Goal: Task Accomplishment & Management: Use online tool/utility

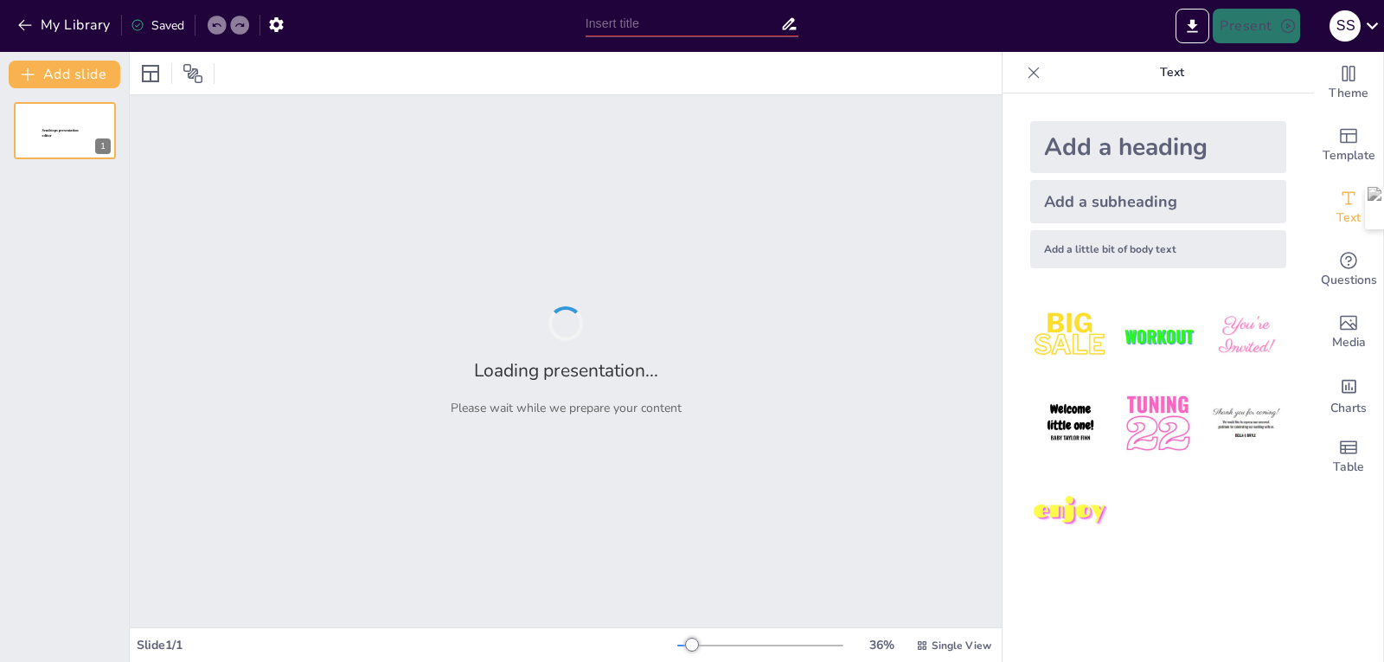
type input "Mechanisms and Principles of Size Reduction in Pharmaceutical Engineering"
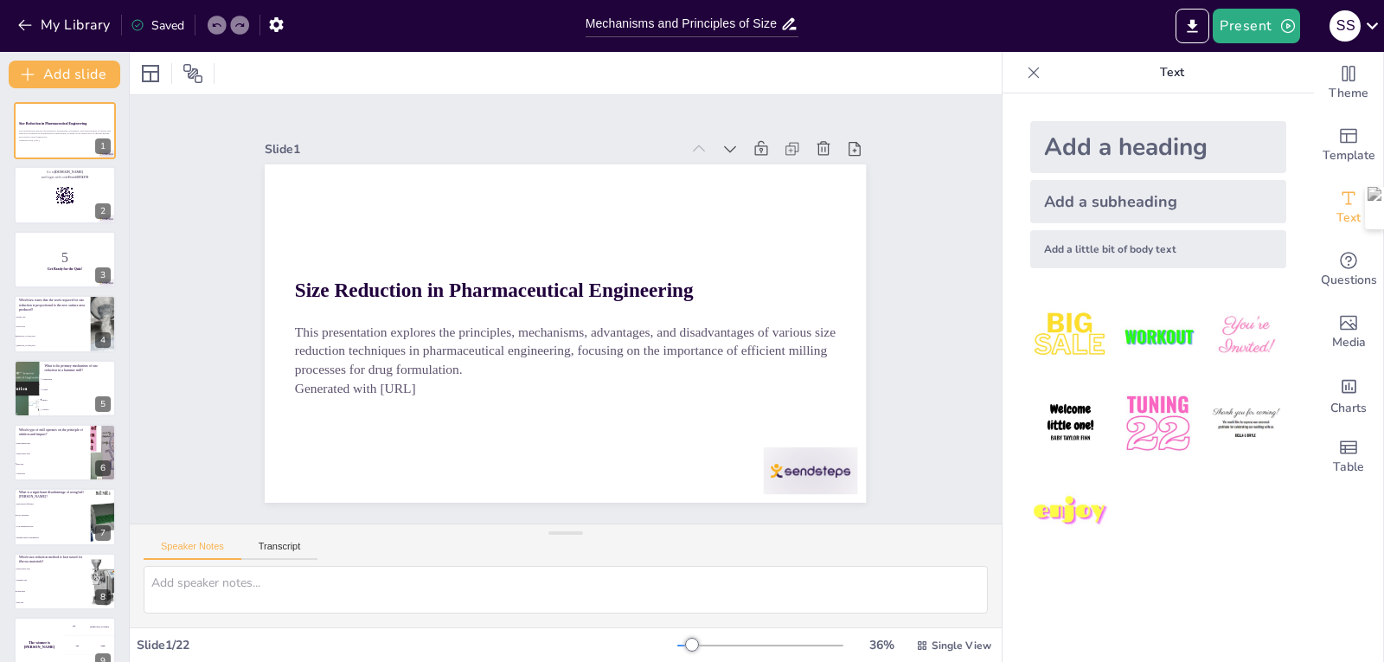
checkbox input "true"
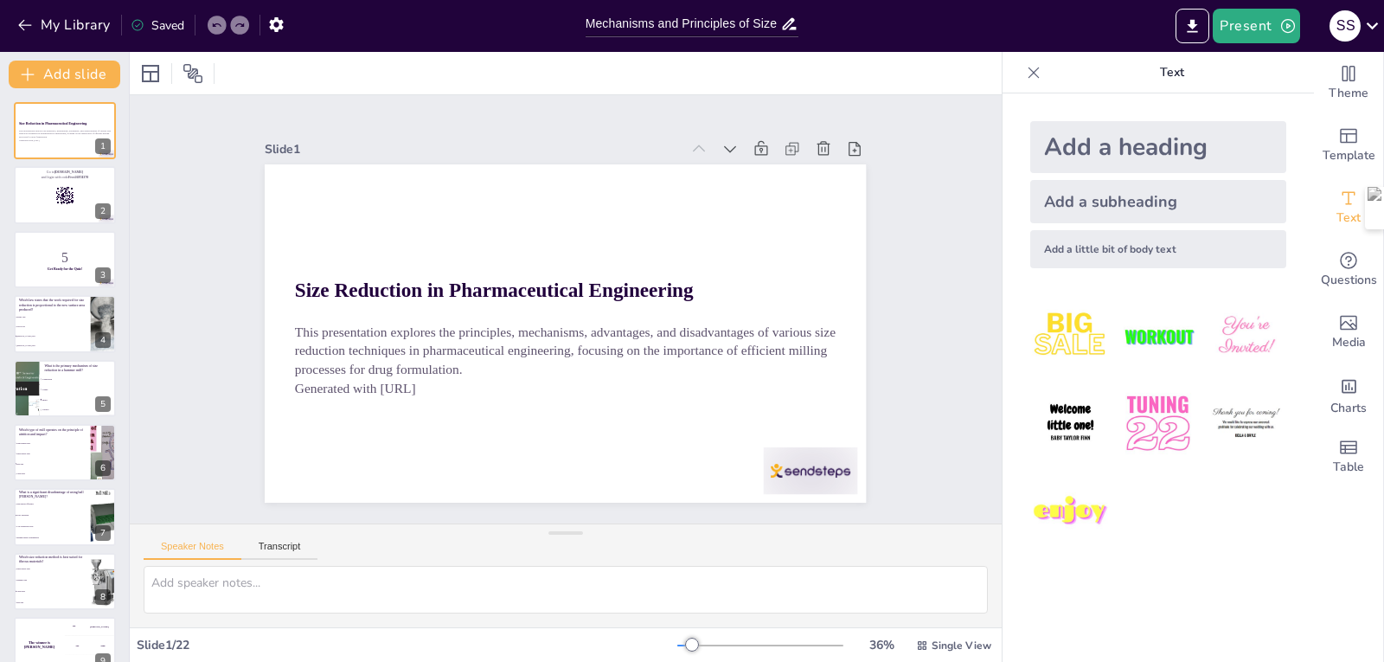
checkbox input "true"
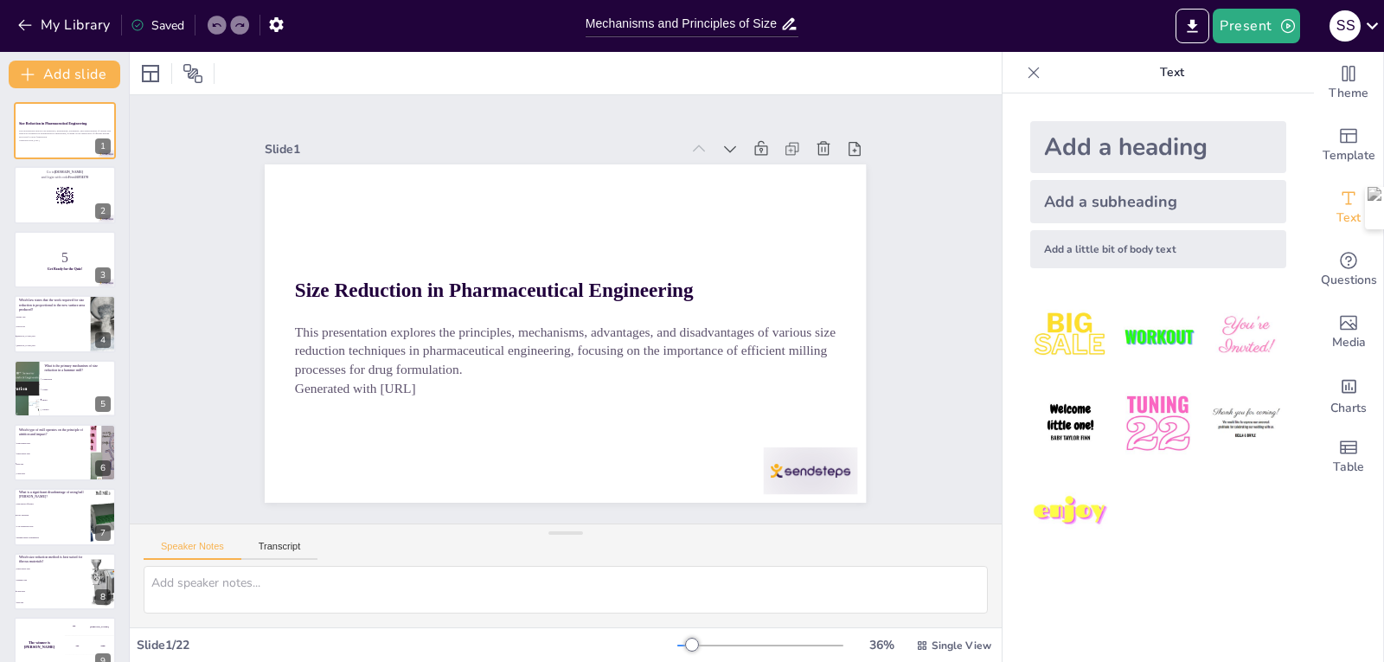
checkbox input "true"
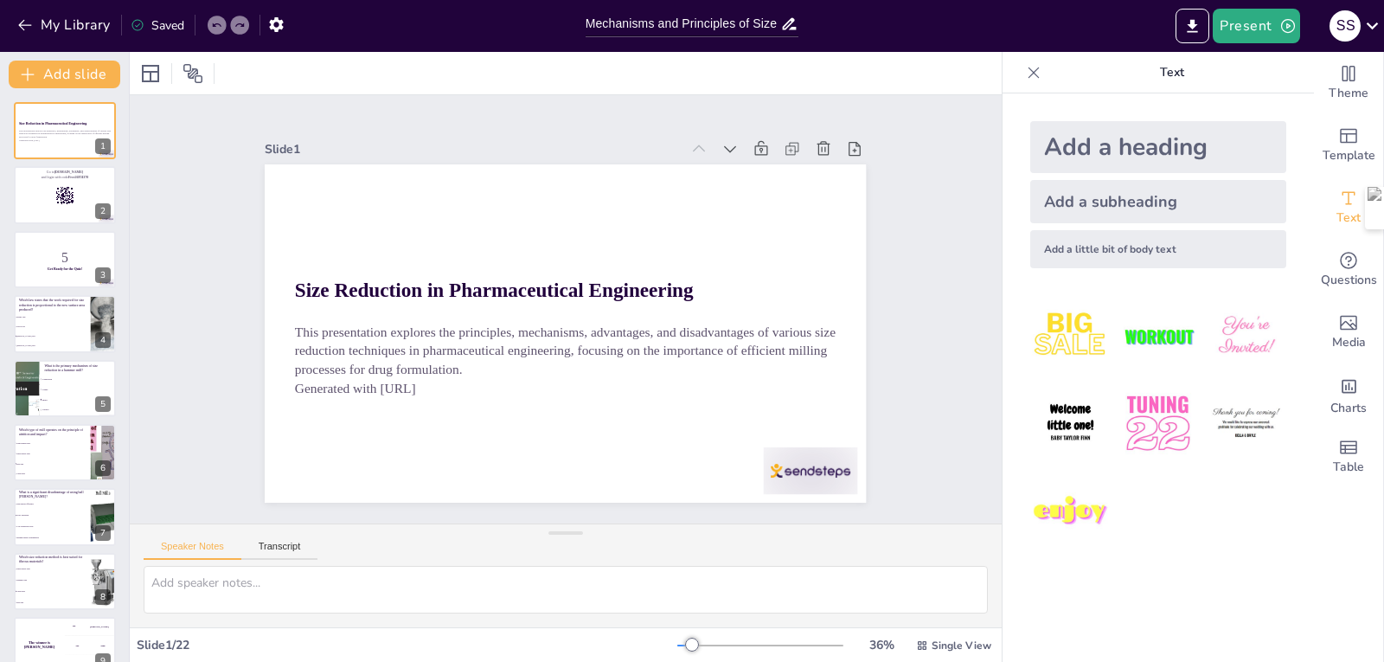
checkbox input "true"
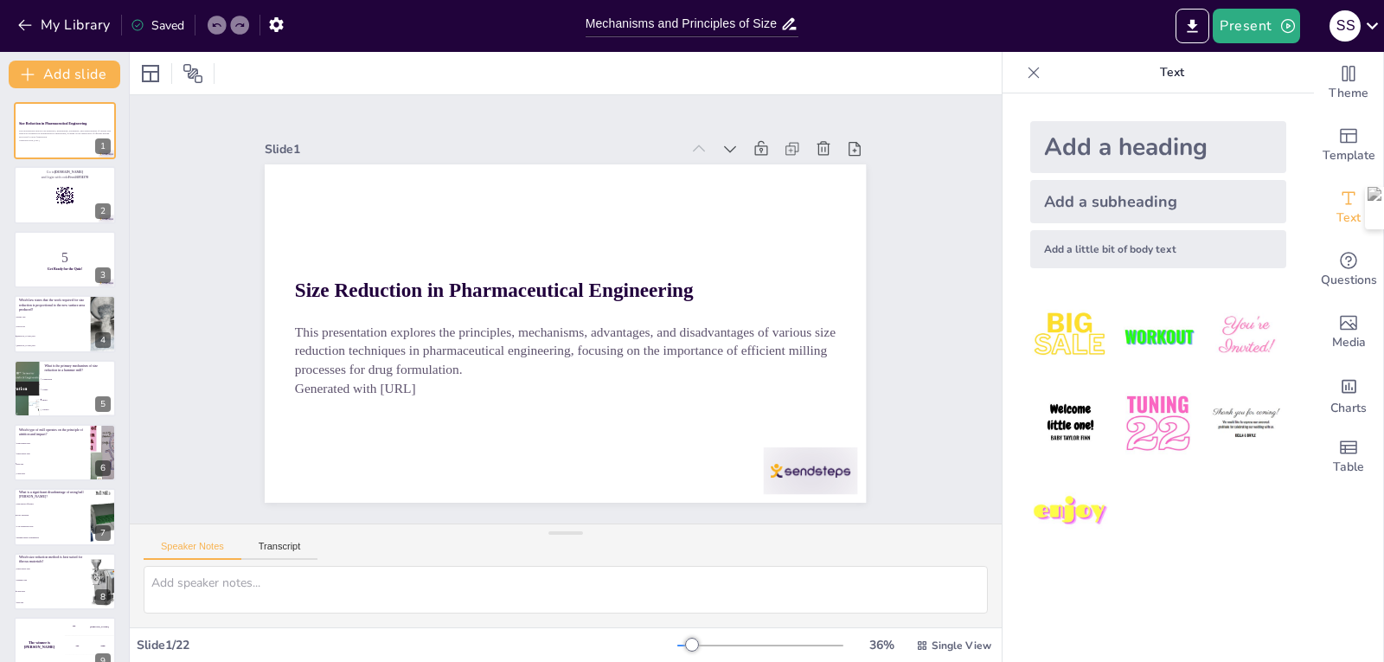
checkbox input "true"
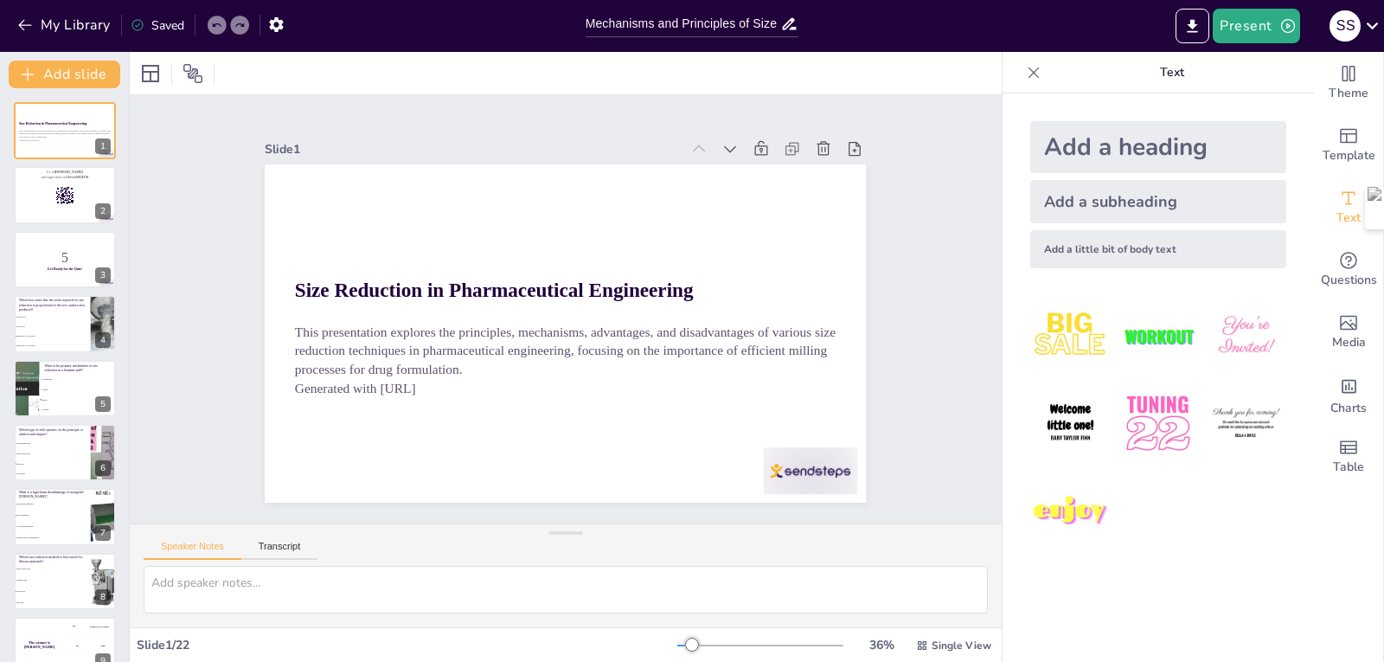
checkbox input "true"
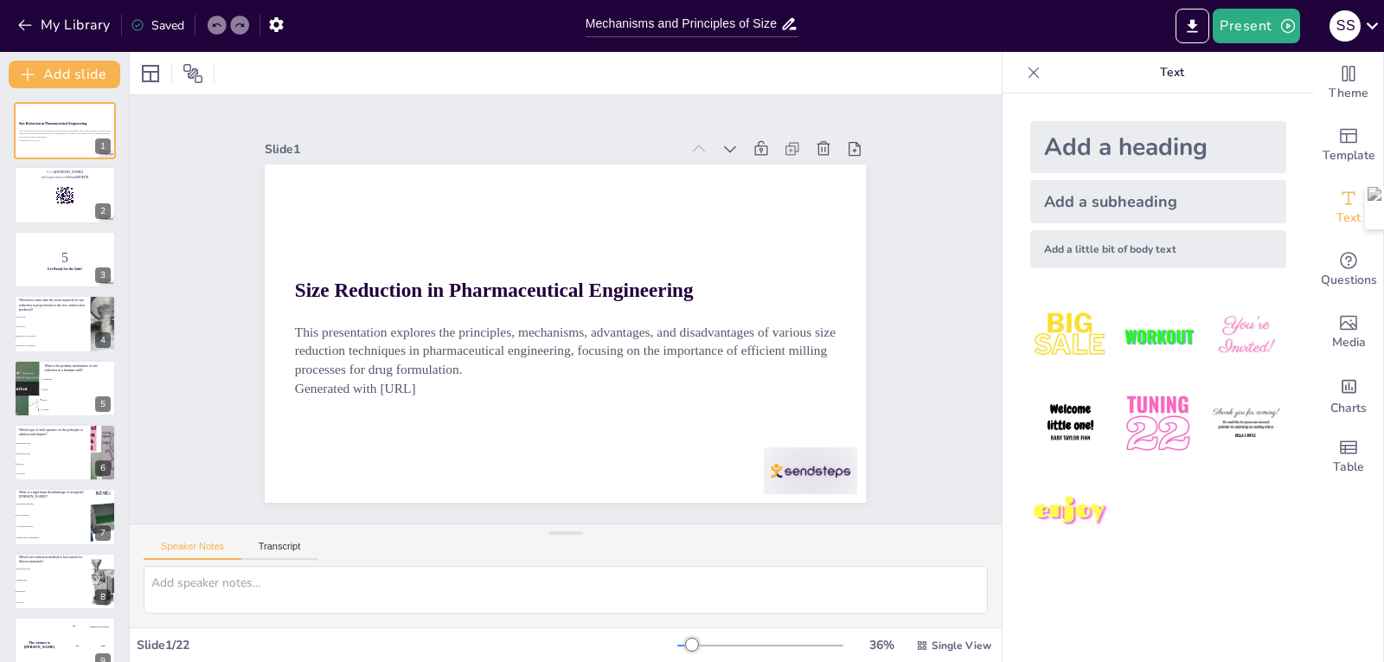
checkbox input "true"
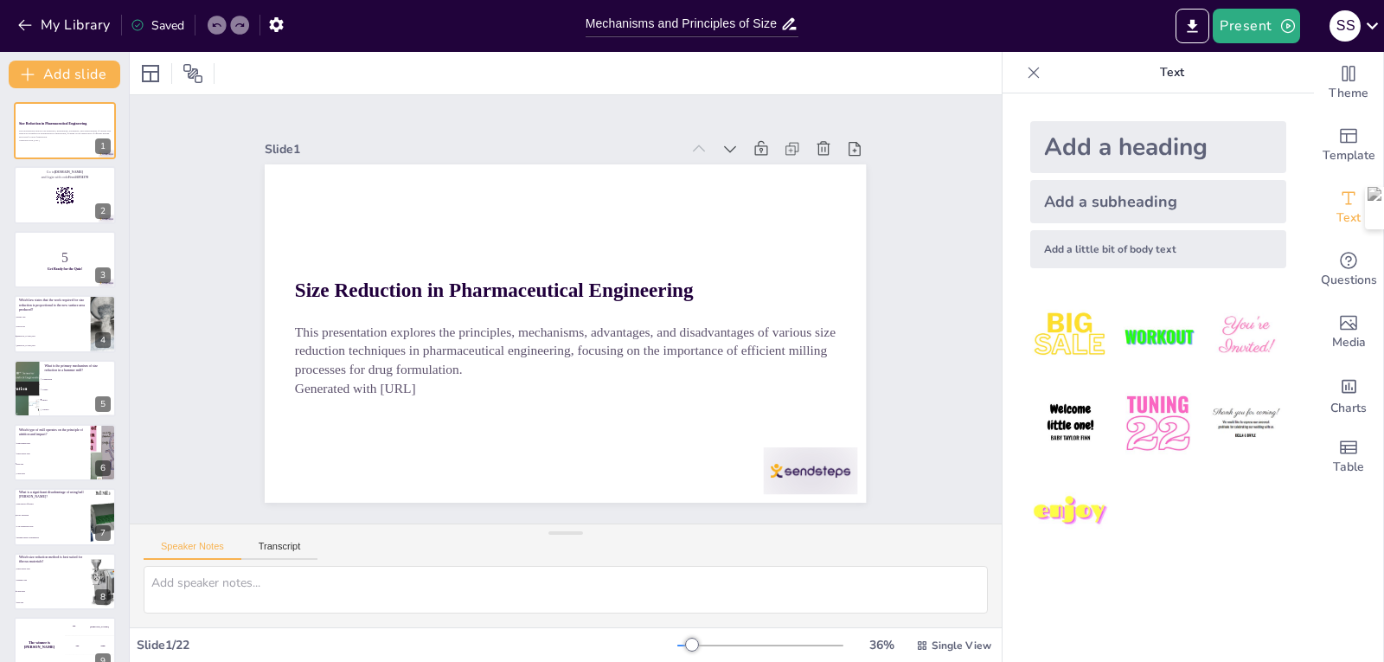
checkbox input "true"
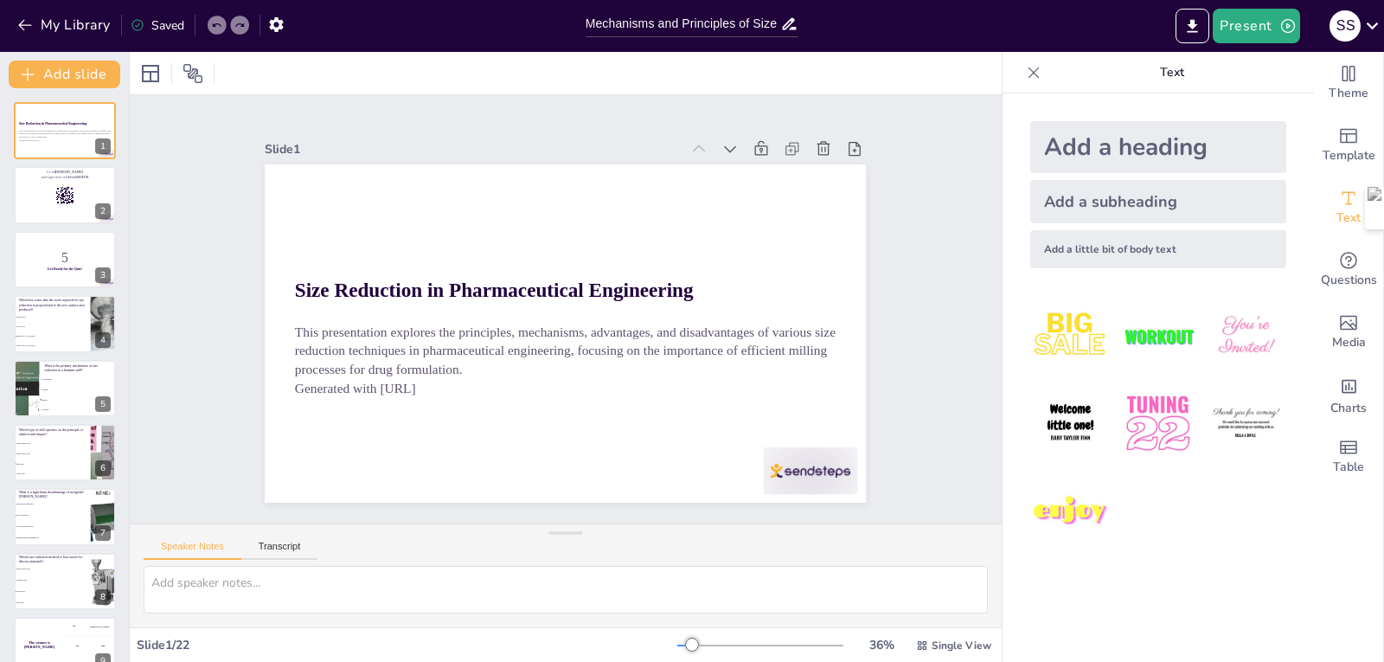
checkbox input "true"
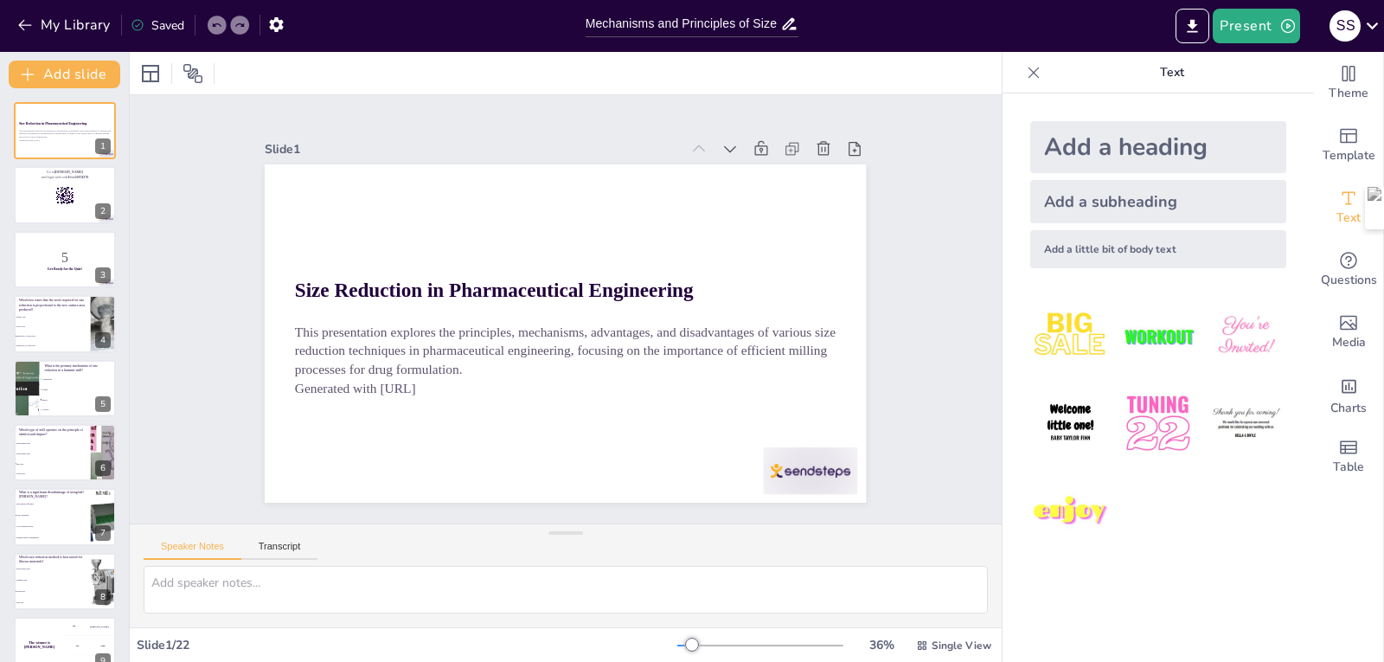
checkbox input "true"
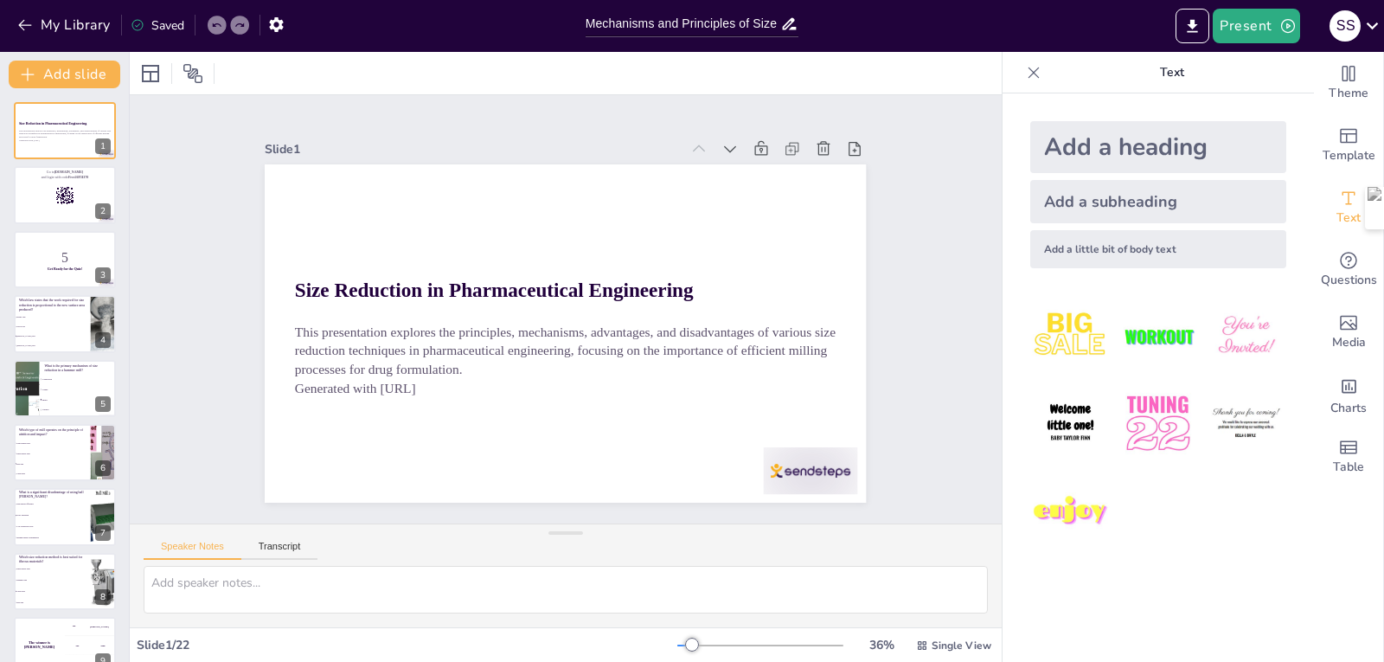
checkbox input "true"
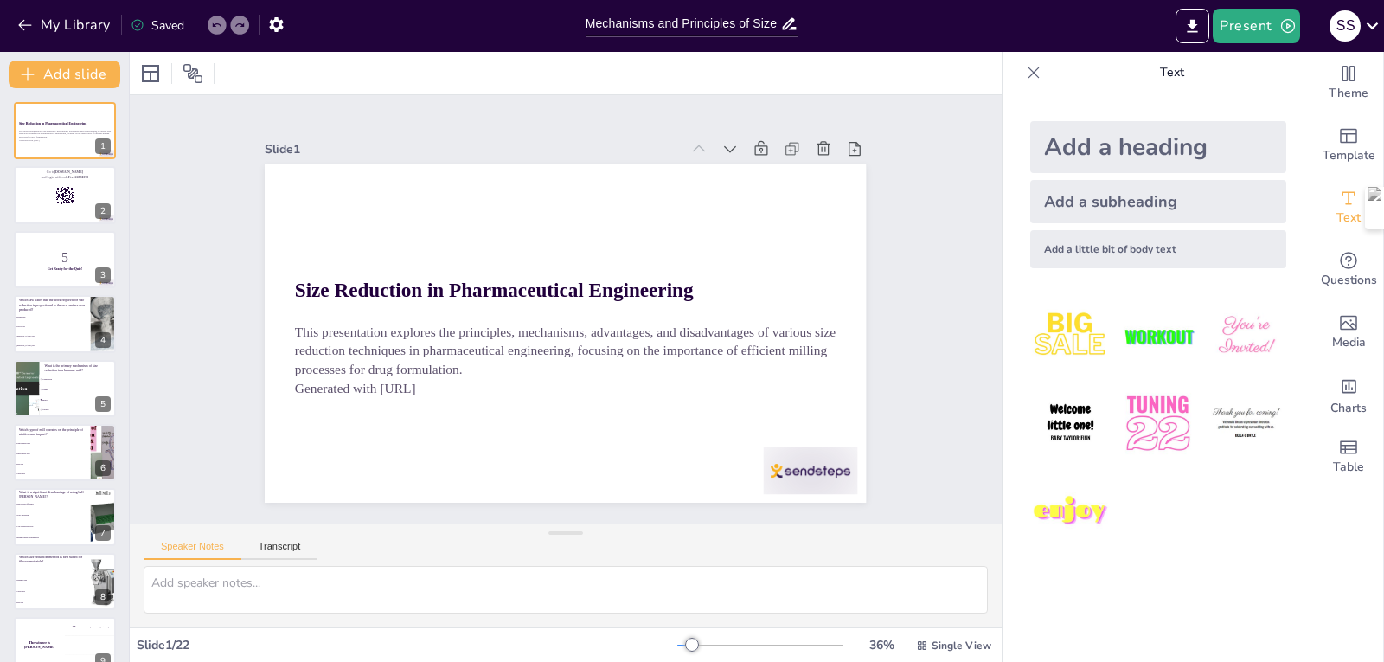
checkbox input "true"
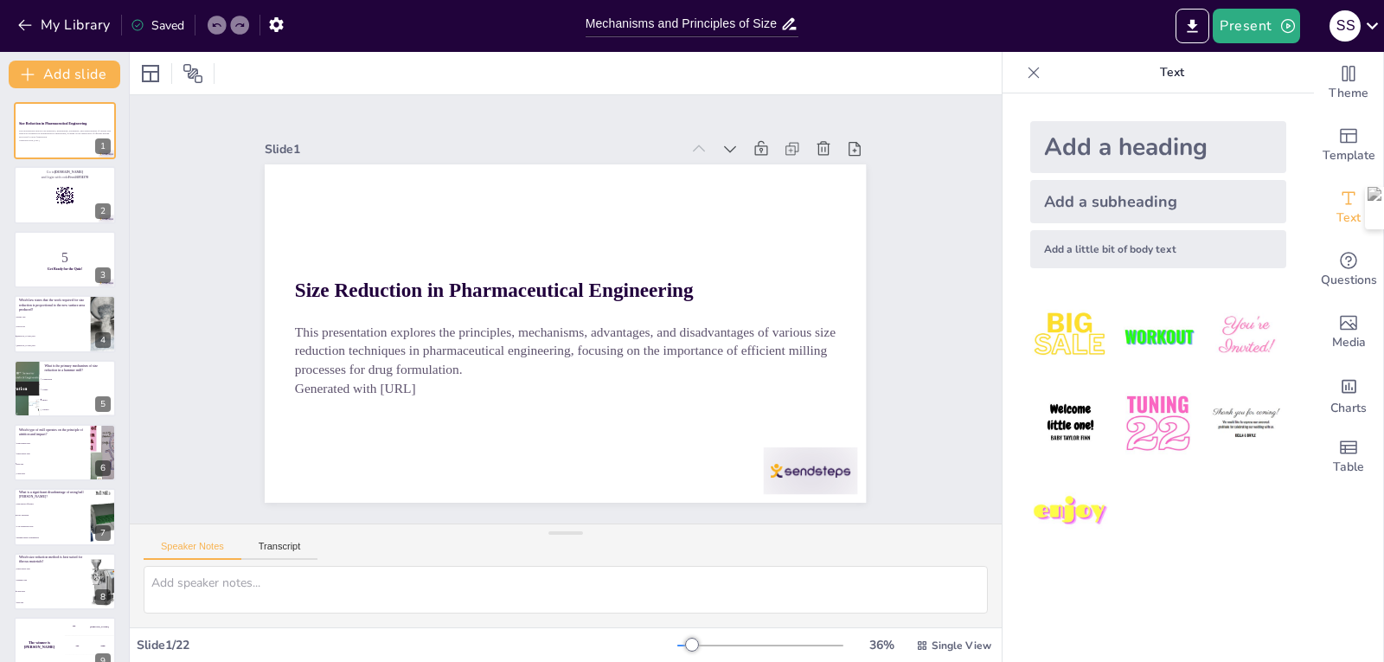
checkbox input "true"
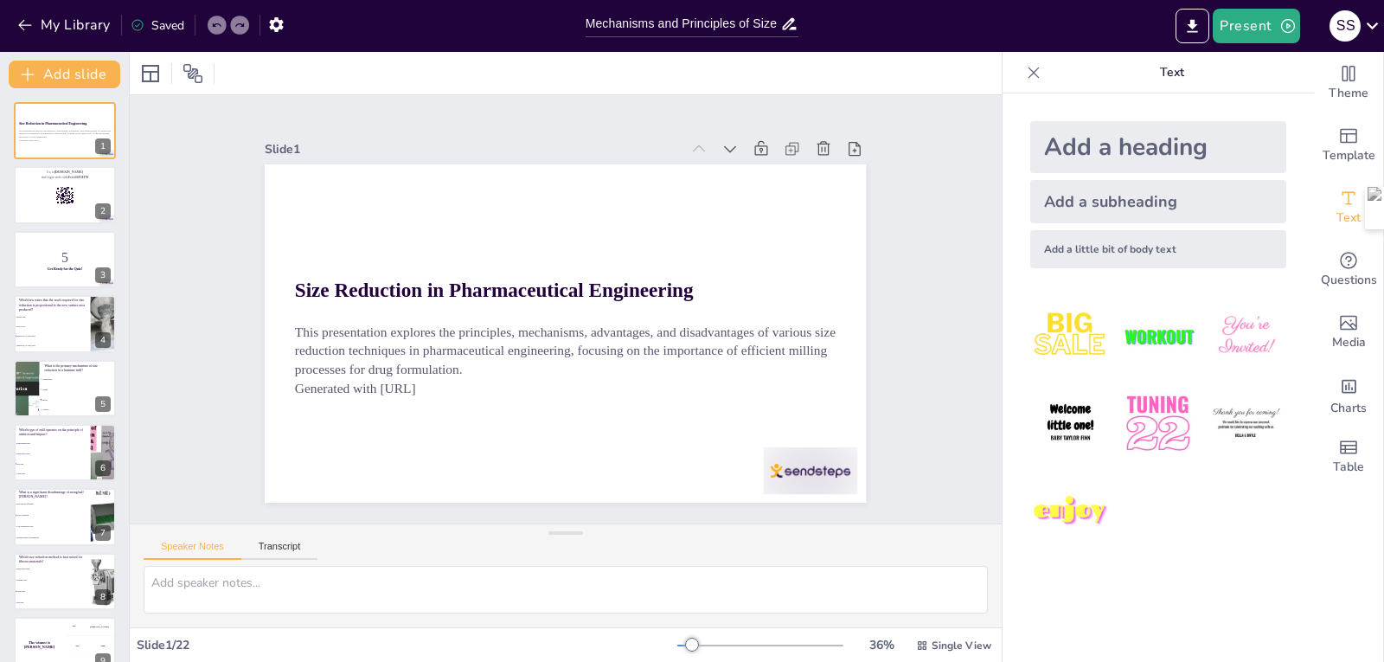
checkbox input "true"
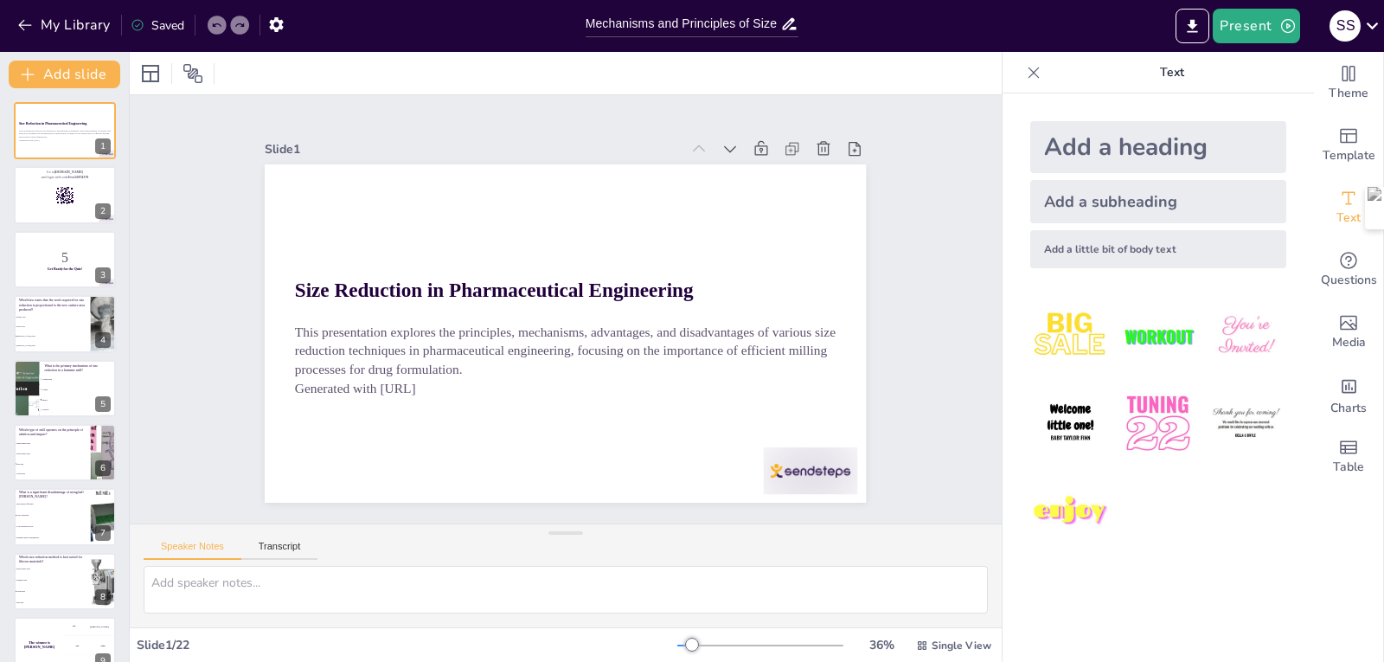
checkbox input "true"
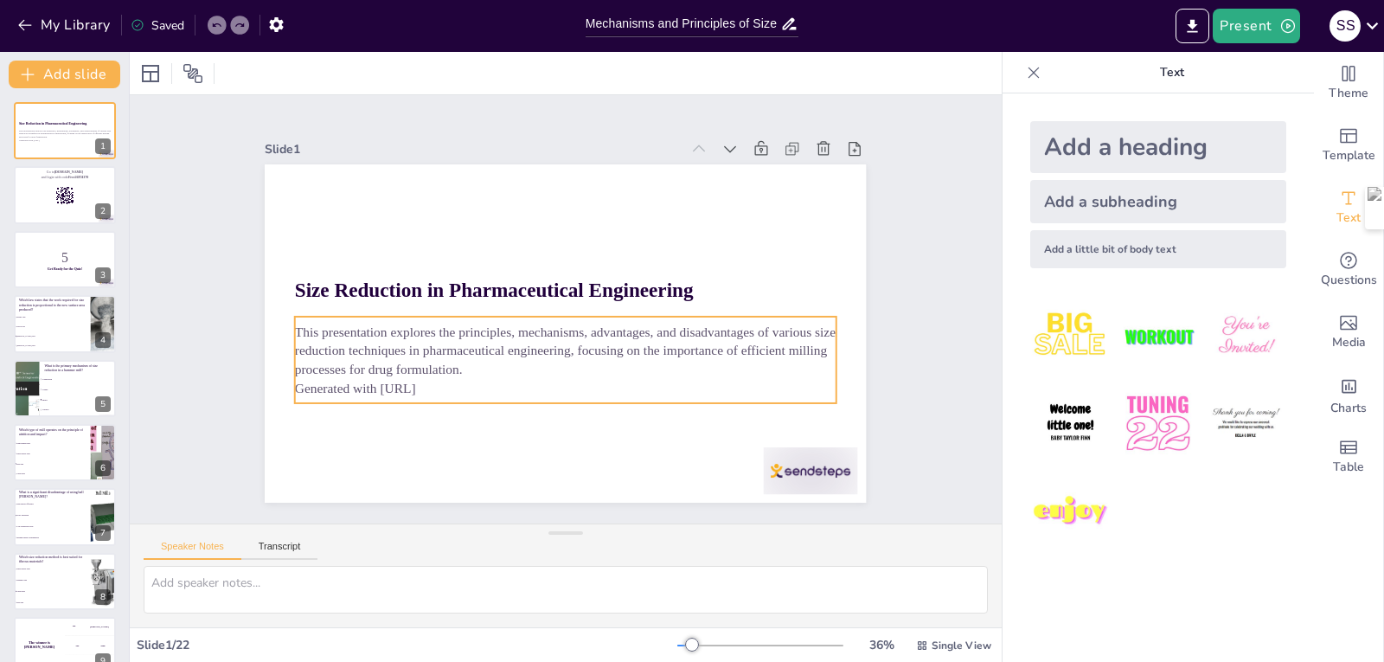
checkbox input "true"
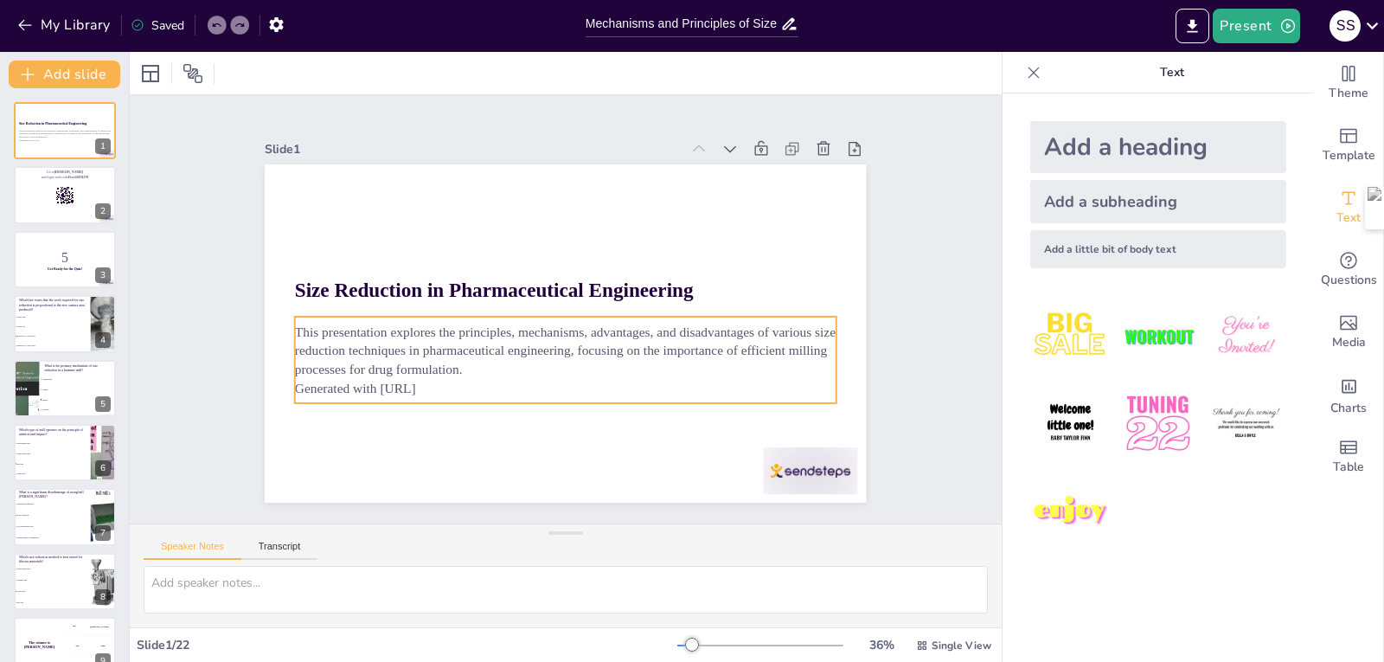
checkbox input "true"
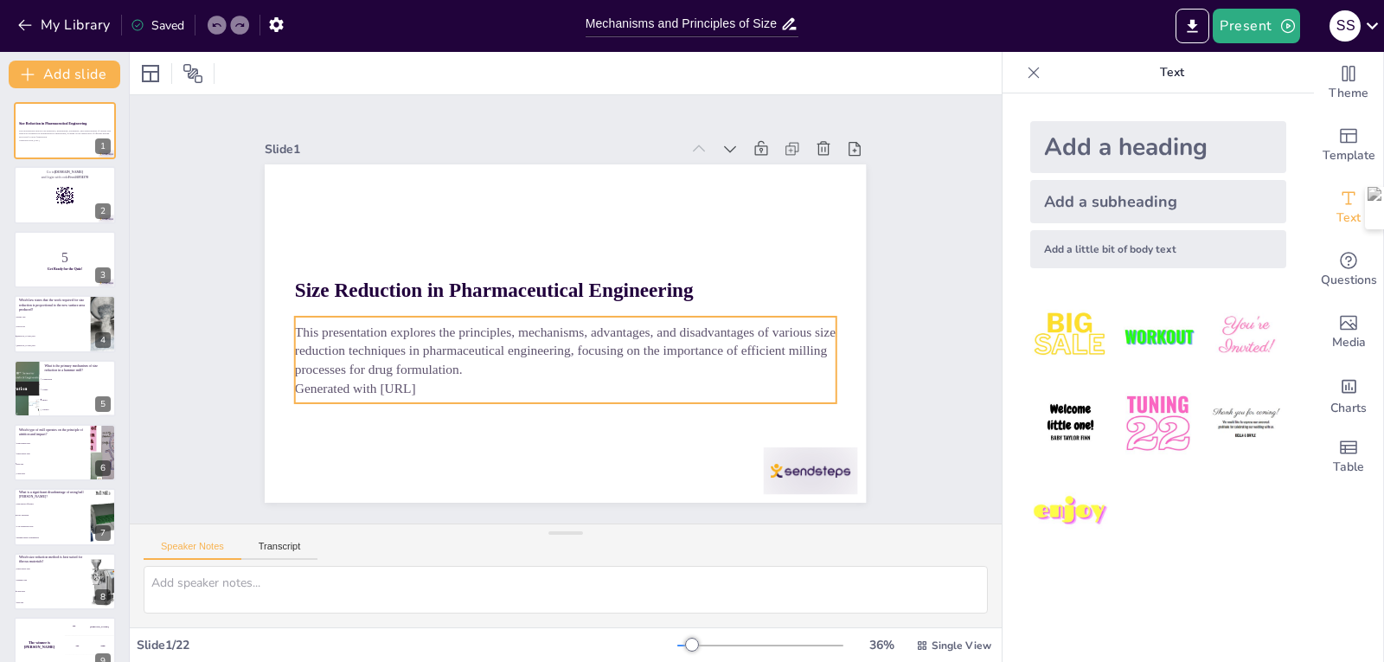
checkbox input "true"
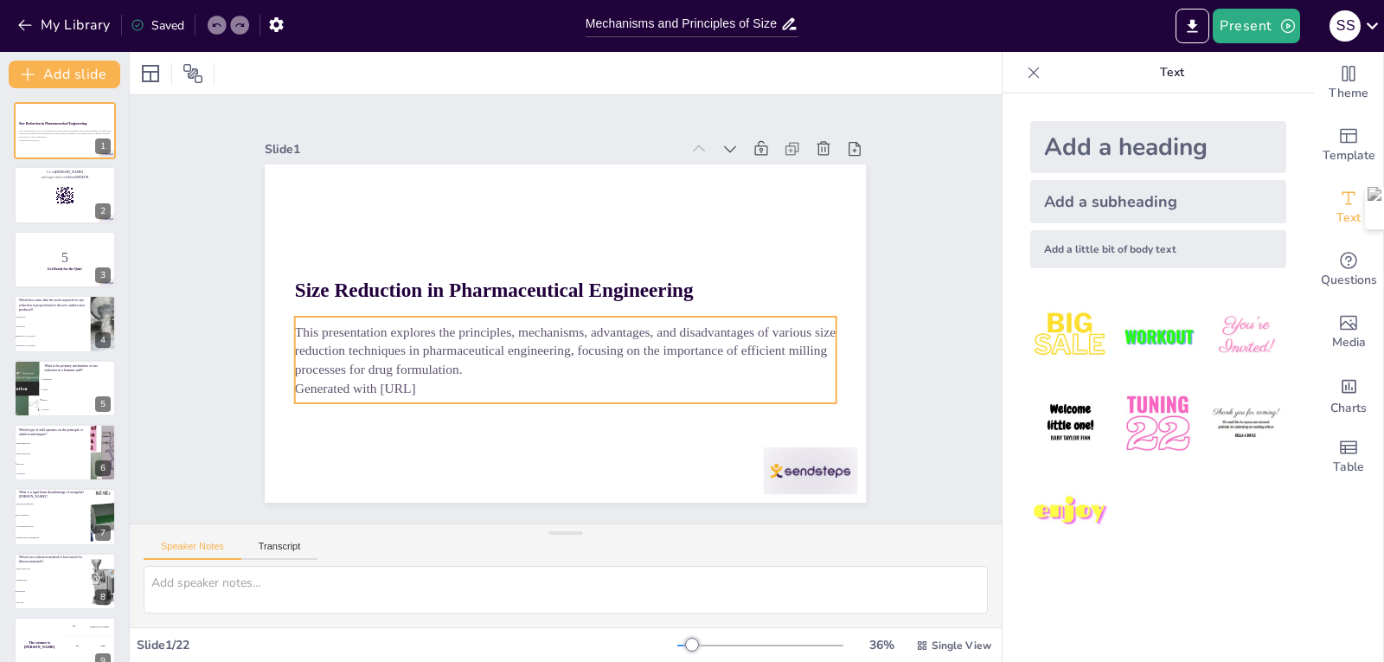
checkbox input "true"
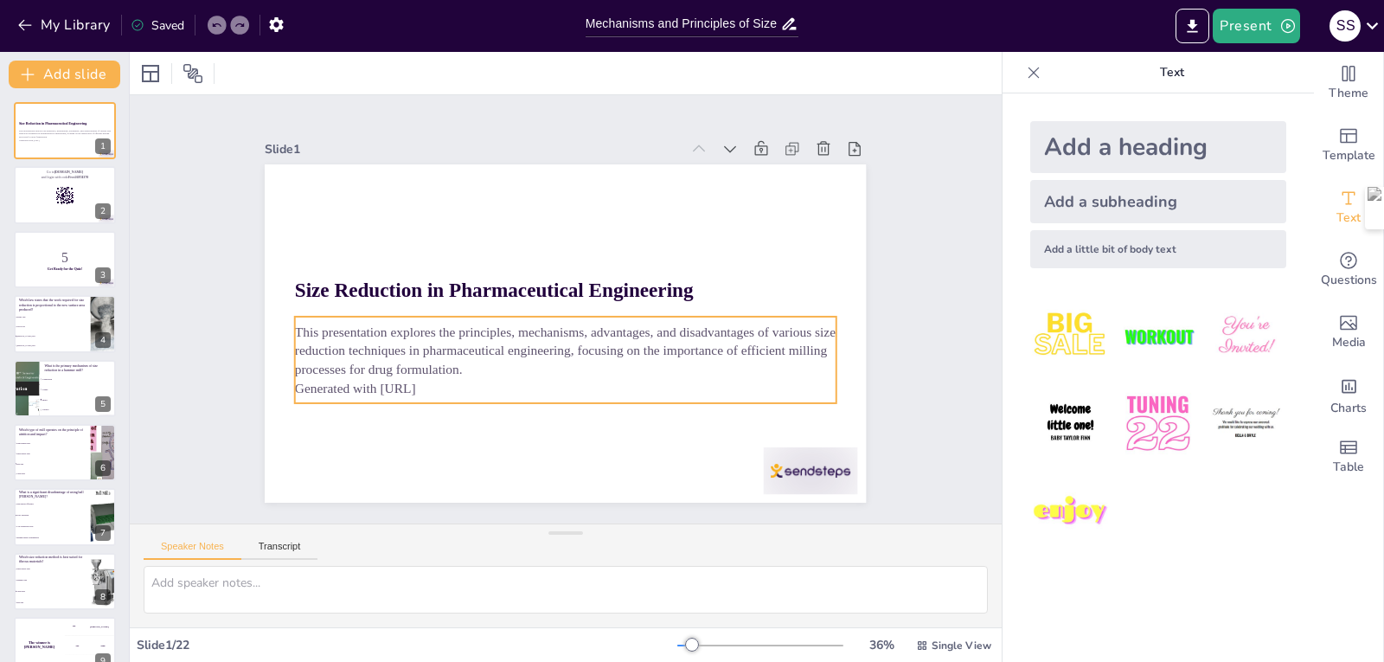
checkbox input "true"
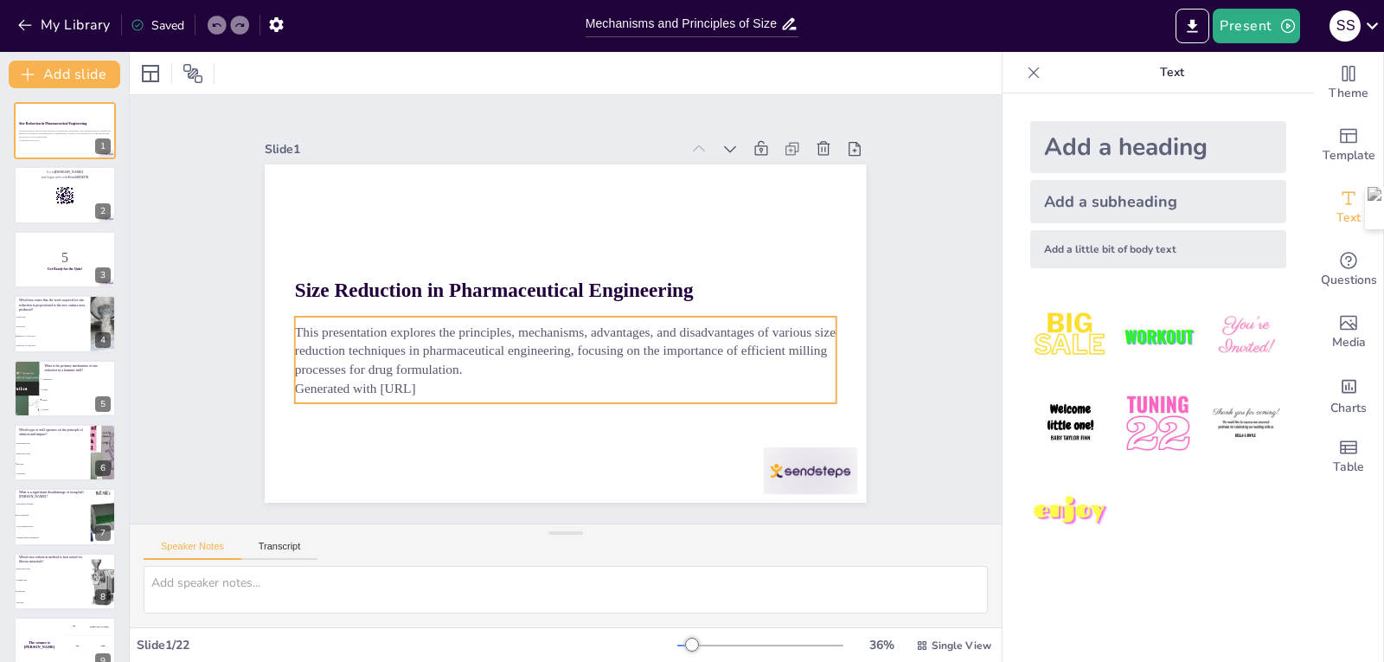
checkbox input "true"
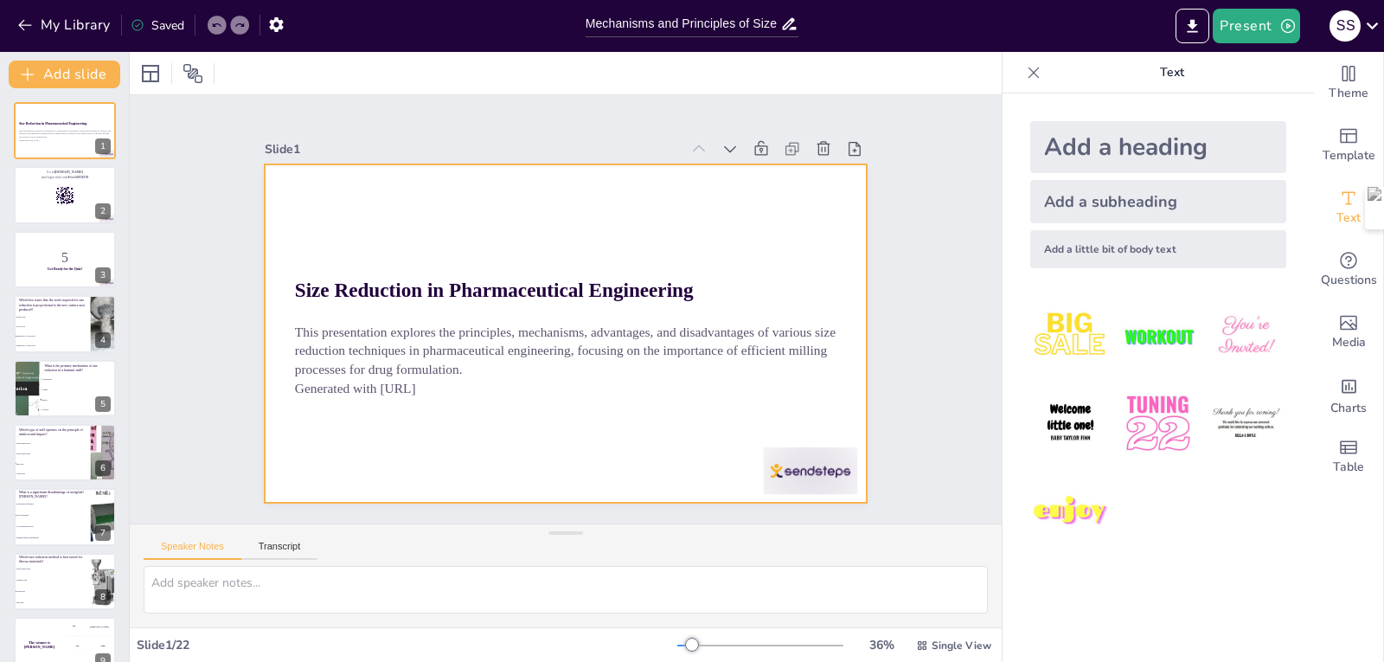
checkbox input "true"
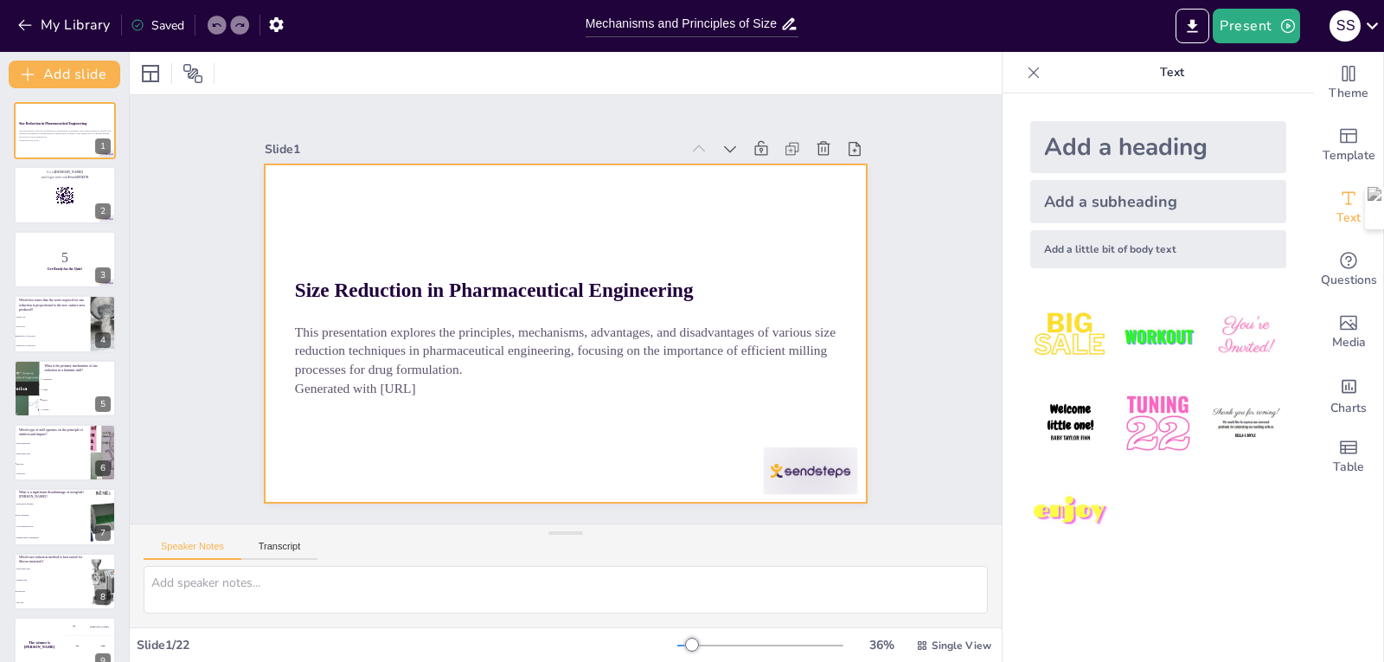
checkbox input "true"
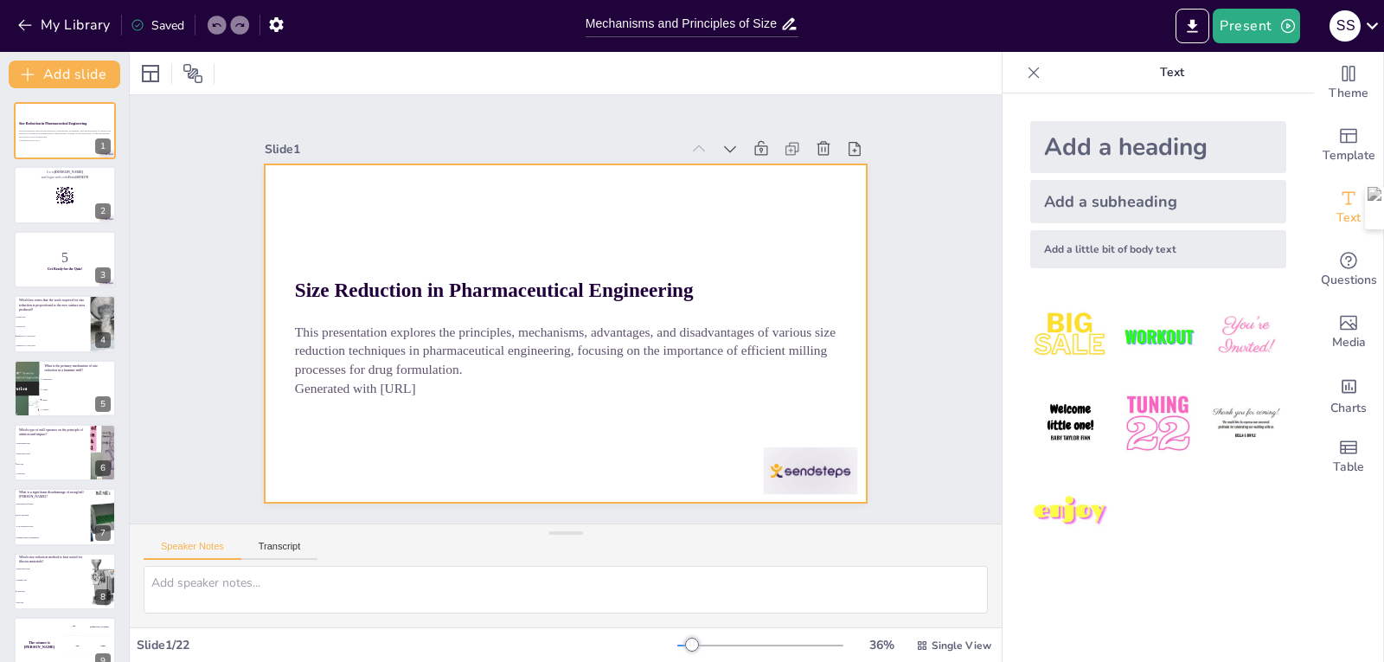
checkbox input "true"
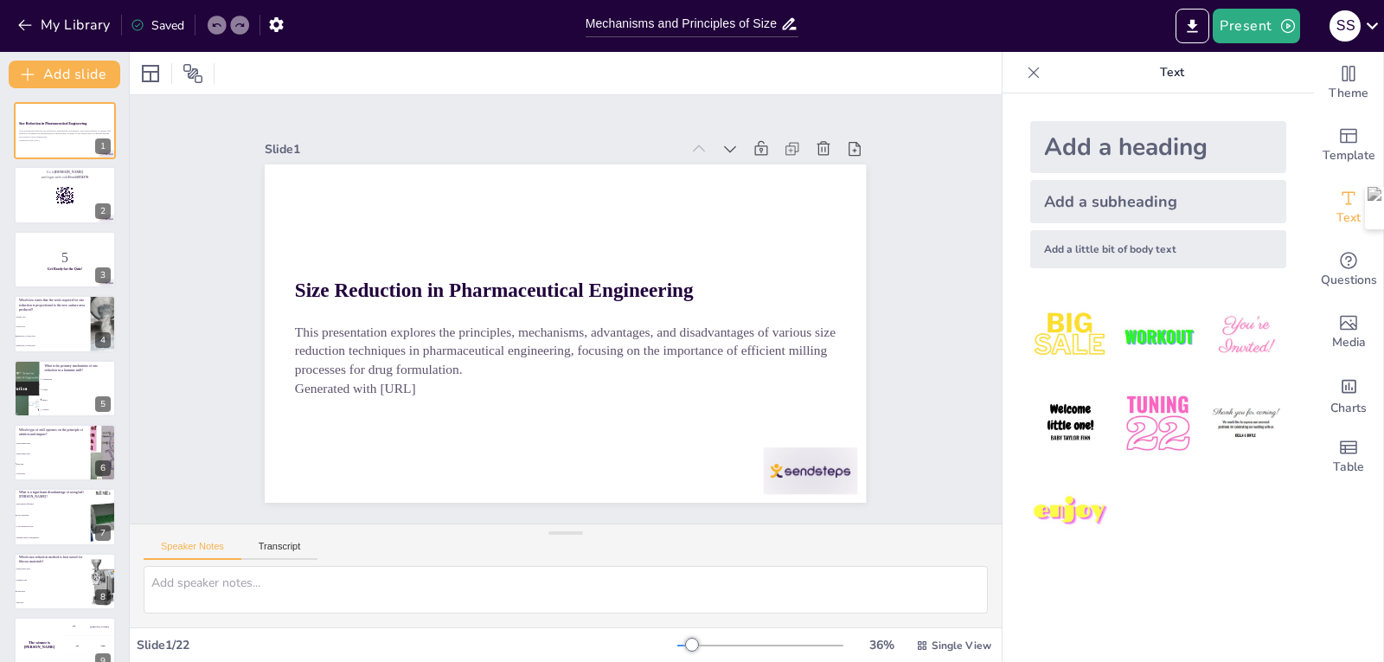
checkbox input "true"
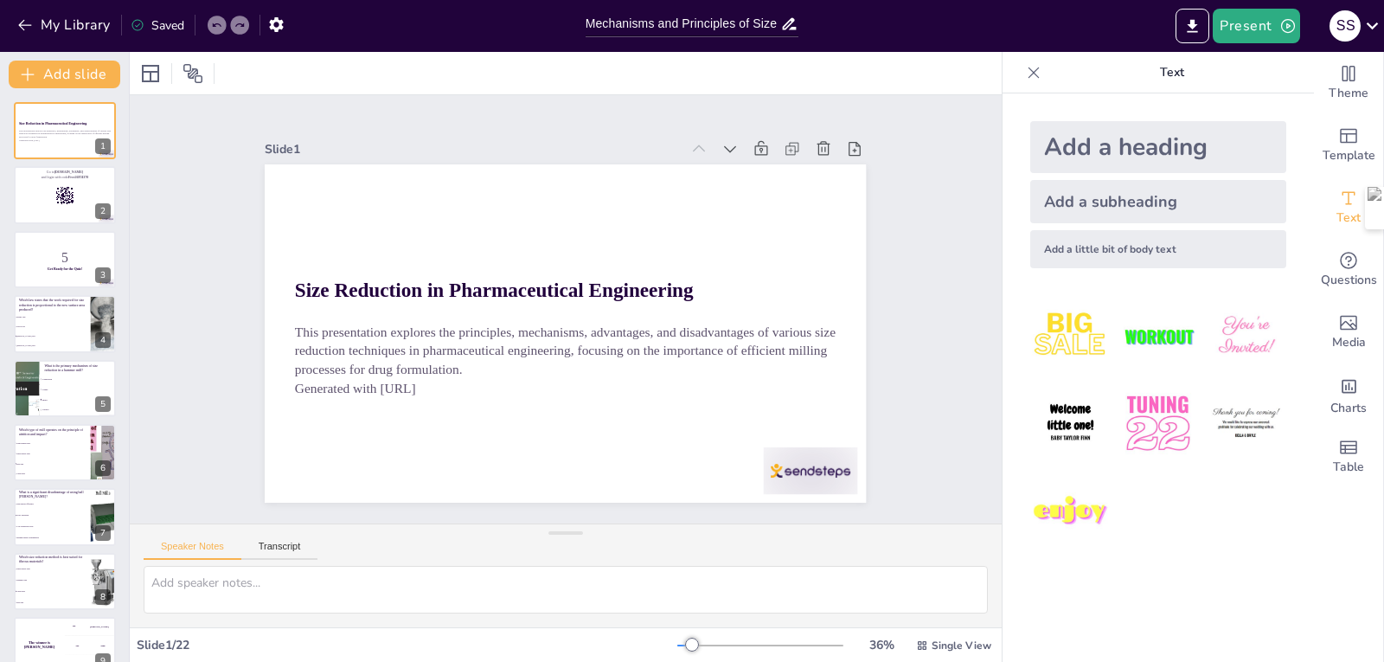
checkbox input "true"
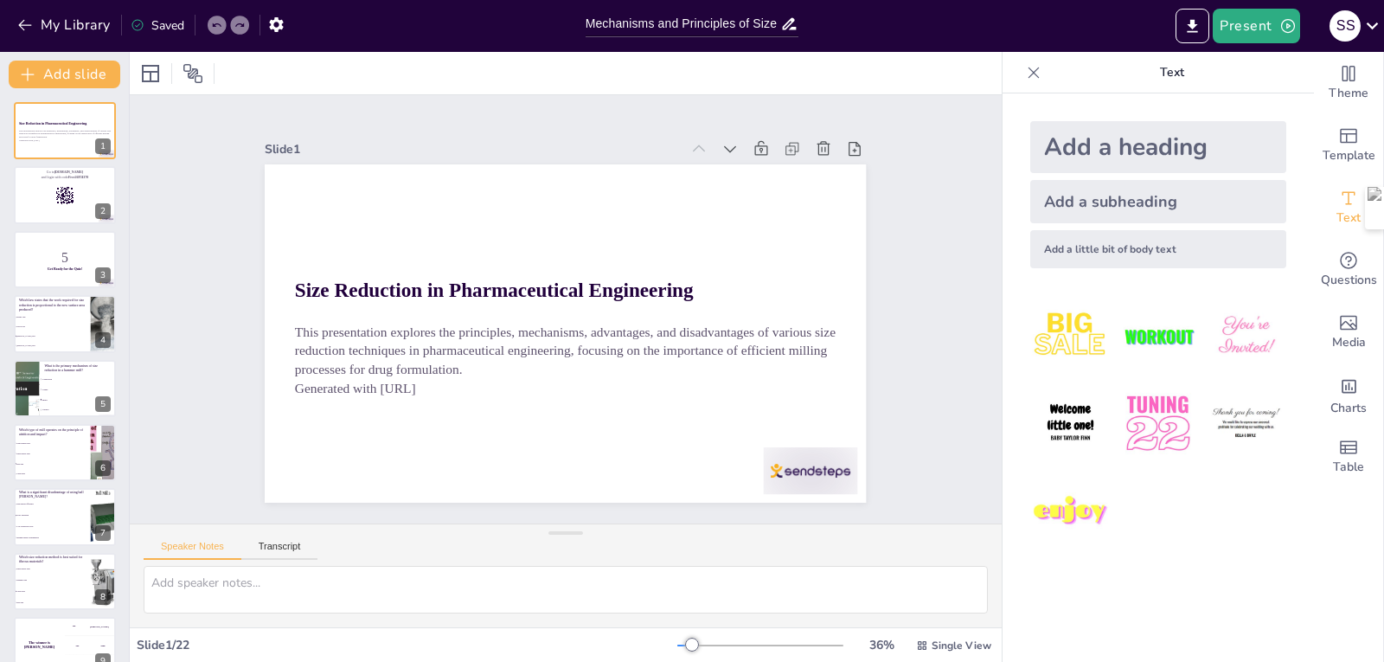
checkbox input "true"
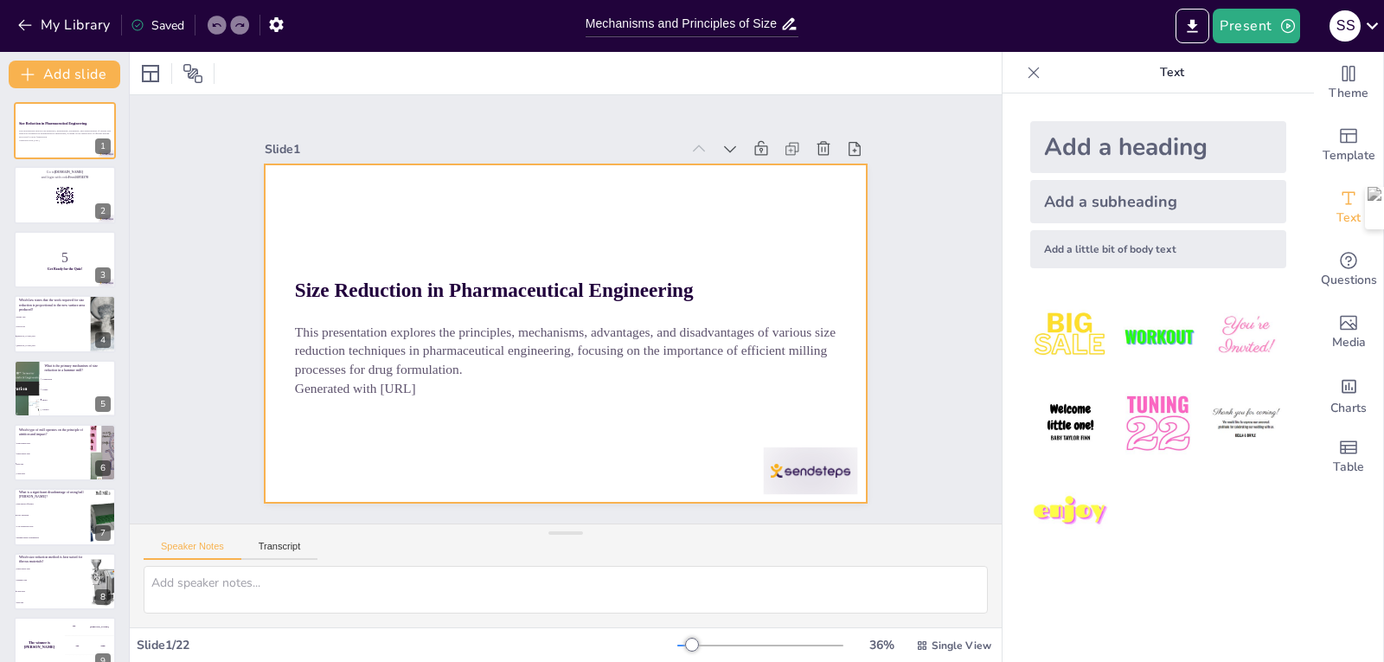
checkbox input "true"
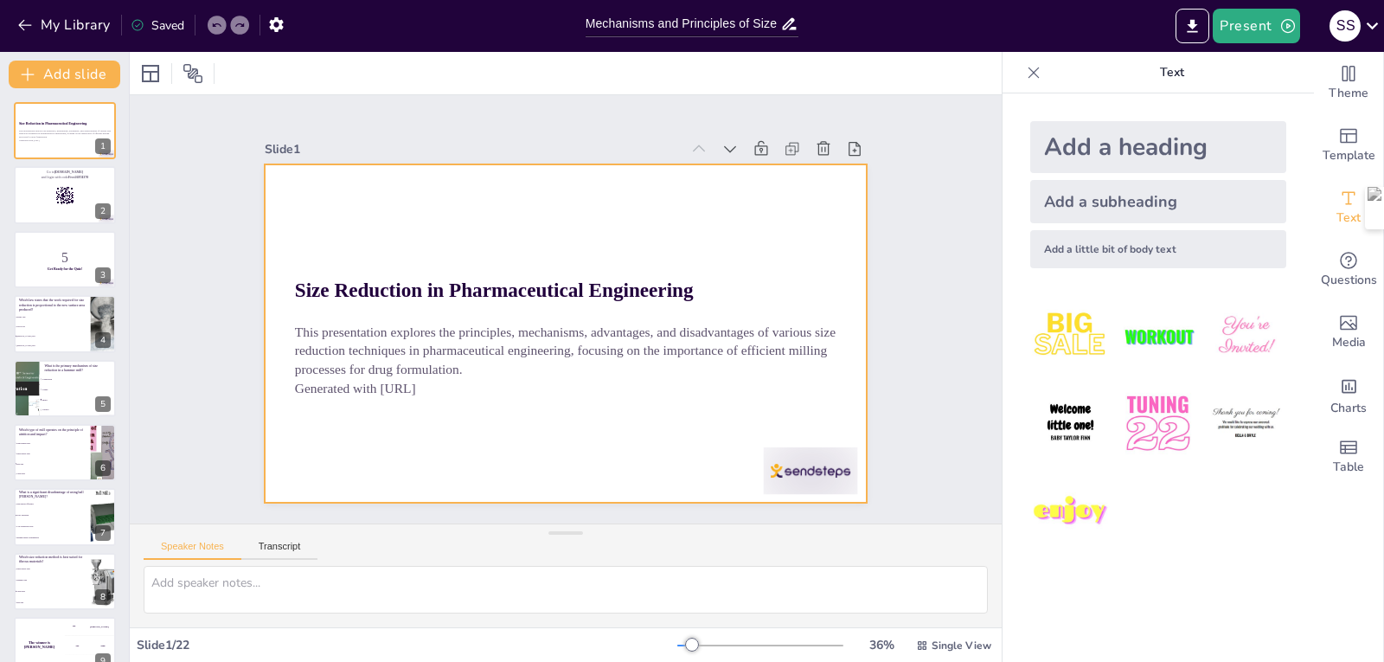
checkbox input "true"
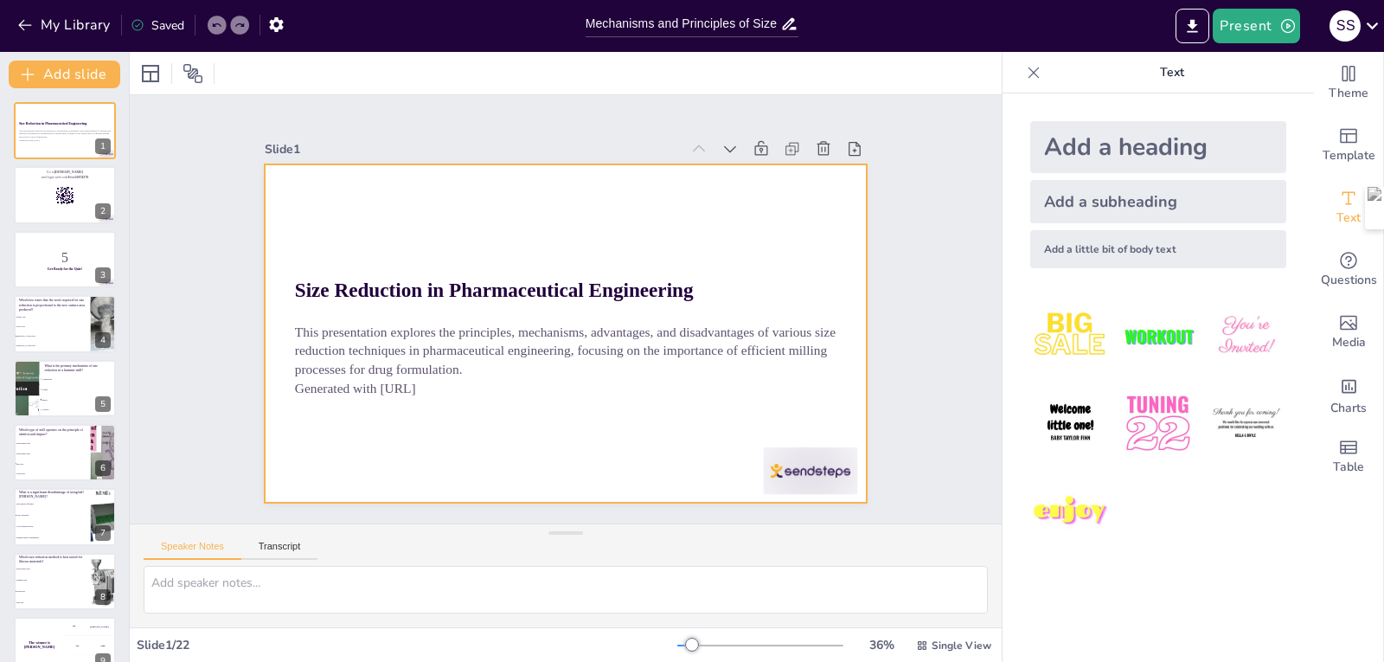
checkbox input "true"
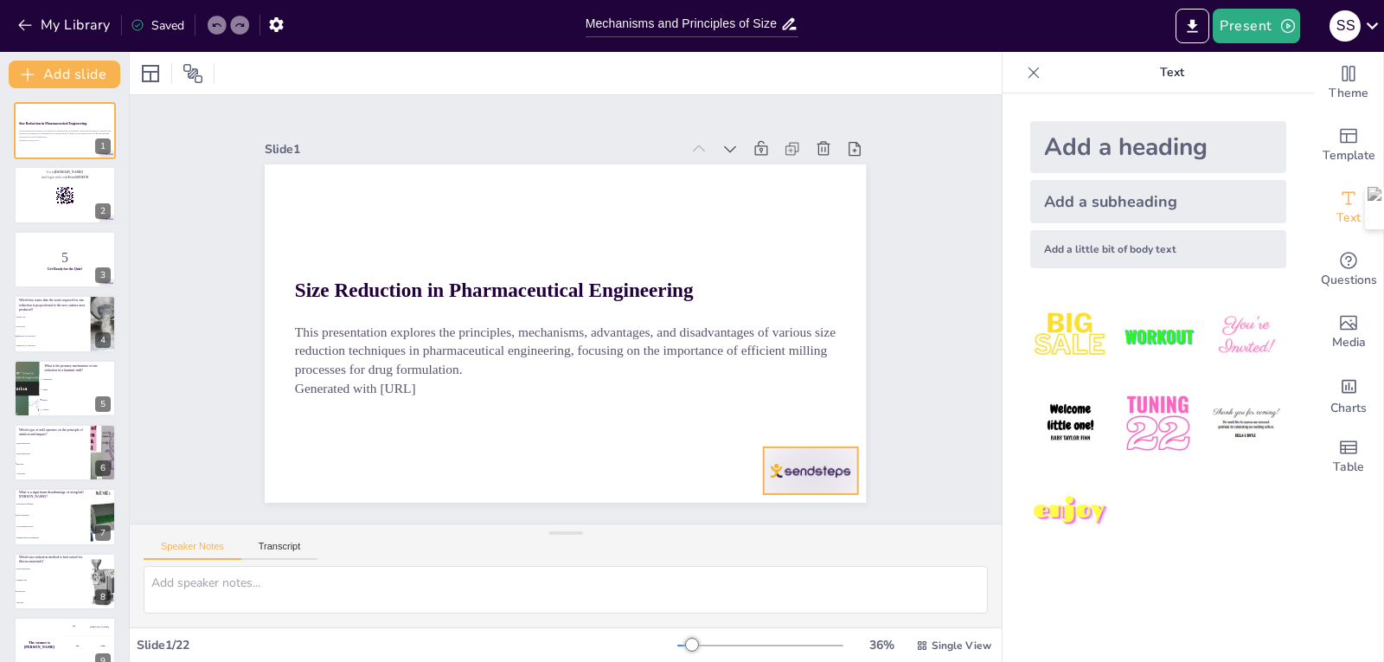
checkbox input "true"
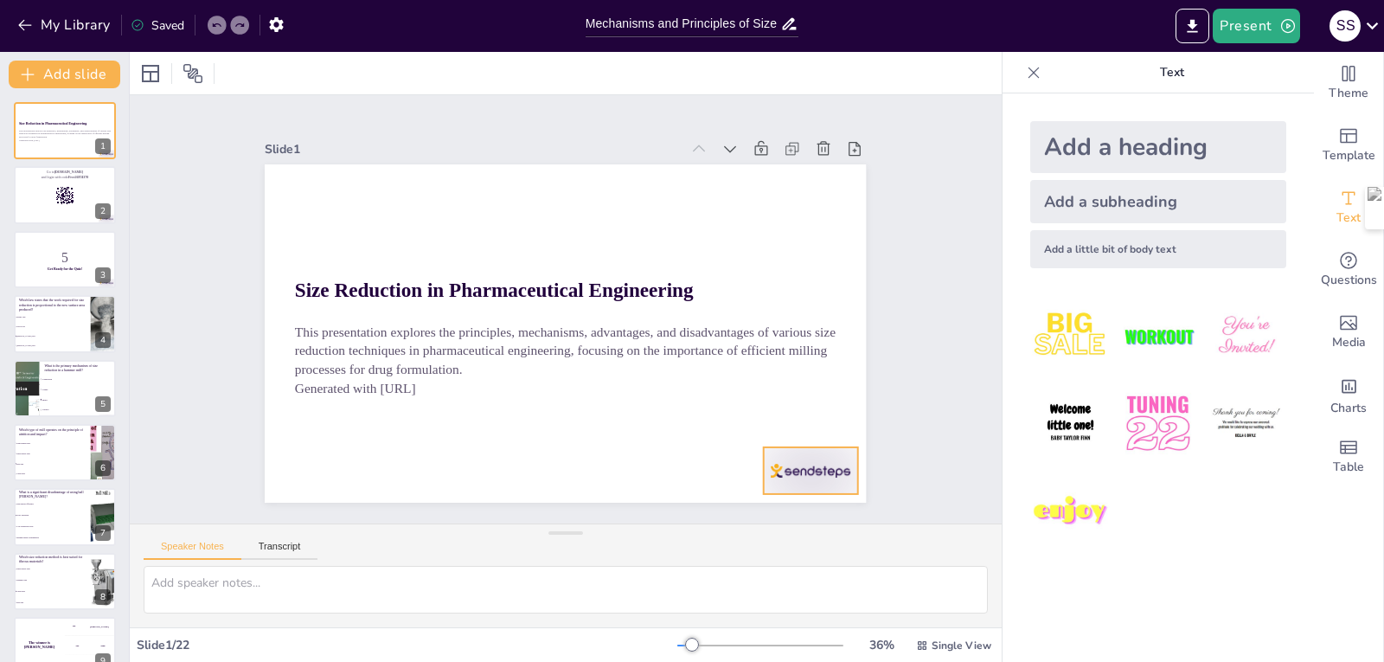
checkbox input "true"
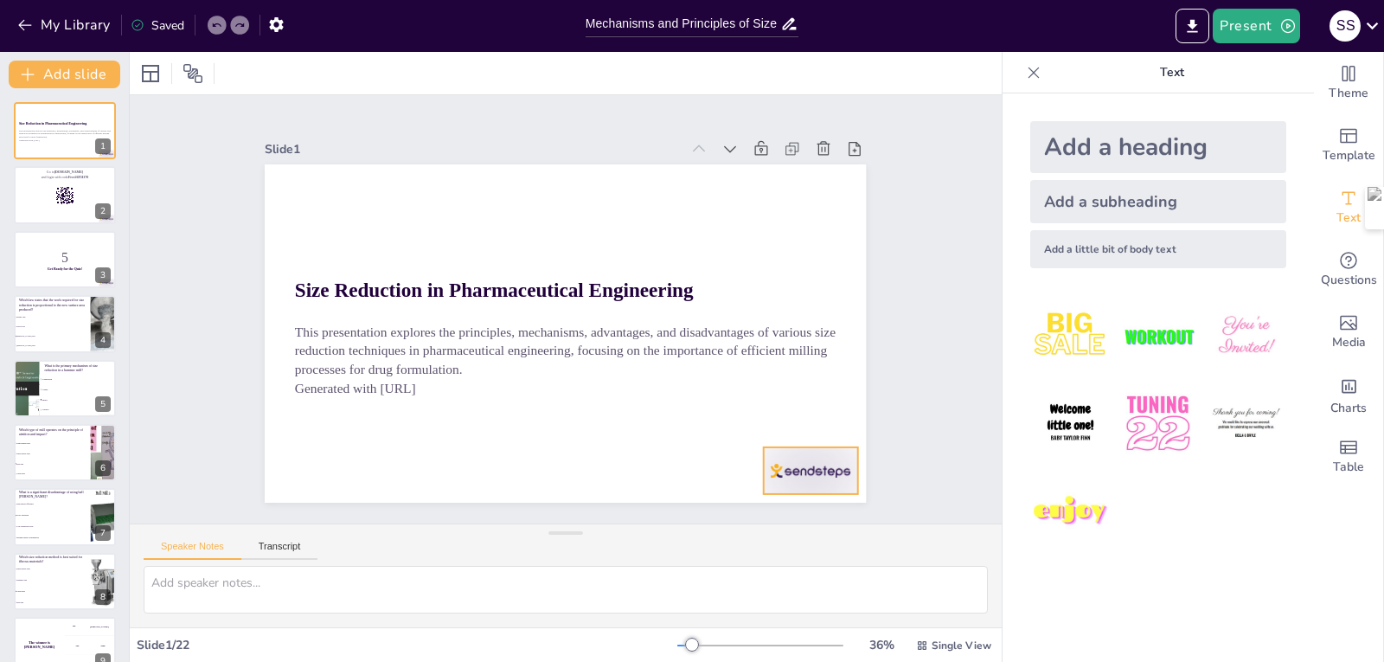
checkbox input "true"
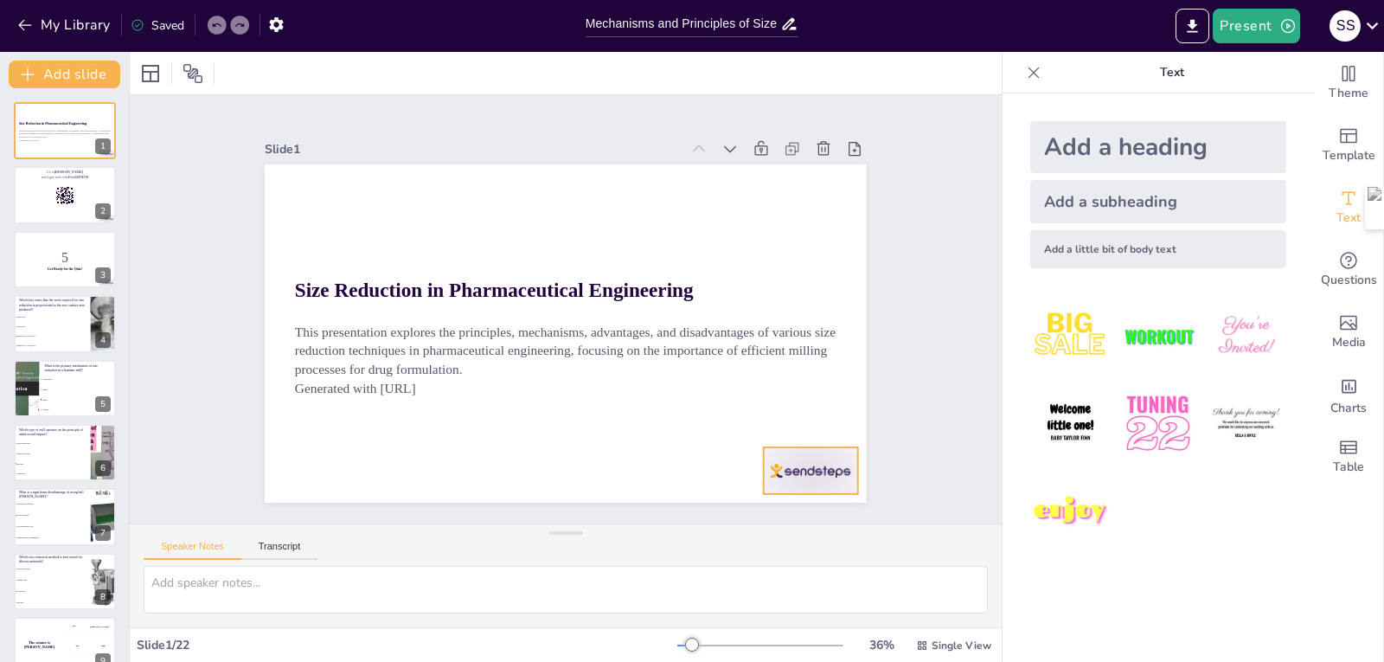
checkbox input "true"
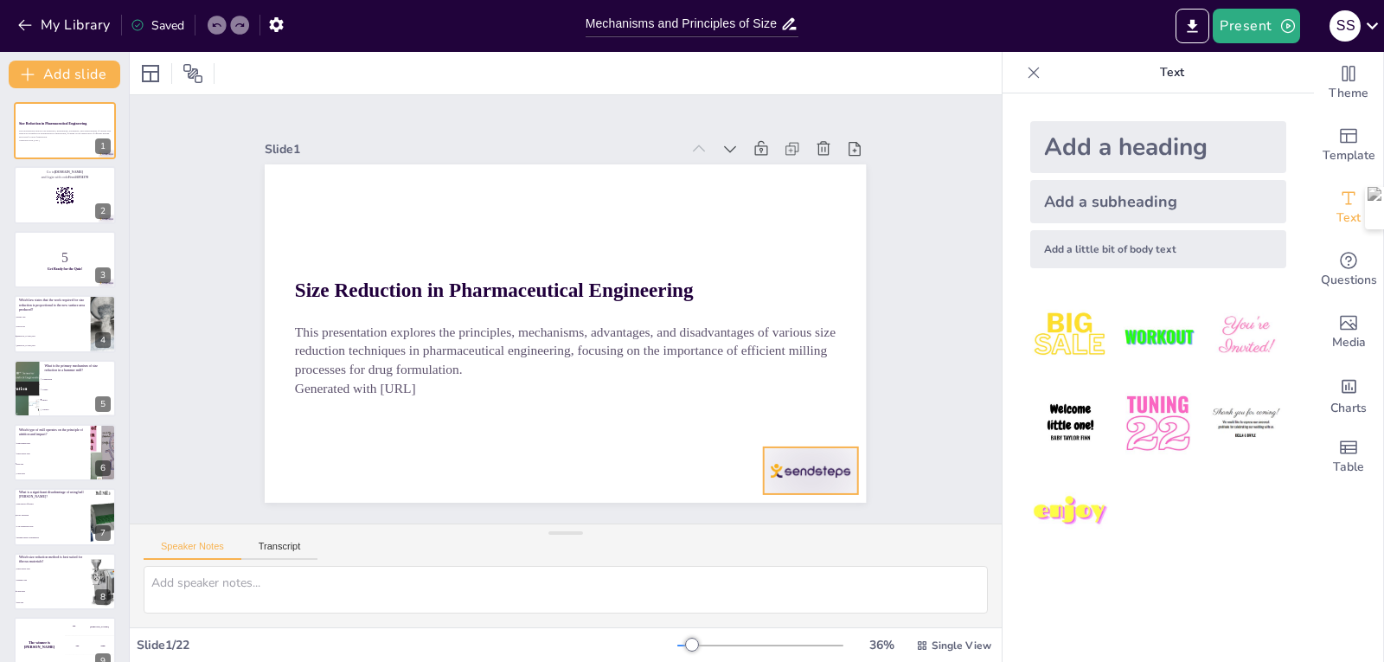
checkbox input "true"
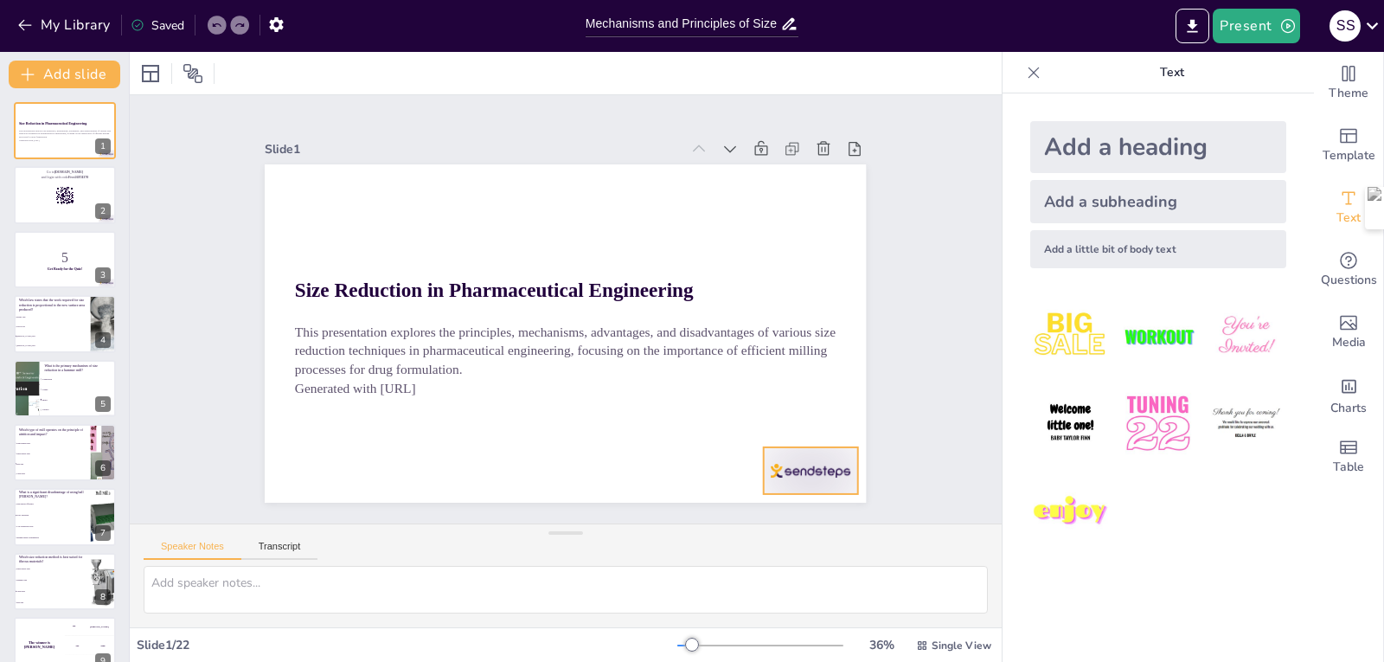
checkbox input "true"
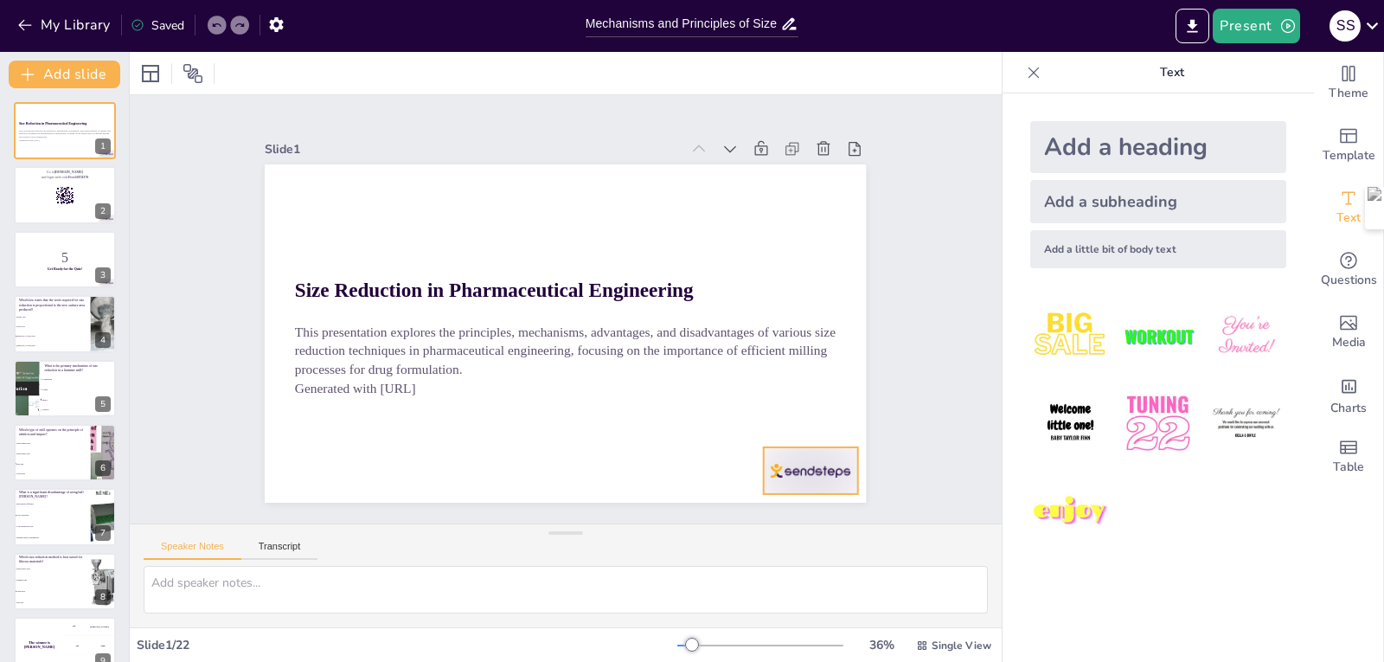
checkbox input "true"
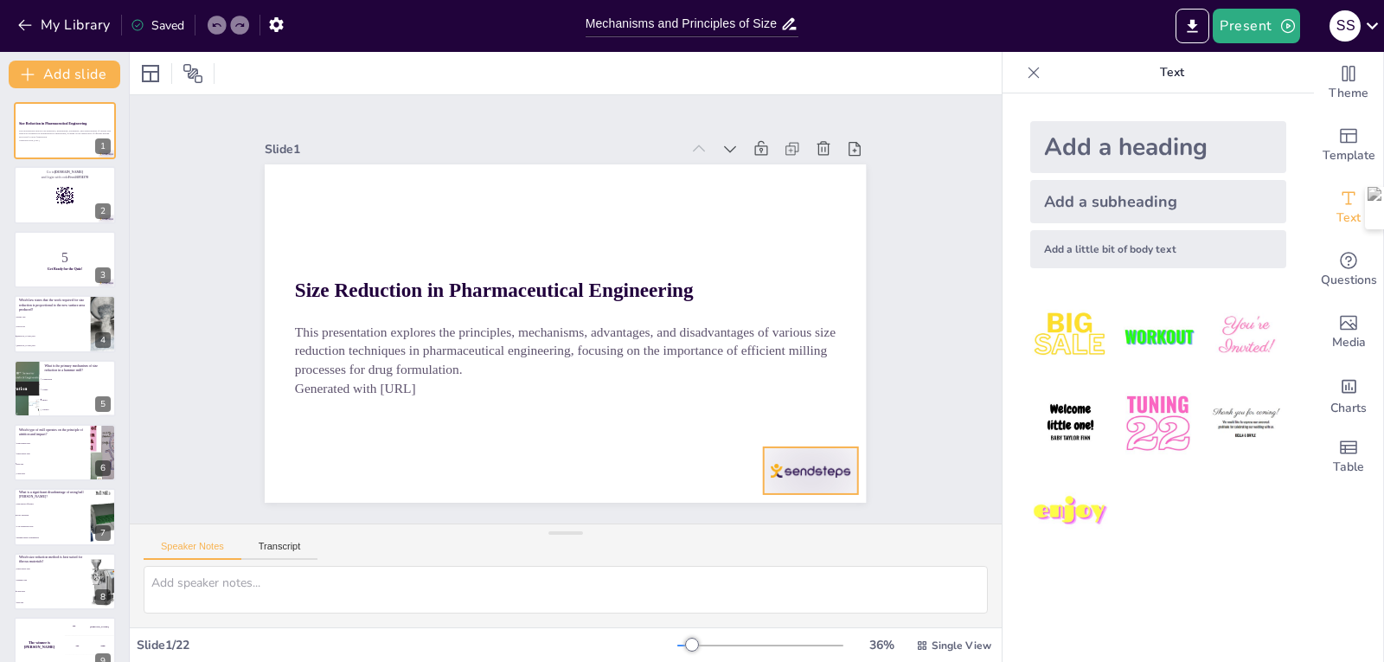
checkbox input "true"
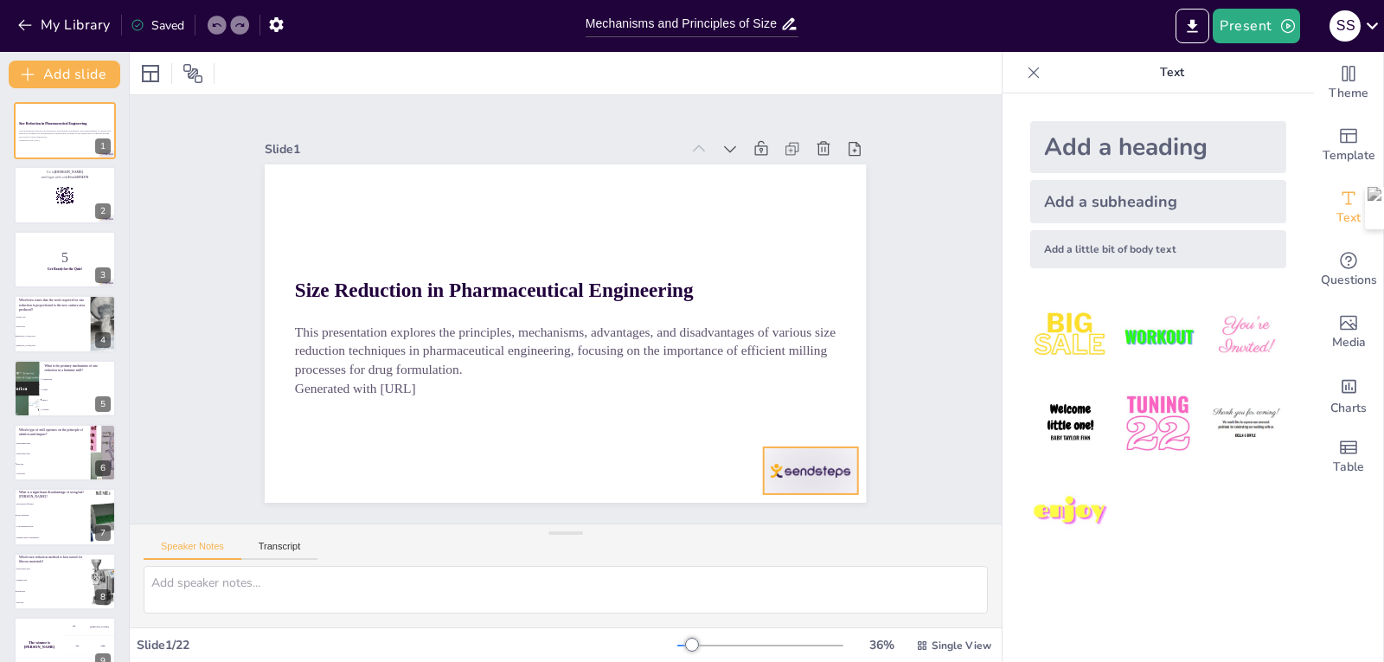
checkbox input "true"
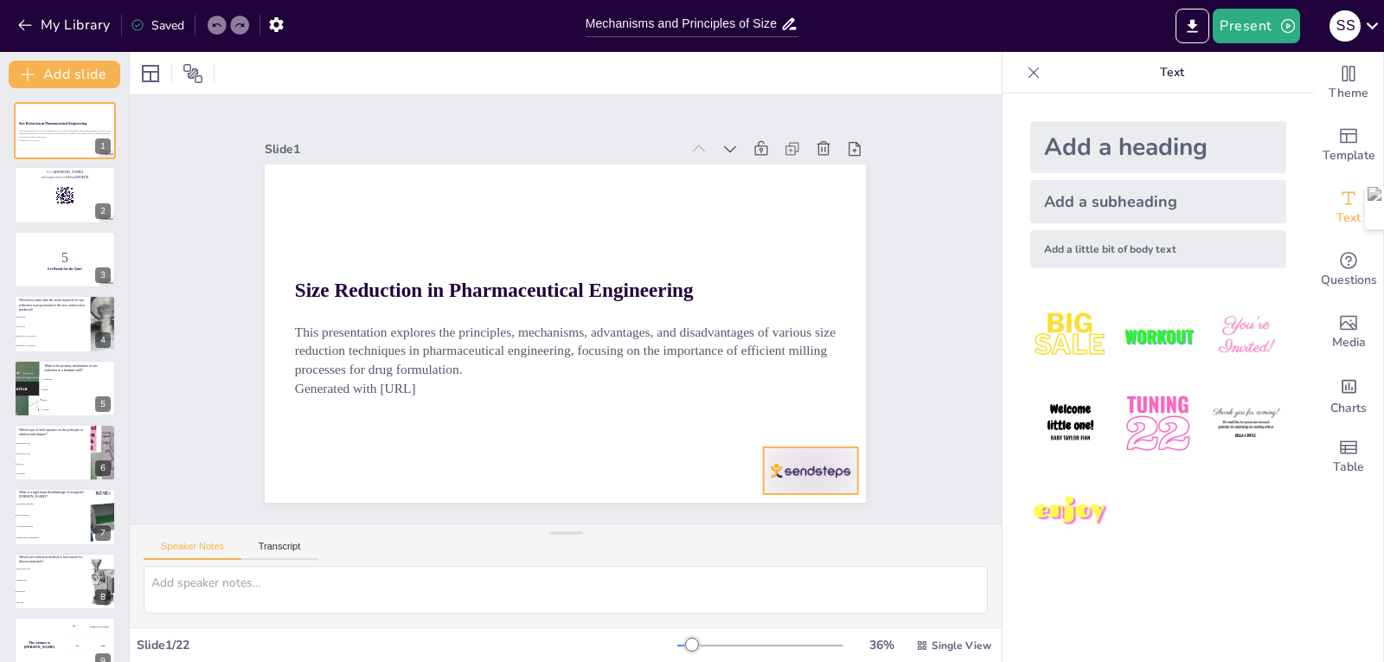
checkbox input "true"
click at [520, 99] on icon at bounding box center [508, 86] width 23 height 23
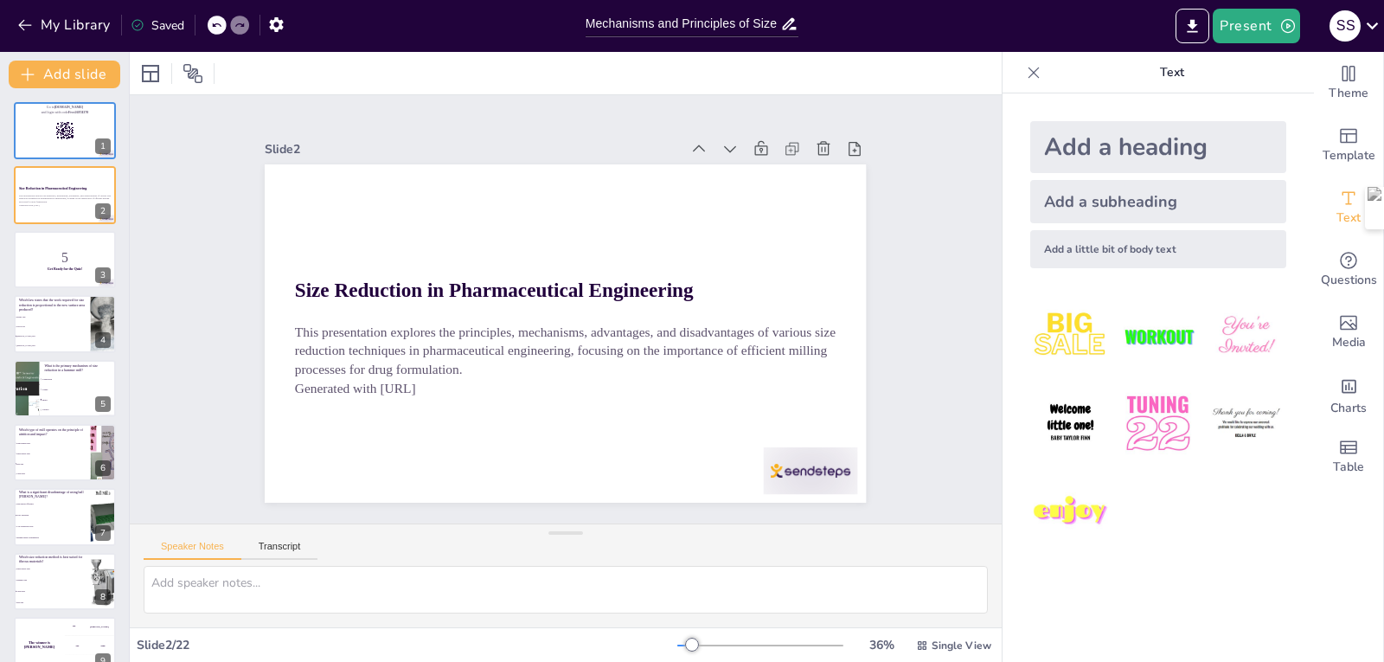
click at [760, 196] on icon at bounding box center [771, 207] width 22 height 22
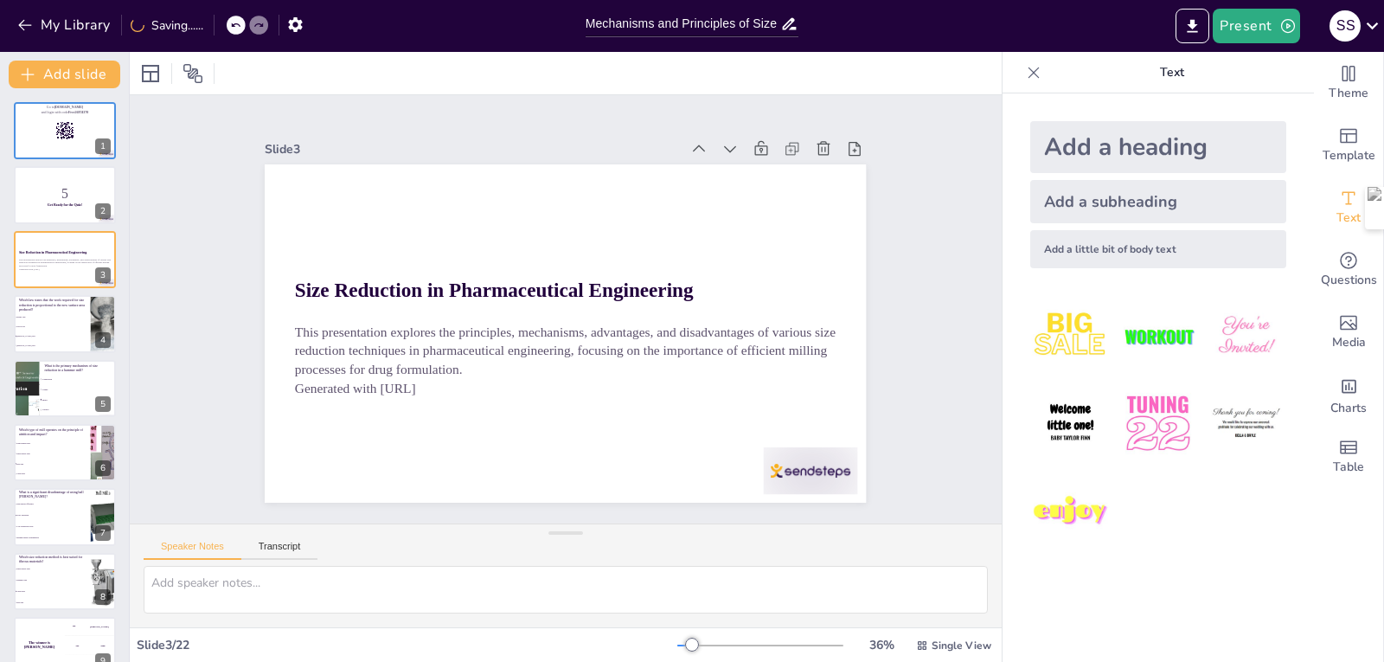
click at [783, 311] on icon at bounding box center [795, 323] width 24 height 24
click at [53, 202] on strong "Get Ready for the Quiz!" at bounding box center [64, 203] width 35 height 3
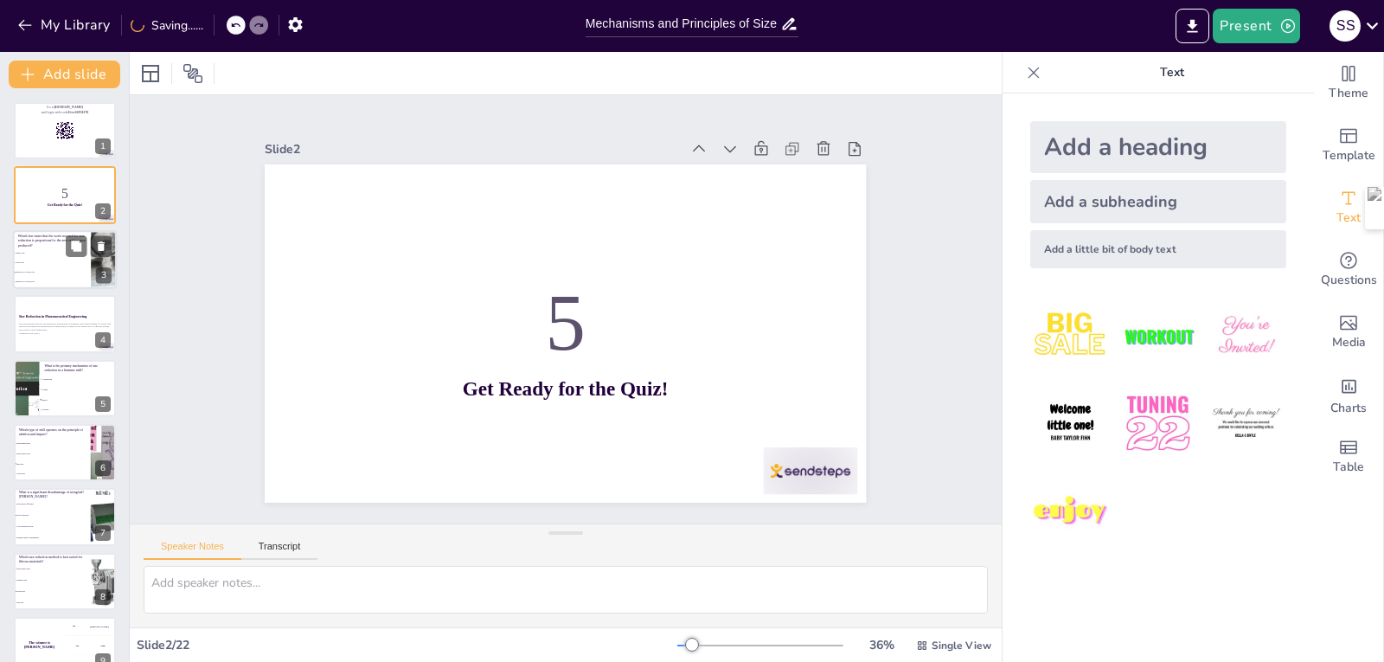
click at [58, 249] on li "Bond's Law" at bounding box center [52, 253] width 78 height 10
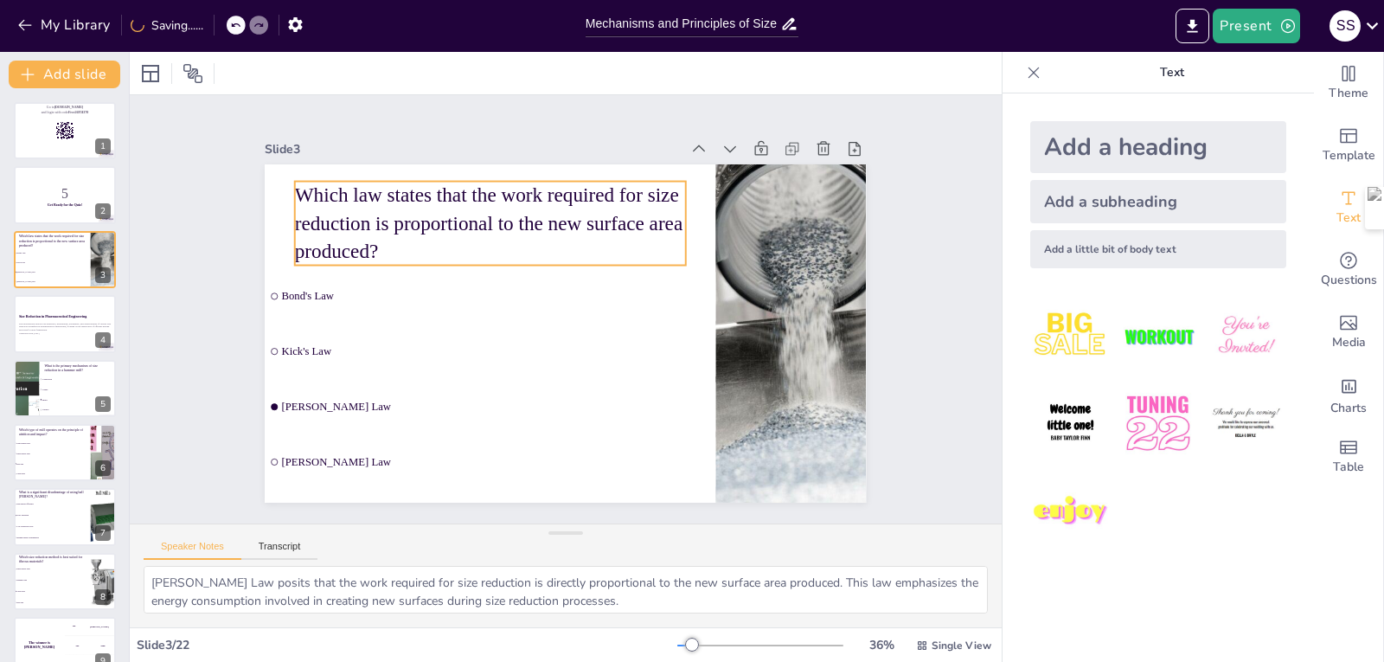
click at [322, 189] on p "Which law states that the work required for size reduction is proportional to t…" at bounding box center [521, 204] width 398 height 201
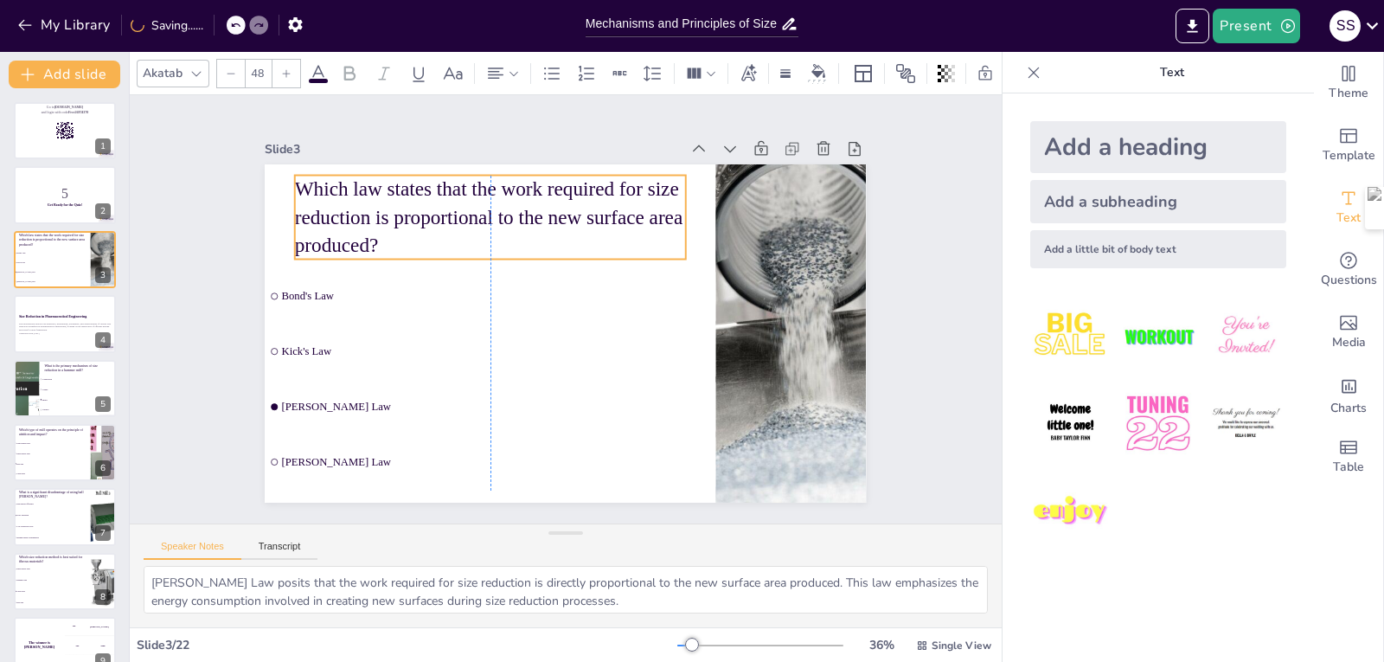
click at [278, 164] on div "Which law states that the work required for size reduction is proportional to t…" at bounding box center [565, 164] width 601 height 0
click at [388, 208] on p "Which law states that the work required for size reduction is proportional to t…" at bounding box center [490, 217] width 391 height 84
click at [1025, 70] on icon at bounding box center [1033, 72] width 17 height 17
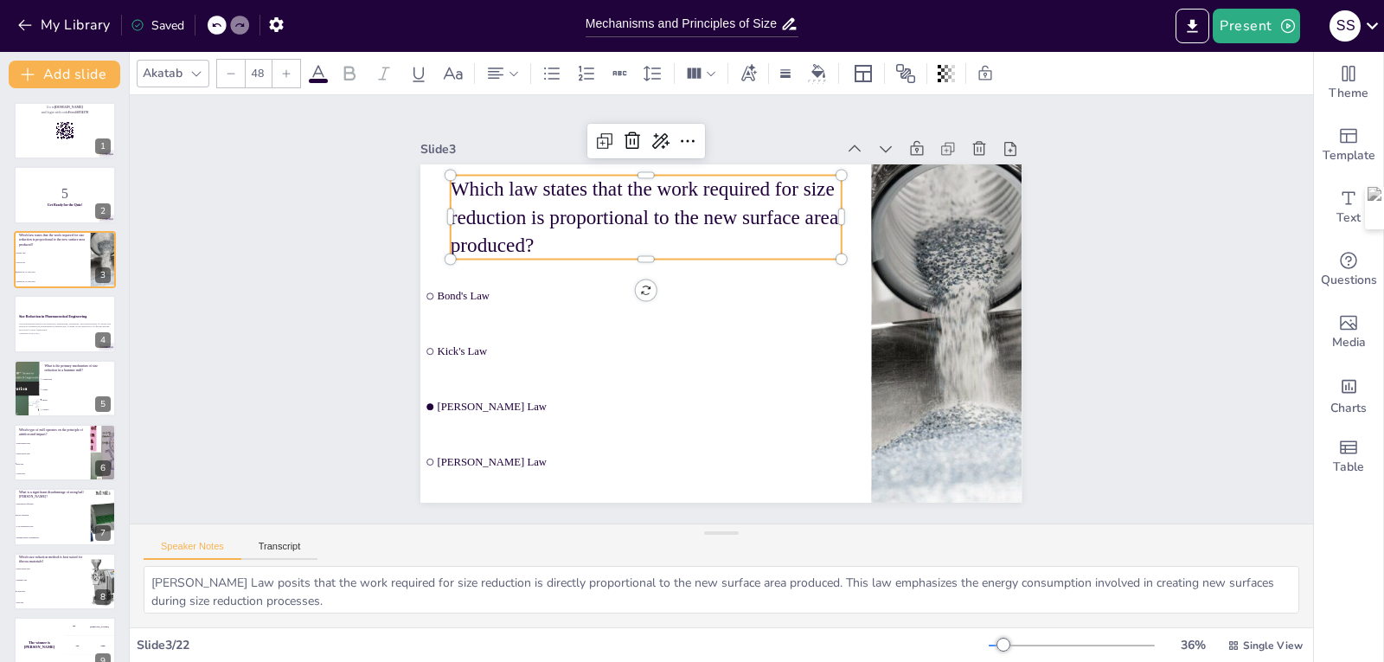
click at [644, 206] on p "Which law states that the work required for size reduction is proportional to t…" at bounding box center [657, 209] width 398 height 125
click at [55, 137] on icon at bounding box center [64, 130] width 19 height 19
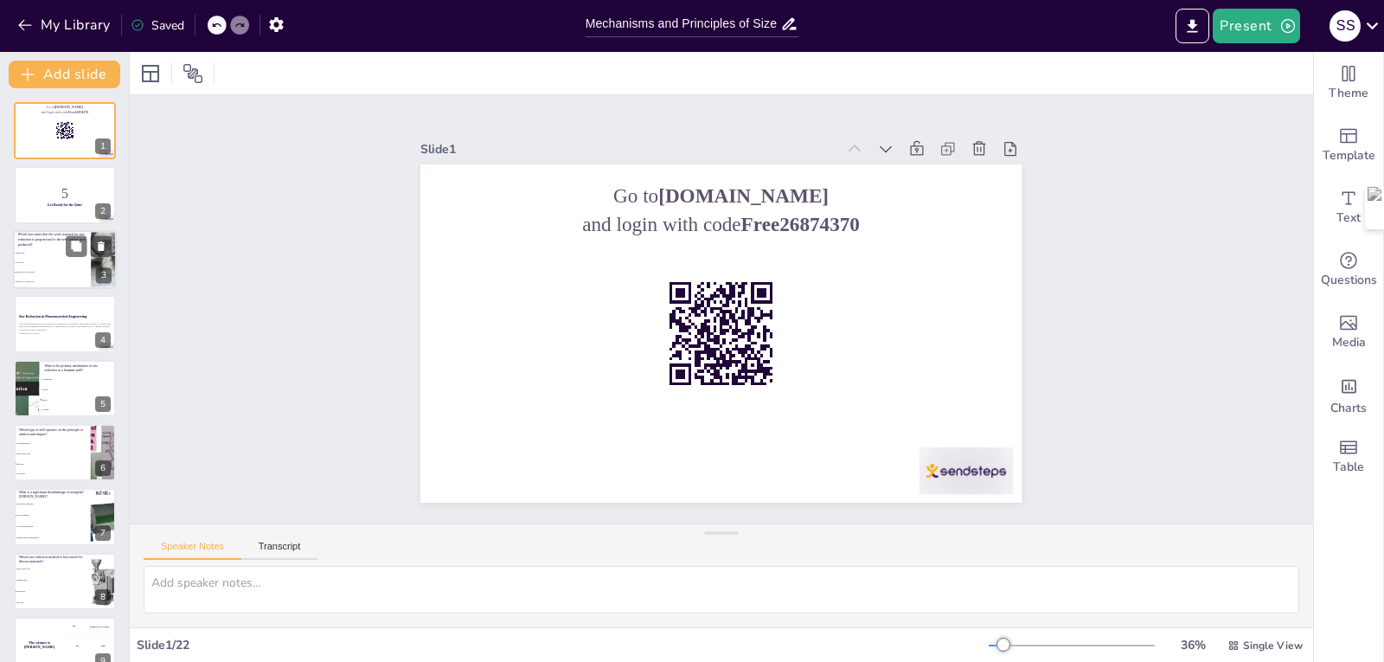
click at [48, 252] on span "Bond's Law" at bounding box center [53, 253] width 74 height 3
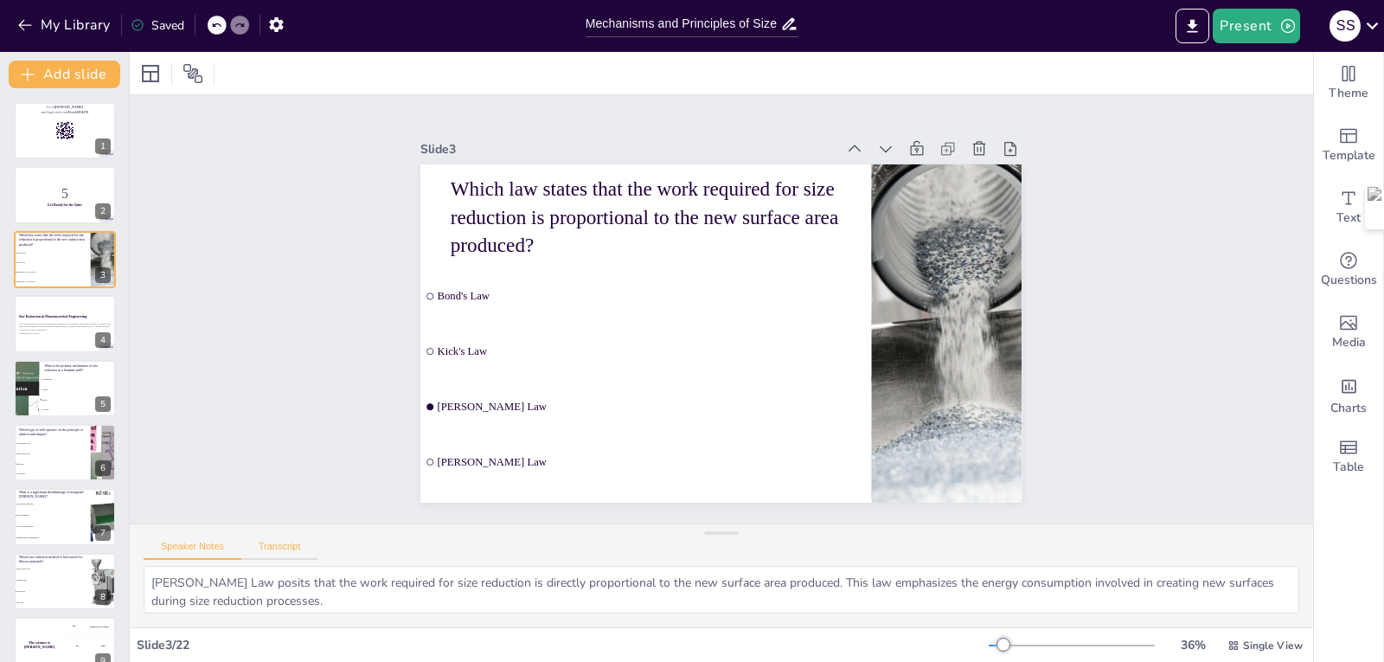
click at [283, 546] on button "Transcript" at bounding box center [279, 550] width 77 height 19
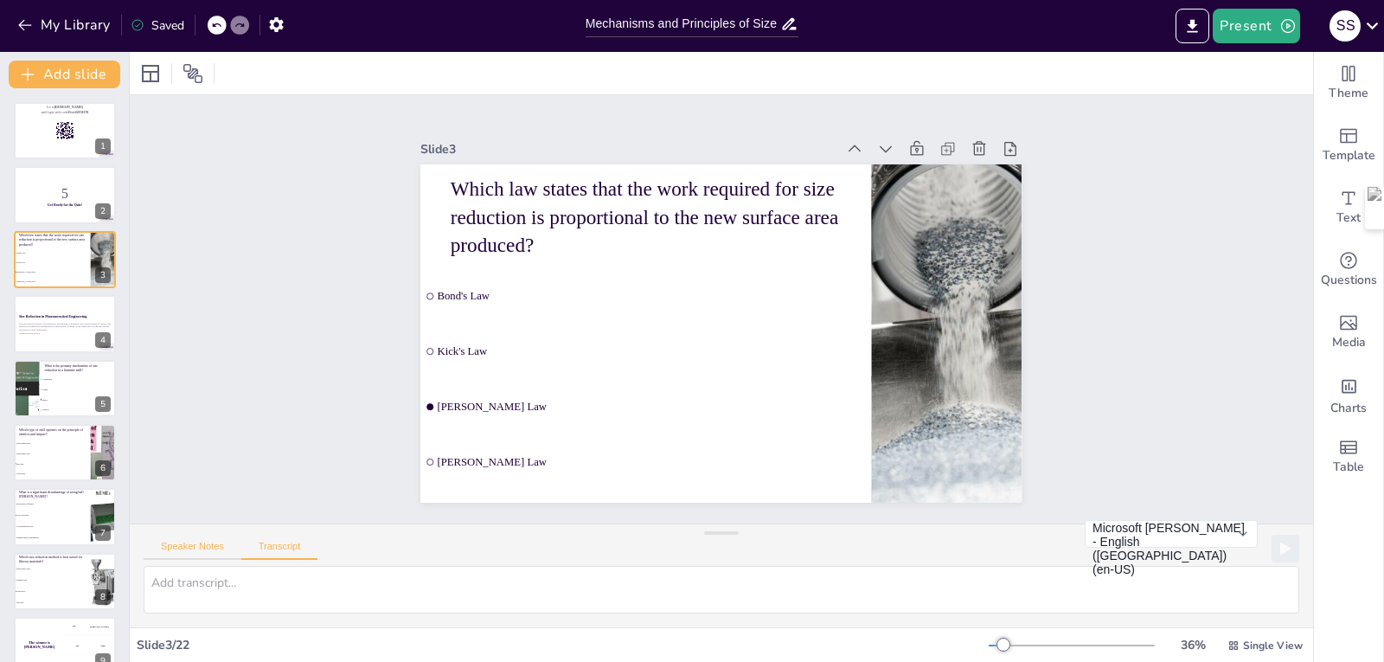
click at [189, 548] on button "Speaker Notes" at bounding box center [193, 550] width 98 height 19
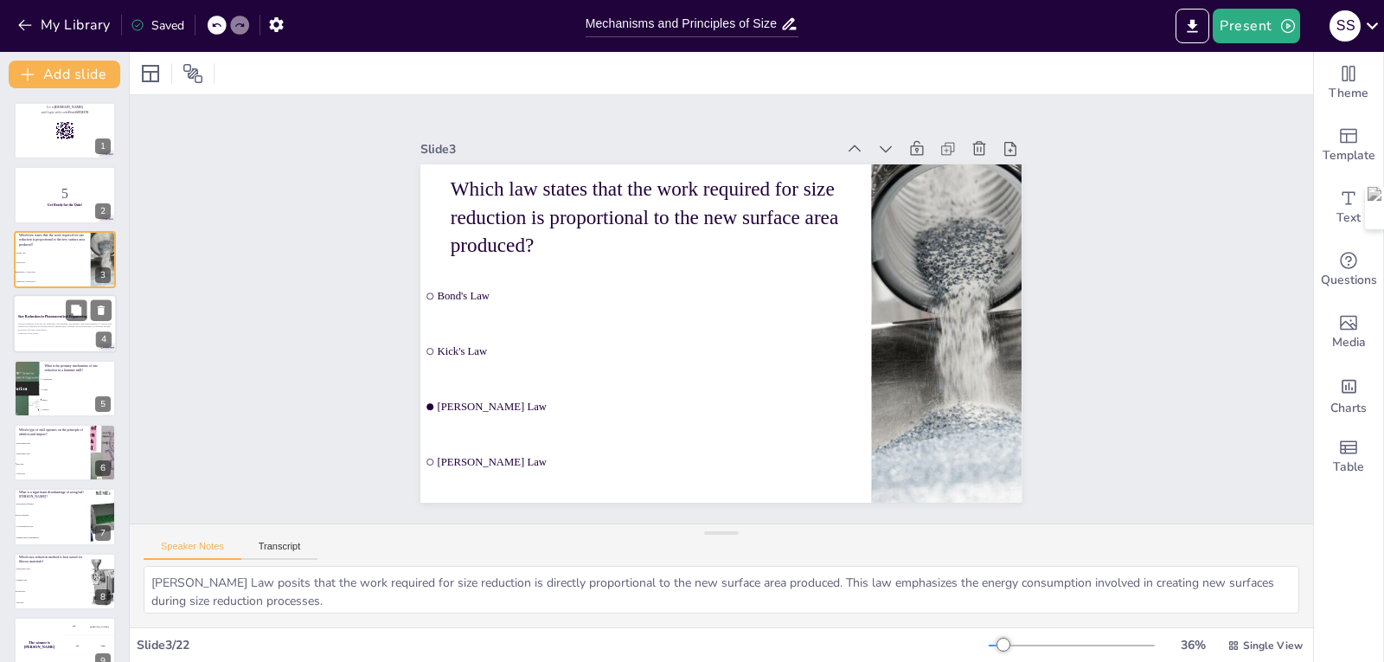
click at [70, 328] on p "This presentation explores the principles, mechanisms, advantages, and disadvan…" at bounding box center [64, 327] width 93 height 10
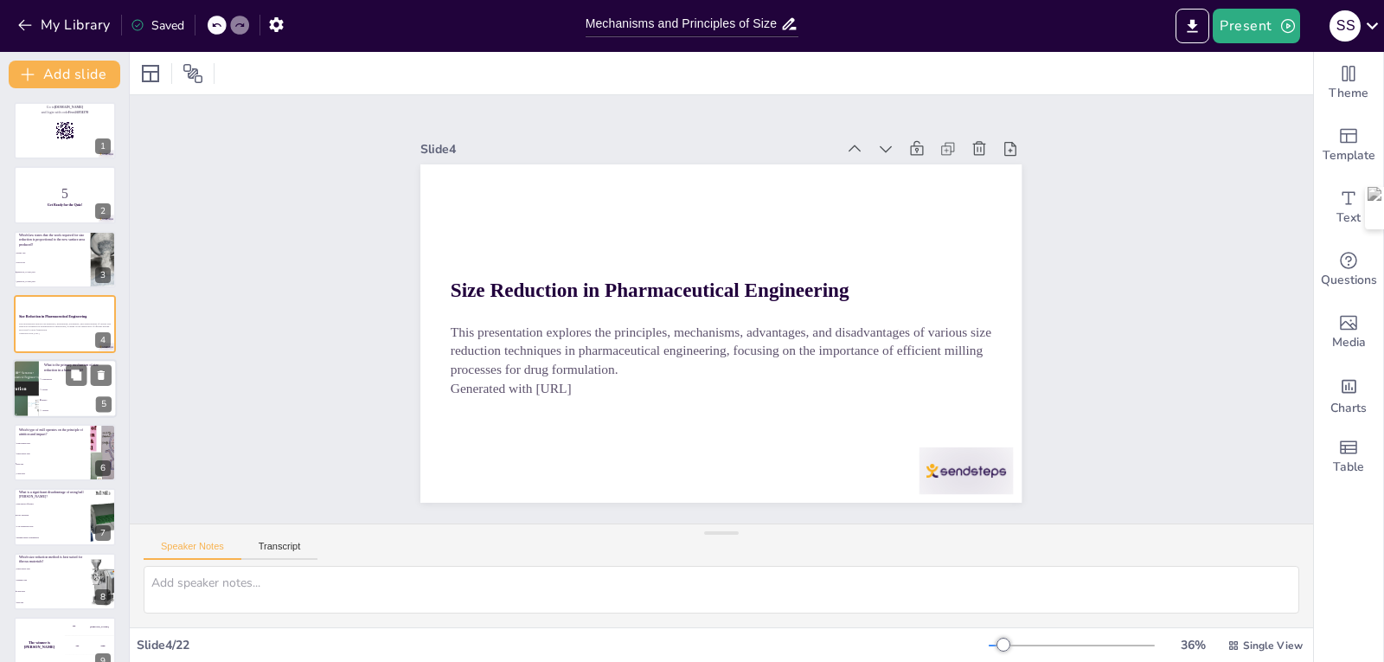
click at [62, 388] on span "Cutting" at bounding box center [79, 389] width 74 height 3
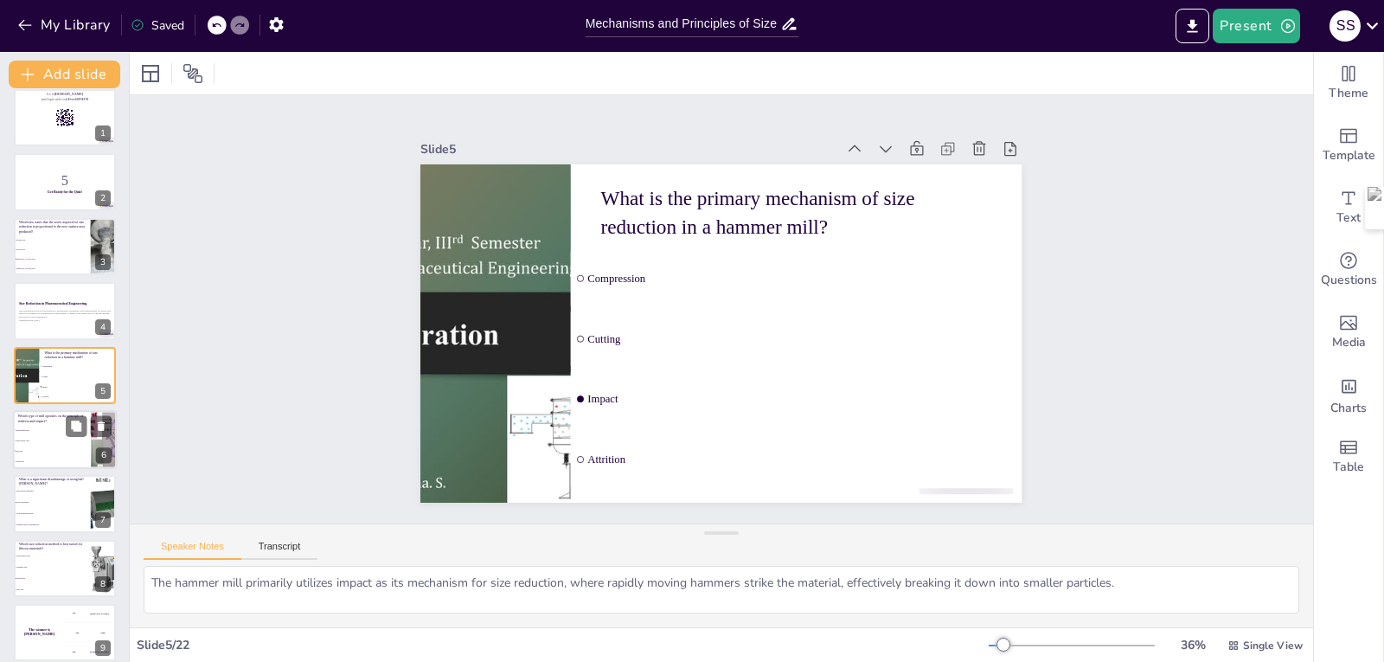
click at [65, 458] on li "Cutter Mill" at bounding box center [52, 461] width 78 height 10
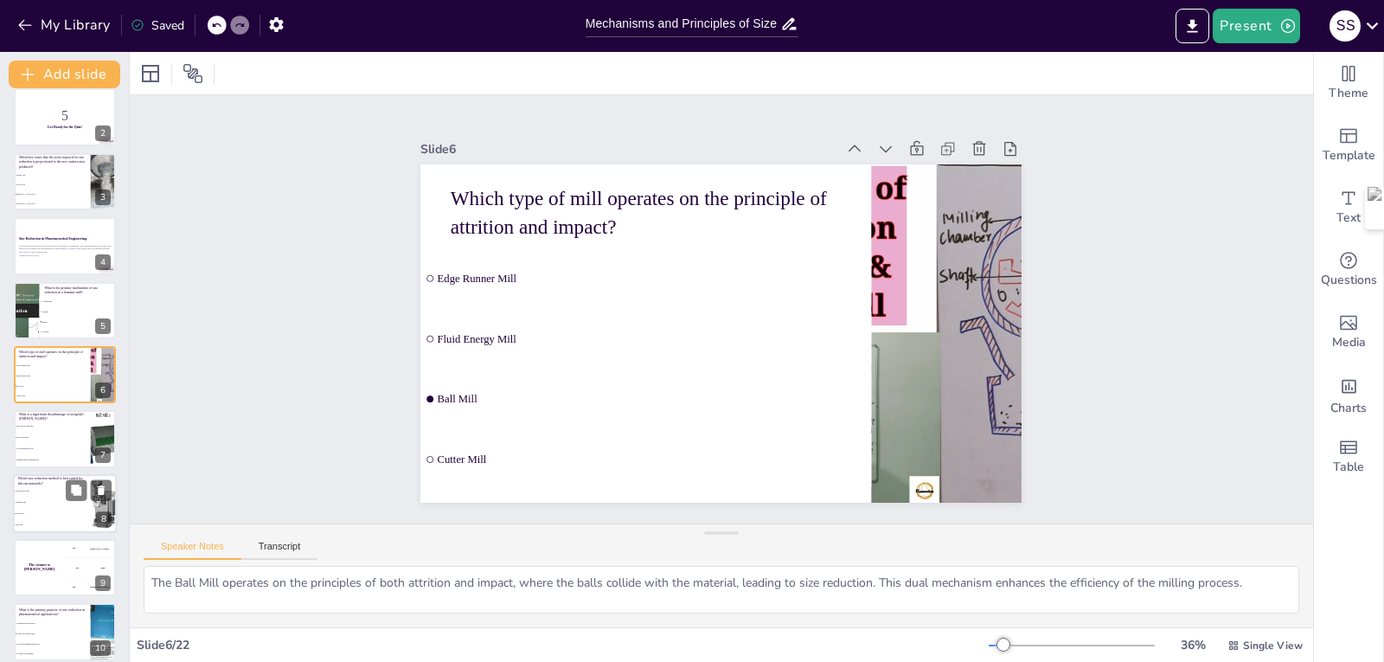
click at [62, 516] on li "Cutter Mill" at bounding box center [52, 513] width 78 height 11
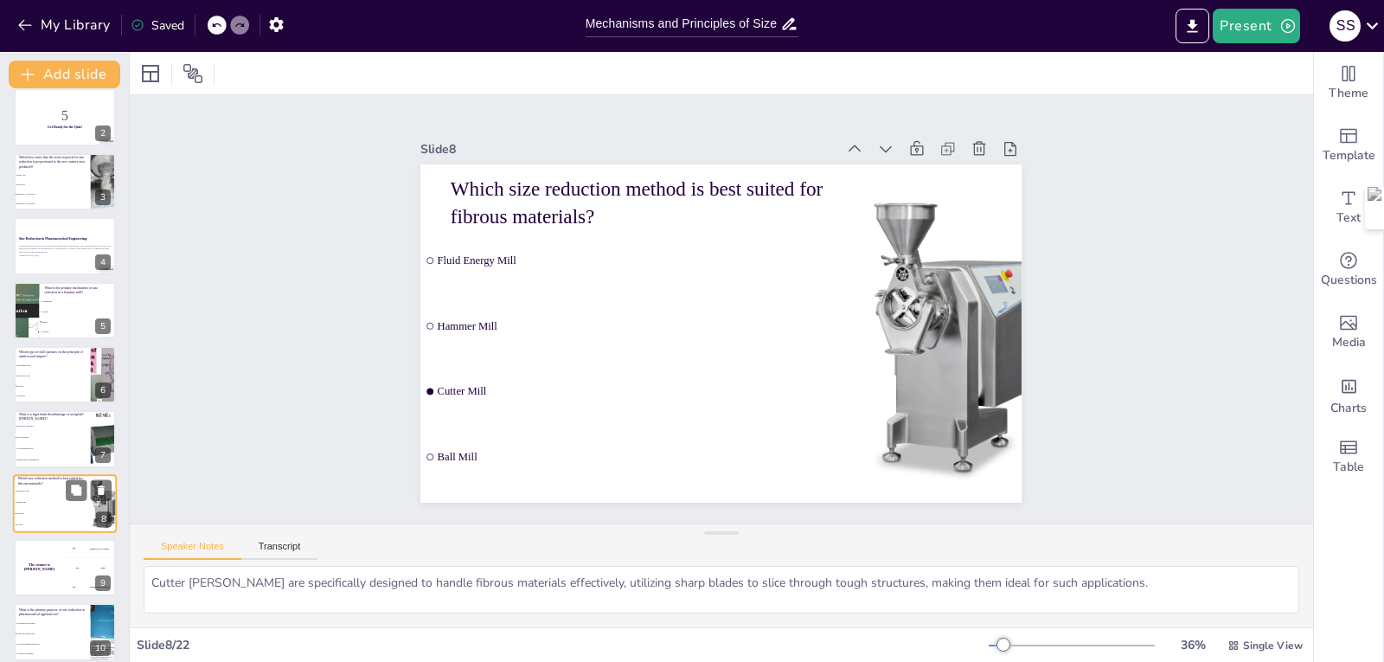
scroll to position [206, 0]
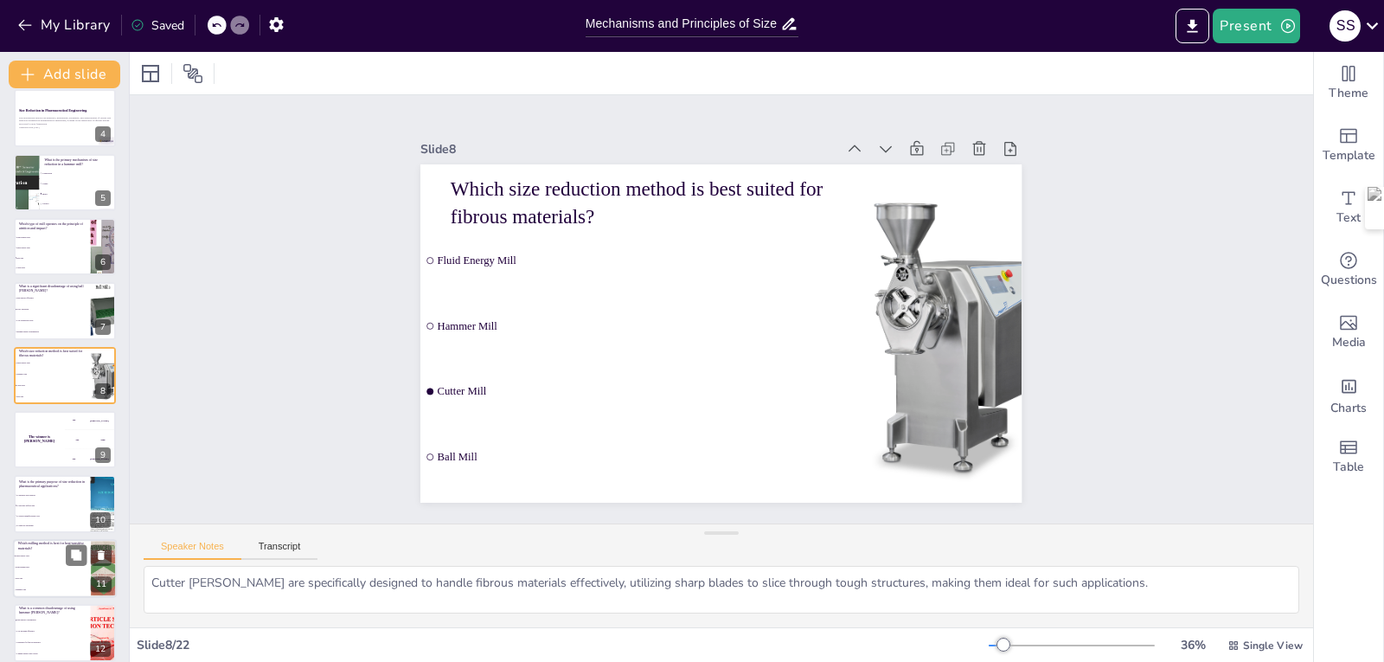
click at [50, 565] on li "Edge Runner Mill" at bounding box center [52, 566] width 78 height 11
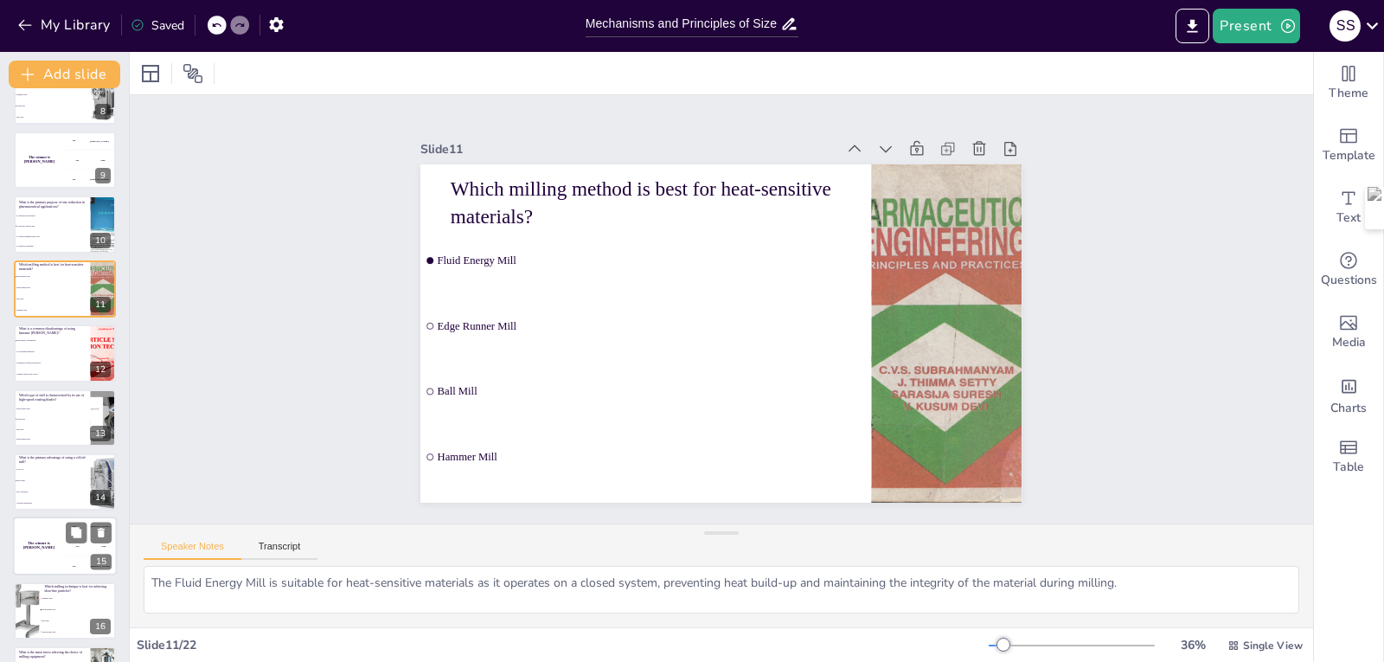
click at [55, 551] on div "The winner is [PERSON_NAME]" at bounding box center [39, 546] width 52 height 59
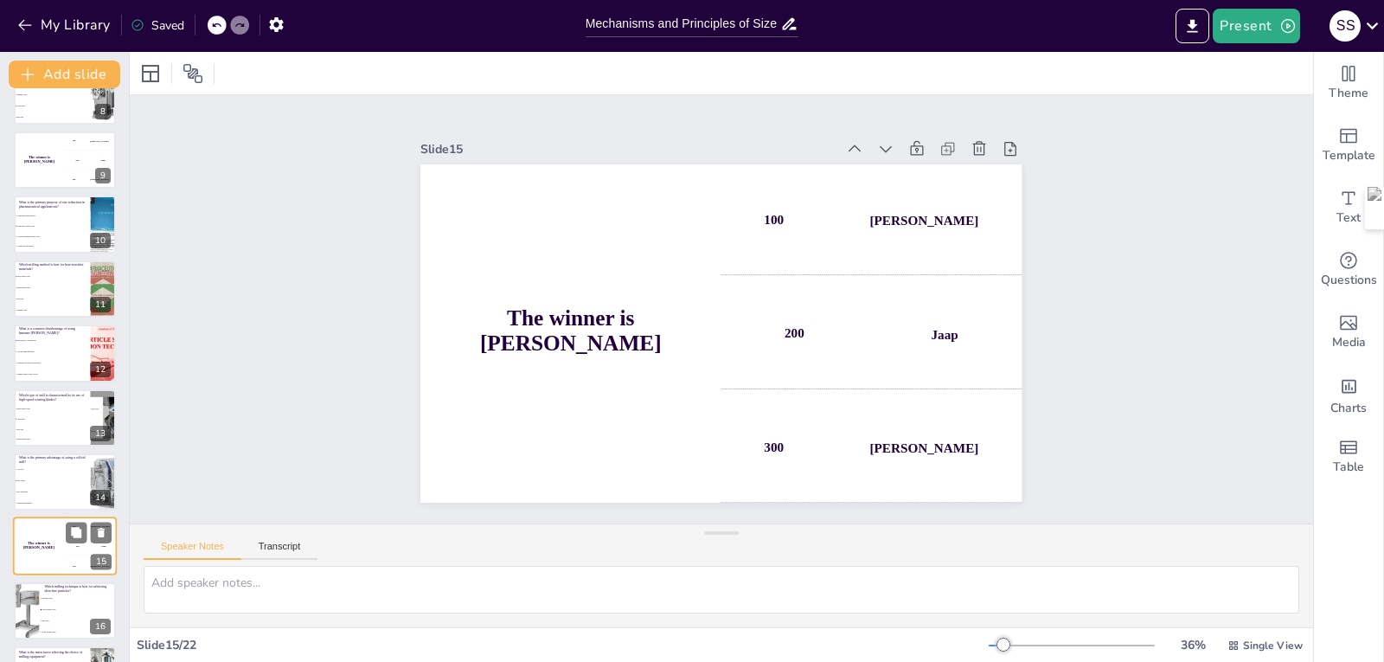
scroll to position [657, 0]
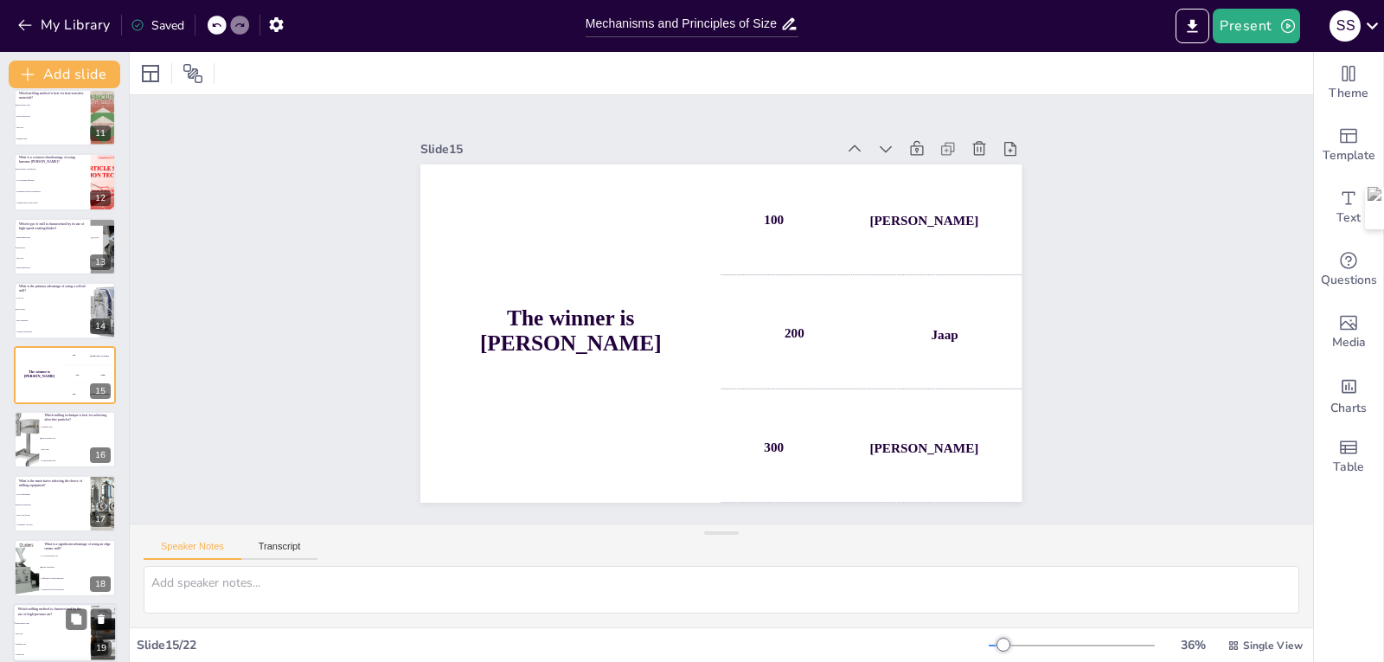
click at [45, 630] on li "Ball Mill" at bounding box center [52, 633] width 78 height 10
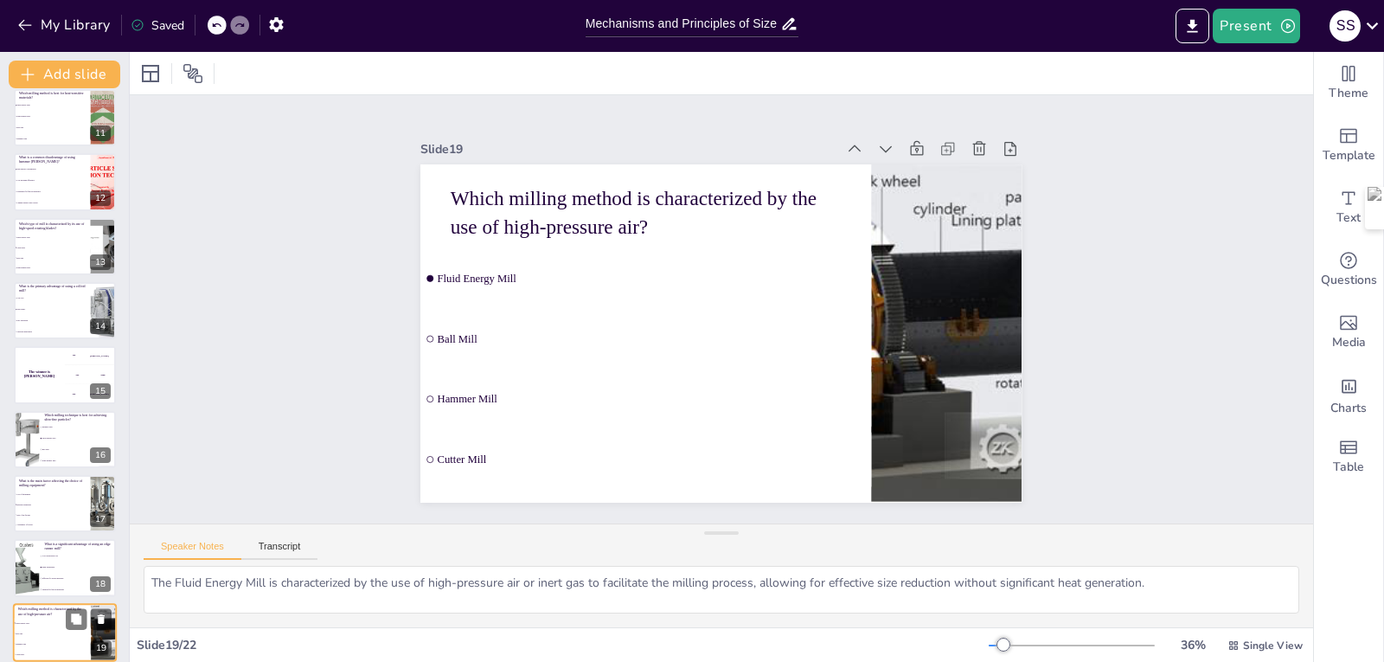
scroll to position [862, 0]
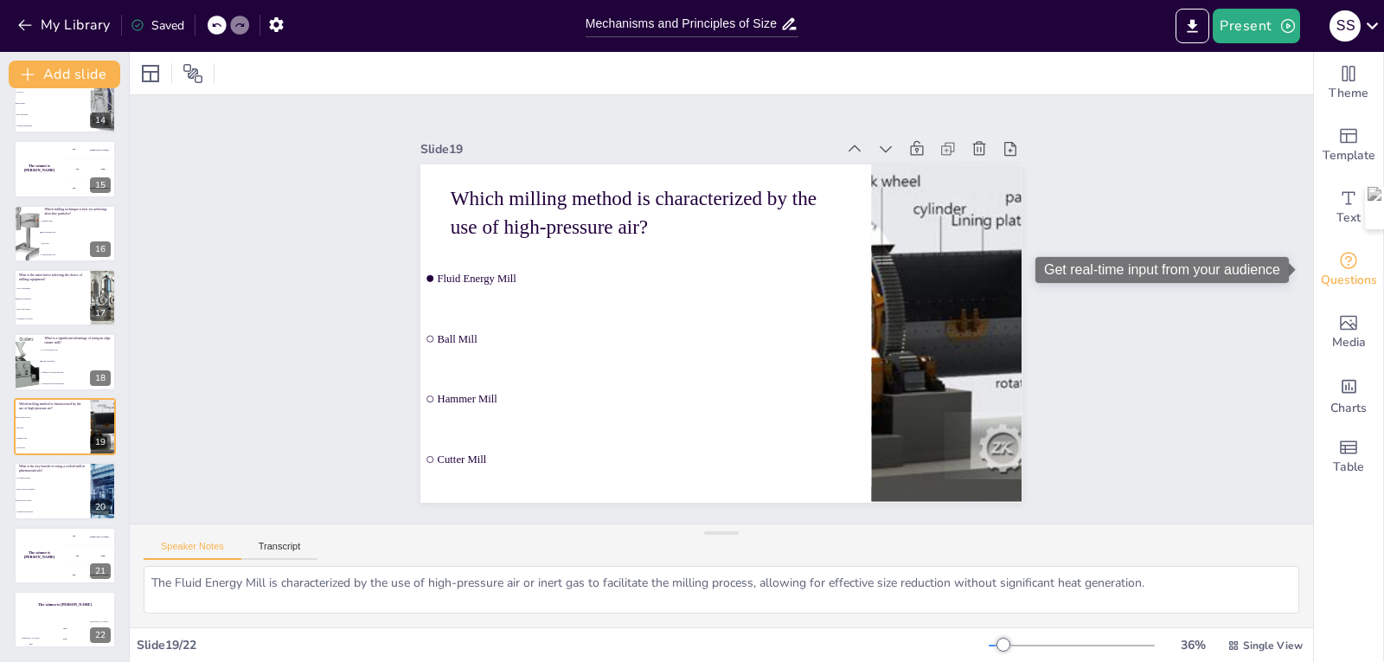
click at [1340, 262] on icon "Get real-time input from your audience" at bounding box center [1348, 260] width 21 height 21
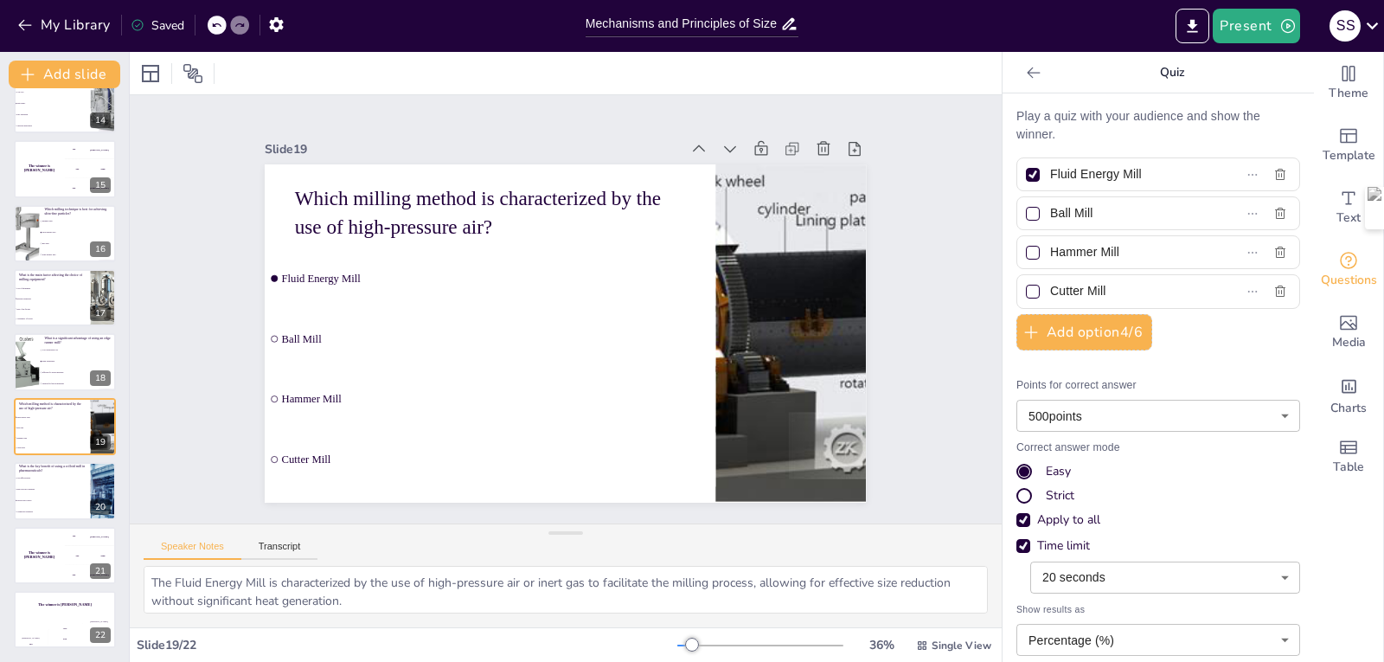
click at [1026, 176] on div at bounding box center [1033, 175] width 14 height 14
click at [1050, 176] on input "Fluid Energy Mill" at bounding box center [1129, 174] width 158 height 25
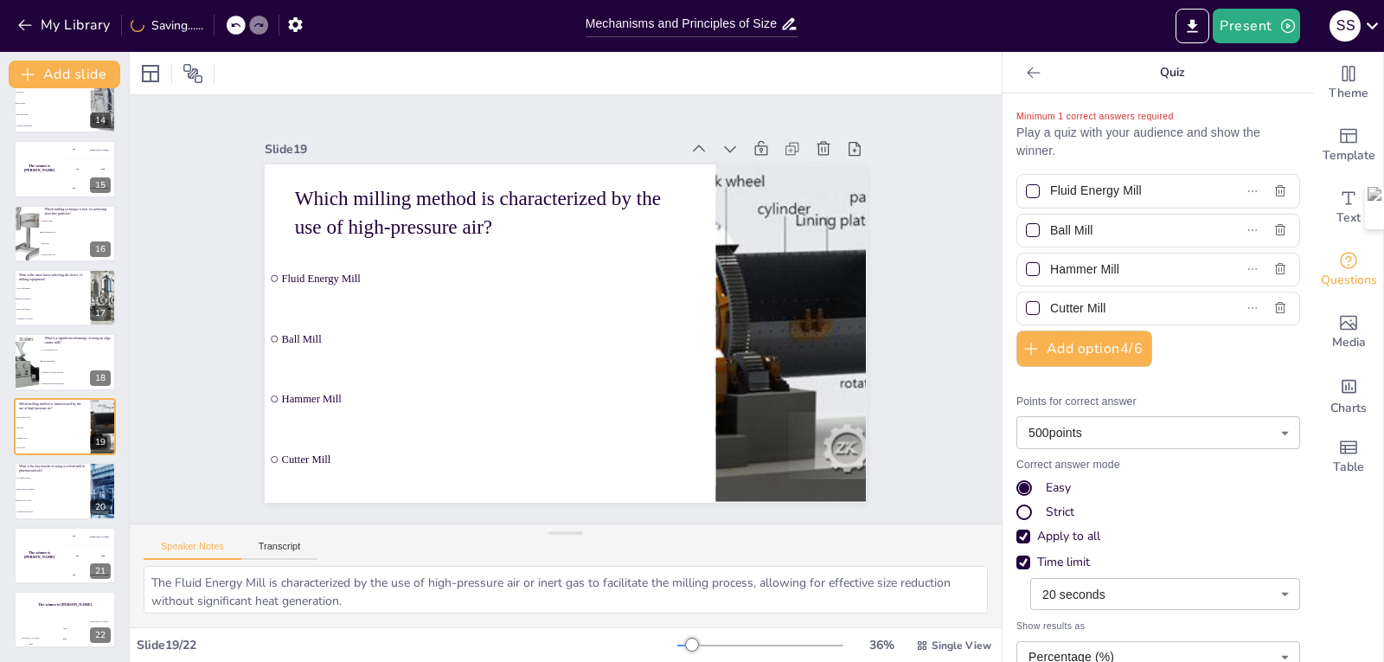
click at [1026, 193] on div at bounding box center [1033, 191] width 14 height 14
click at [1050, 193] on input "Fluid Energy Mill" at bounding box center [1129, 190] width 158 height 25
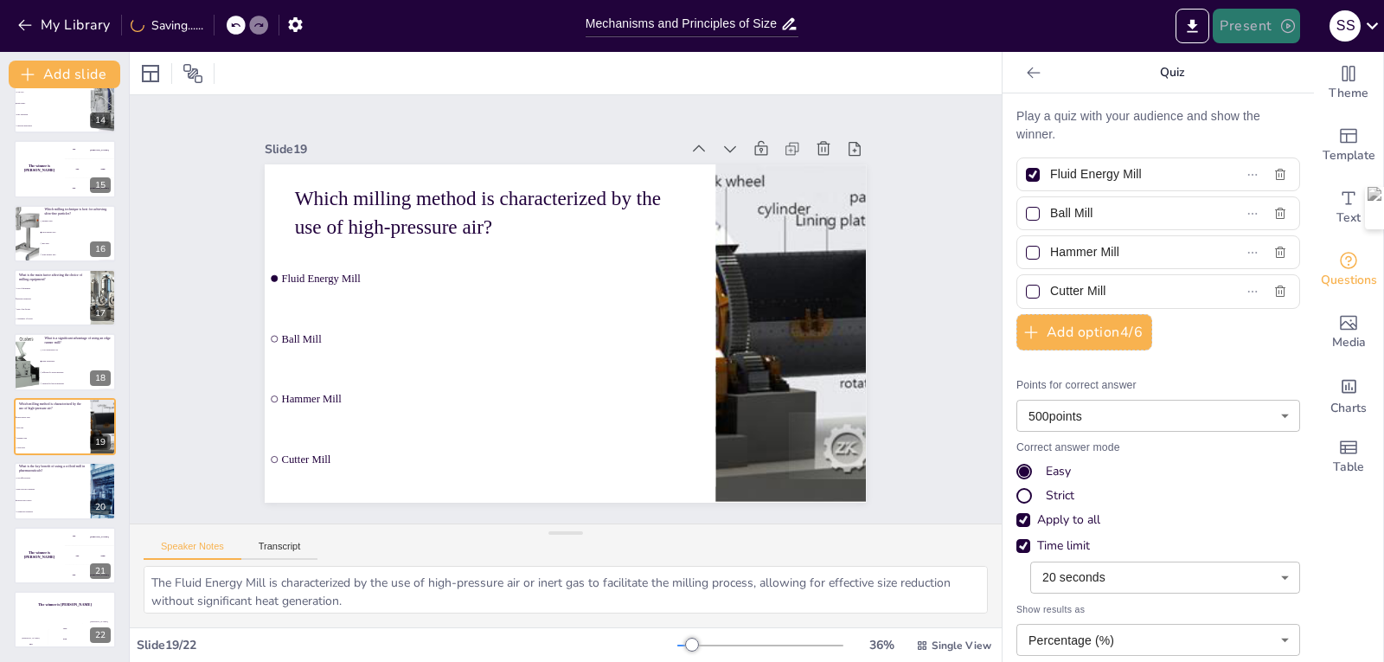
click at [1249, 29] on button "Present" at bounding box center [1256, 26] width 87 height 35
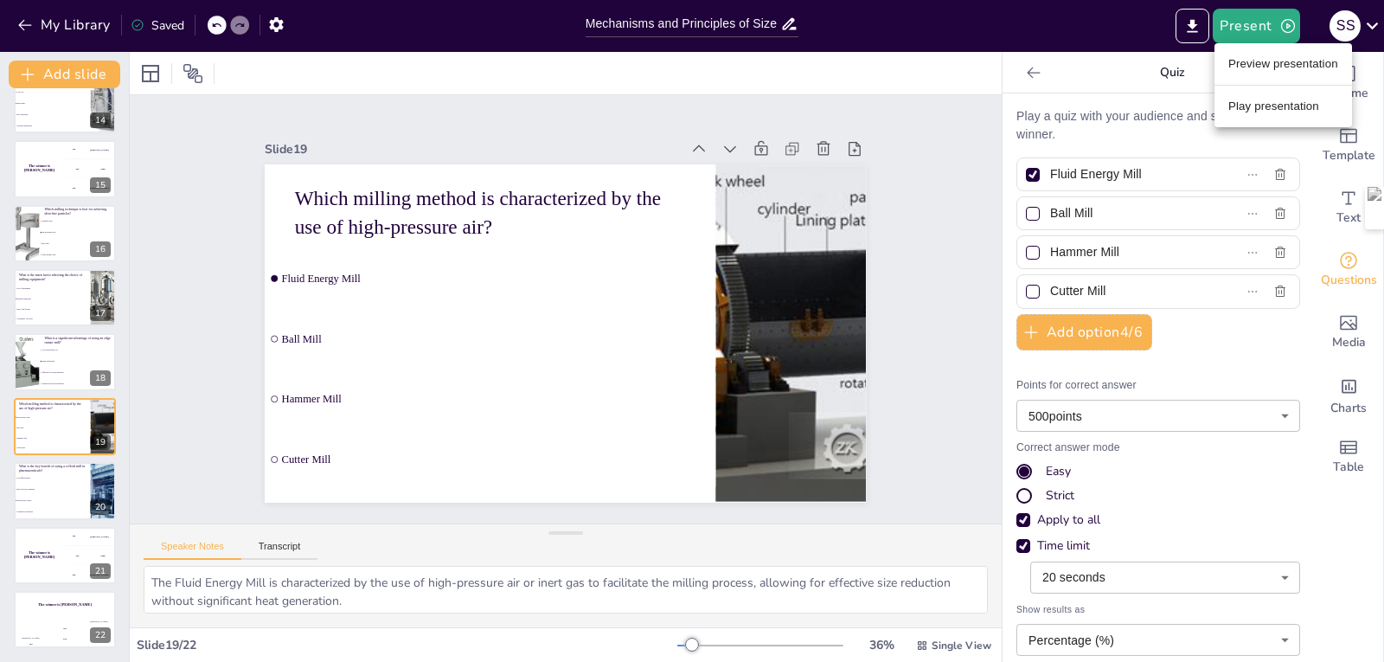
click at [1251, 105] on li "Play presentation" at bounding box center [1284, 107] width 138 height 28
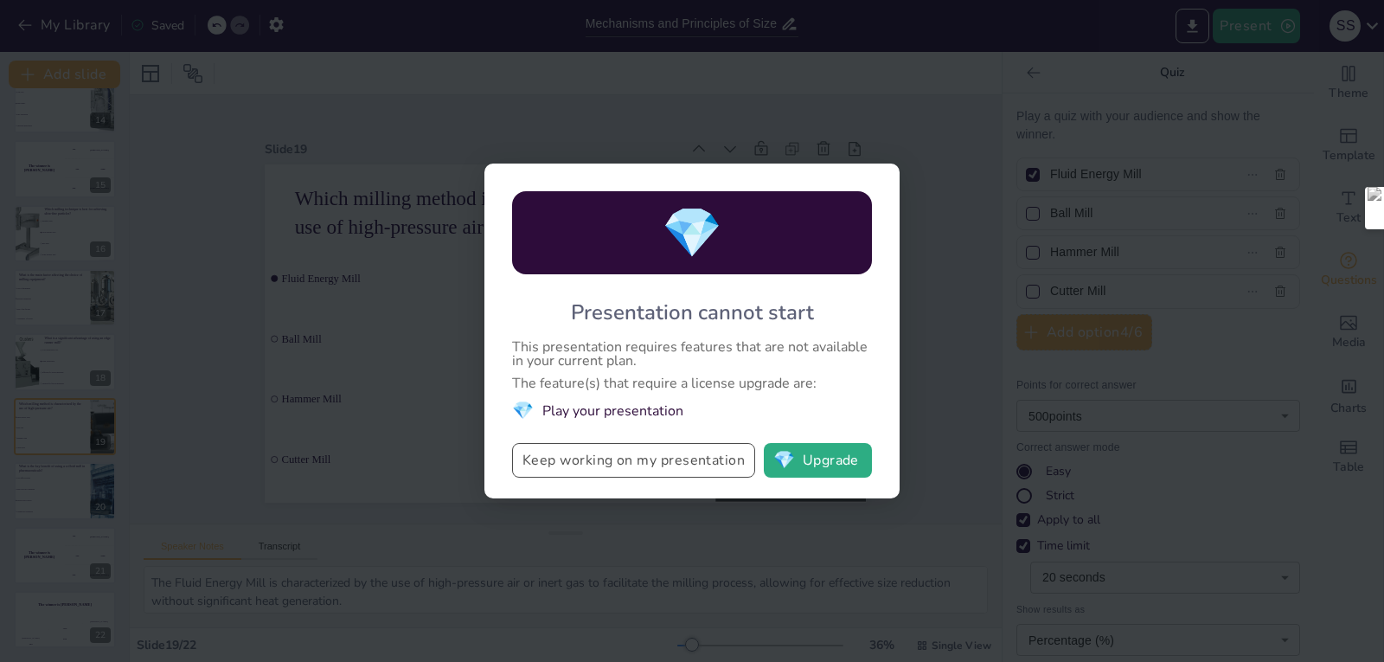
click at [662, 466] on button "Keep working on my presentation" at bounding box center [633, 460] width 243 height 35
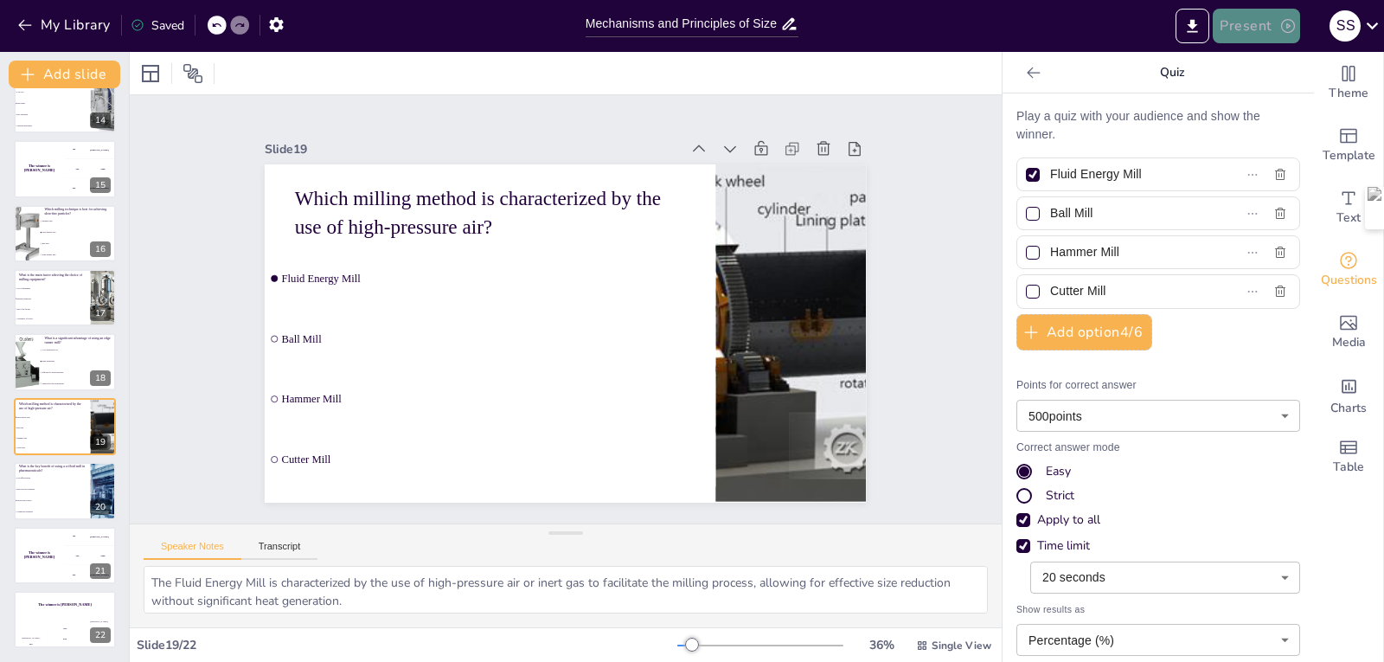
click at [1247, 30] on button "Present" at bounding box center [1256, 26] width 87 height 35
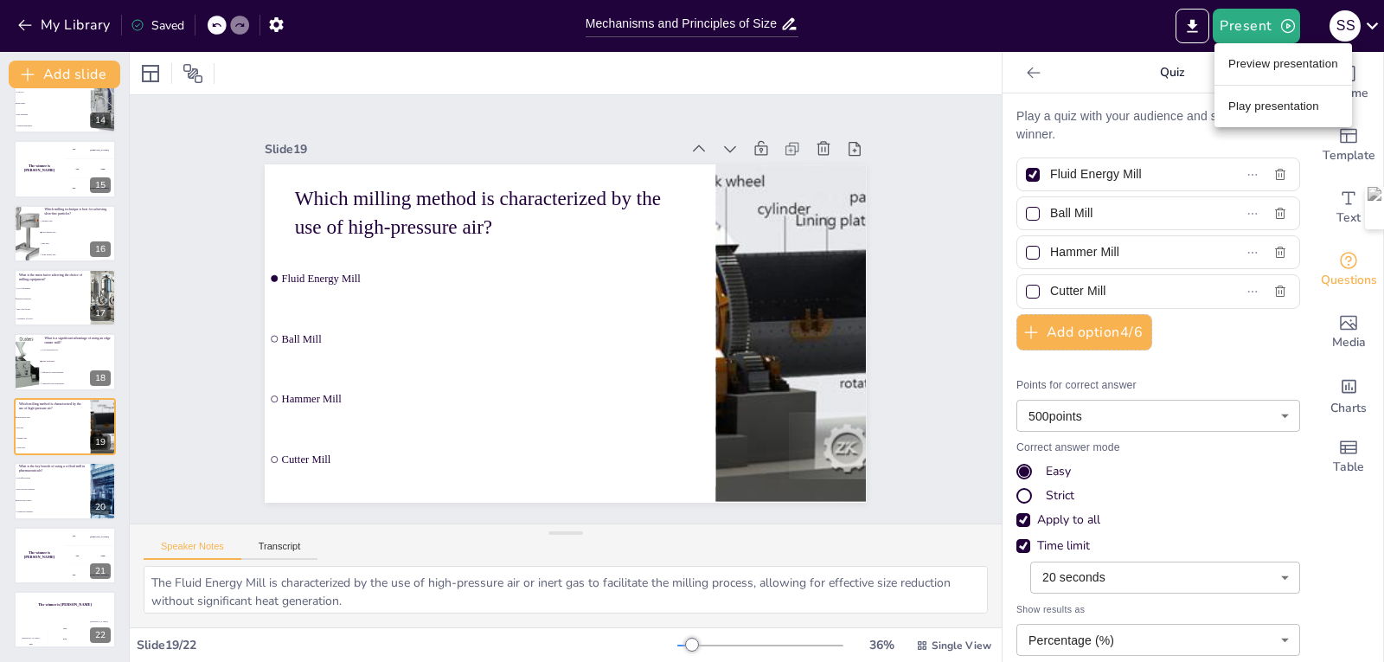
click at [1371, 20] on div at bounding box center [692, 331] width 1384 height 662
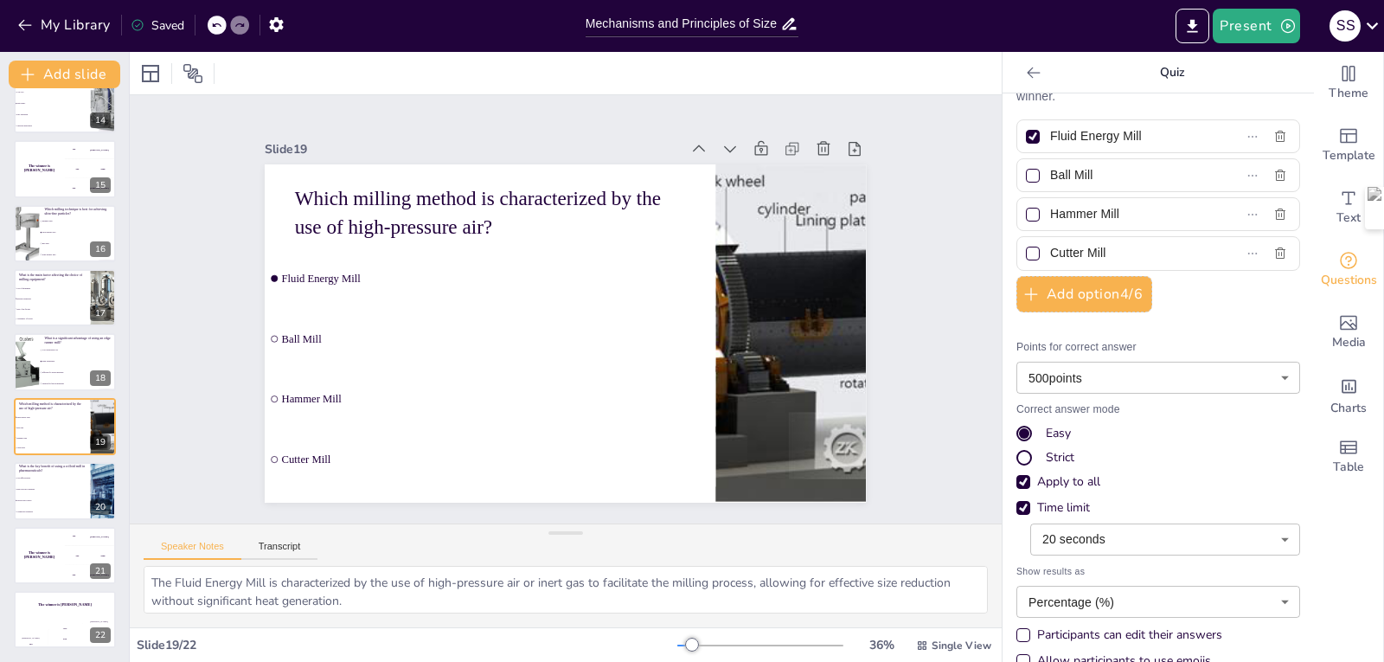
scroll to position [68, 0]
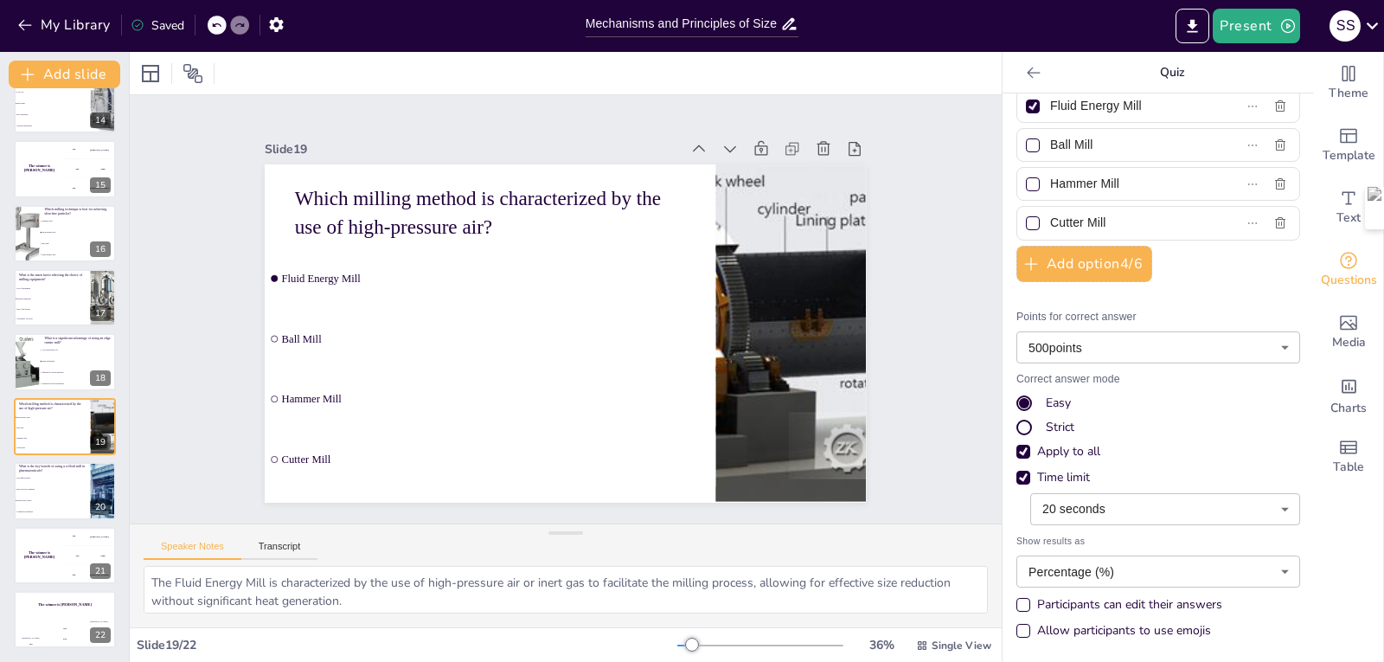
click at [1064, 569] on body "My Library Saved Mechanisms and Principles of Size Reduction in Pharmaceutical …" at bounding box center [692, 331] width 1384 height 662
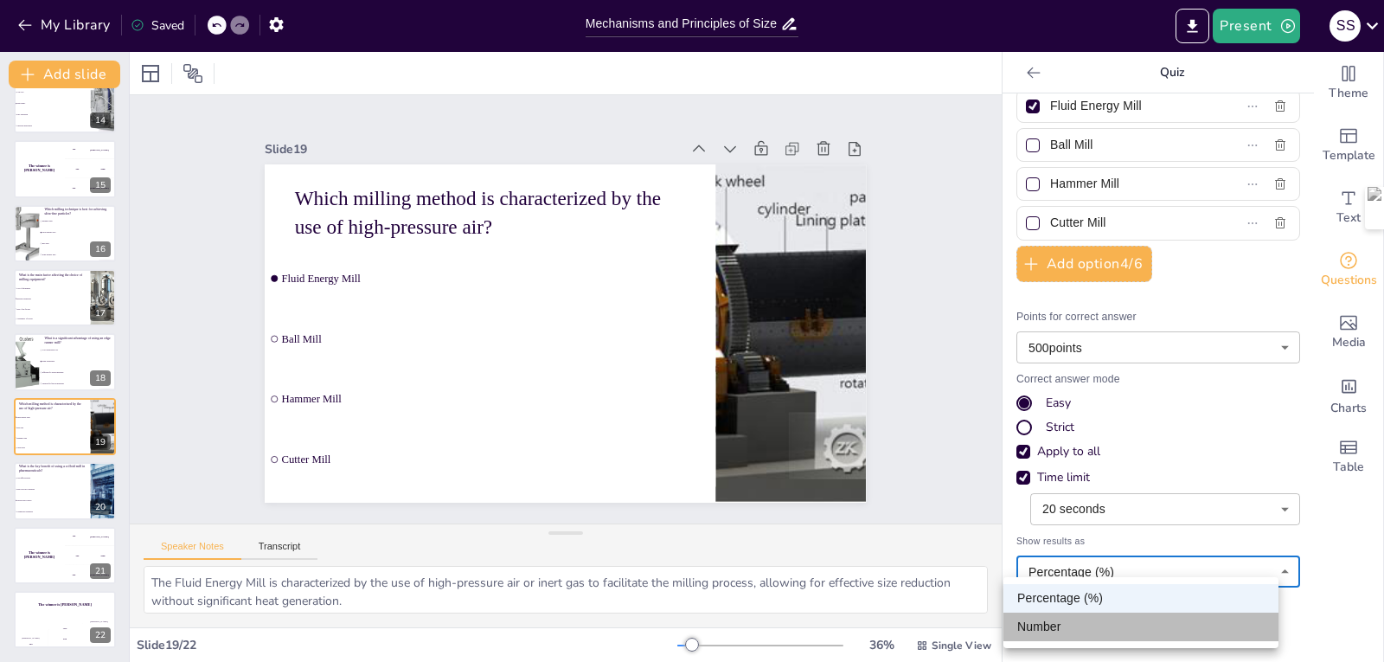
click at [1032, 630] on li "Number" at bounding box center [1140, 626] width 275 height 29
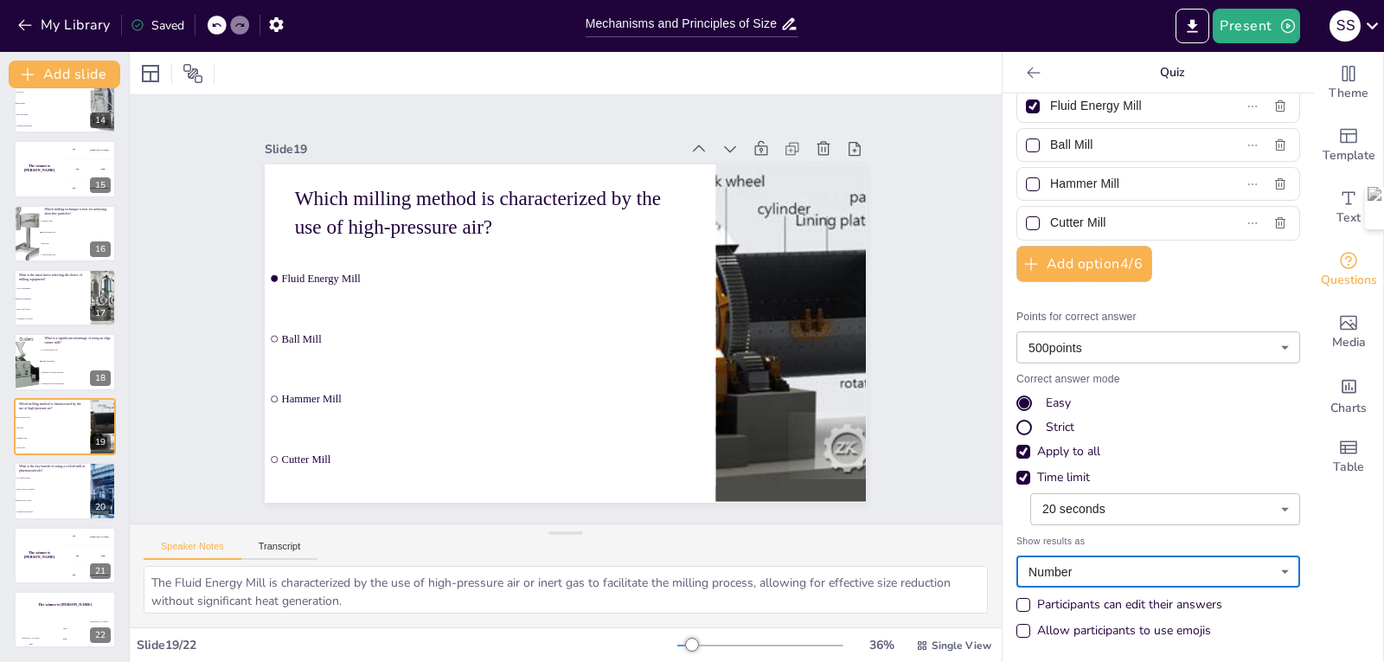
scroll to position [0, 0]
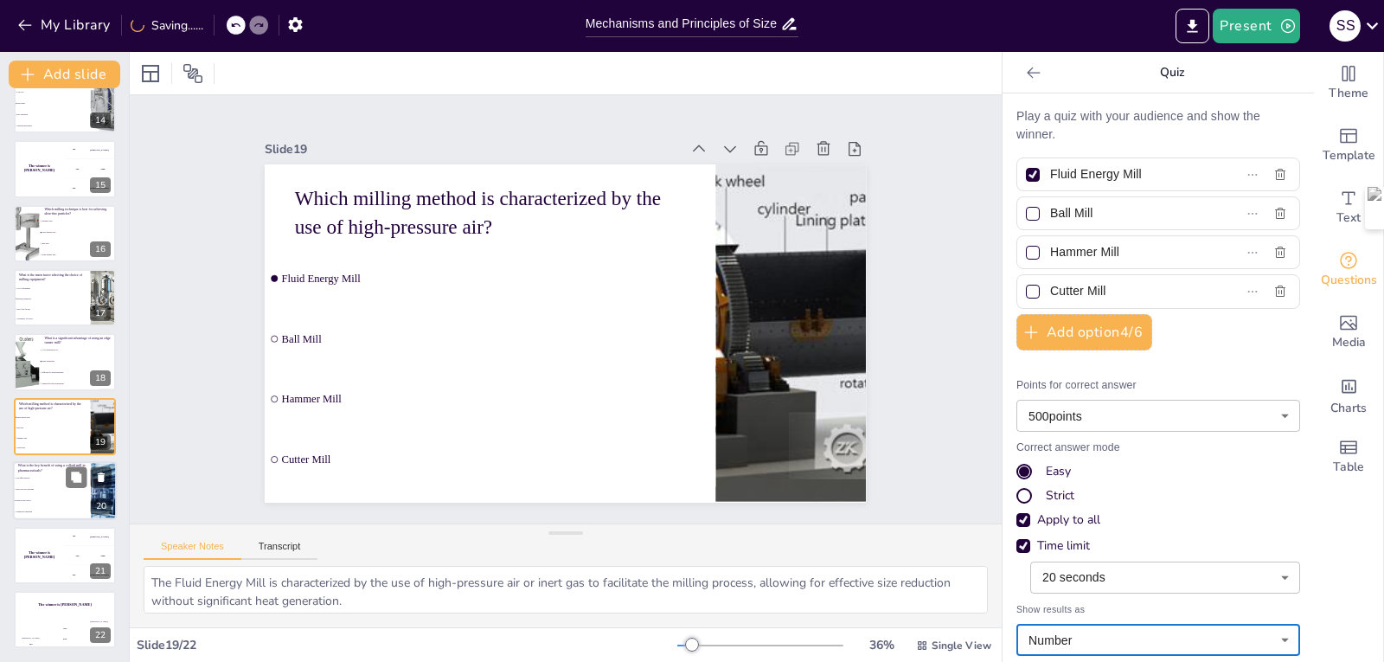
click at [53, 489] on span "High viscosity handling" at bounding box center [53, 490] width 74 height 3
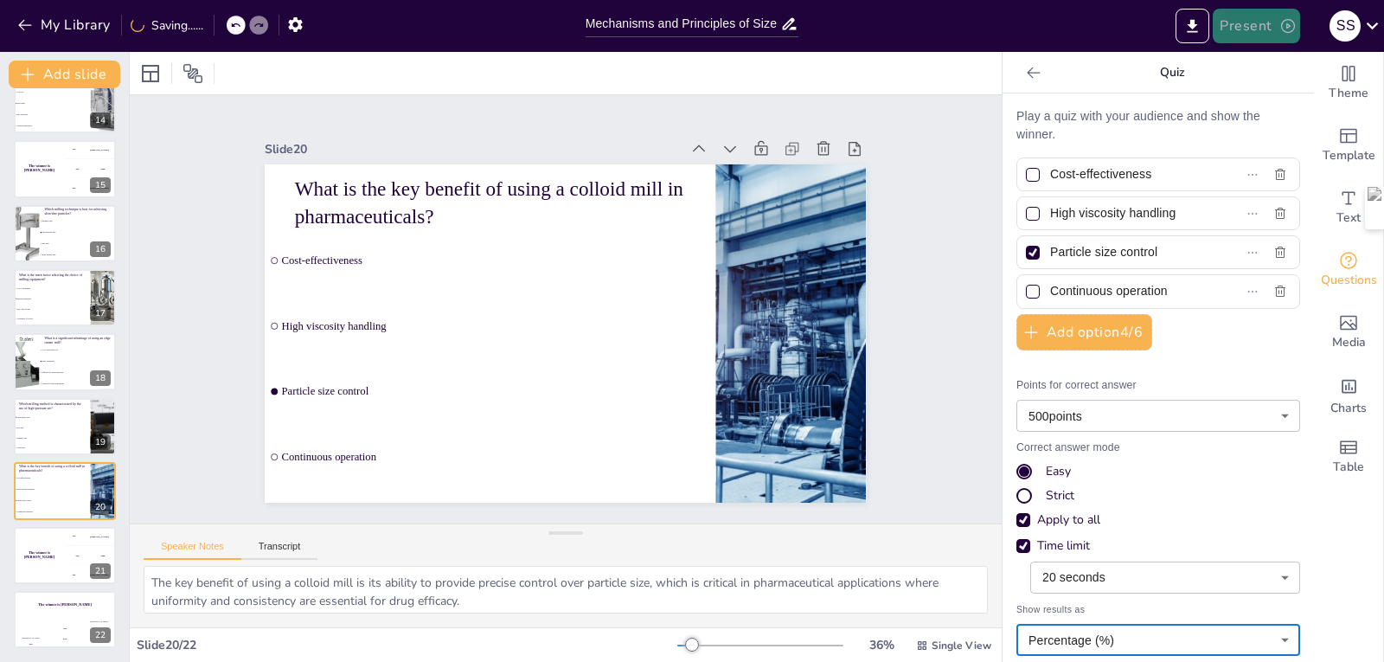
click at [1258, 31] on button "Present" at bounding box center [1256, 26] width 87 height 35
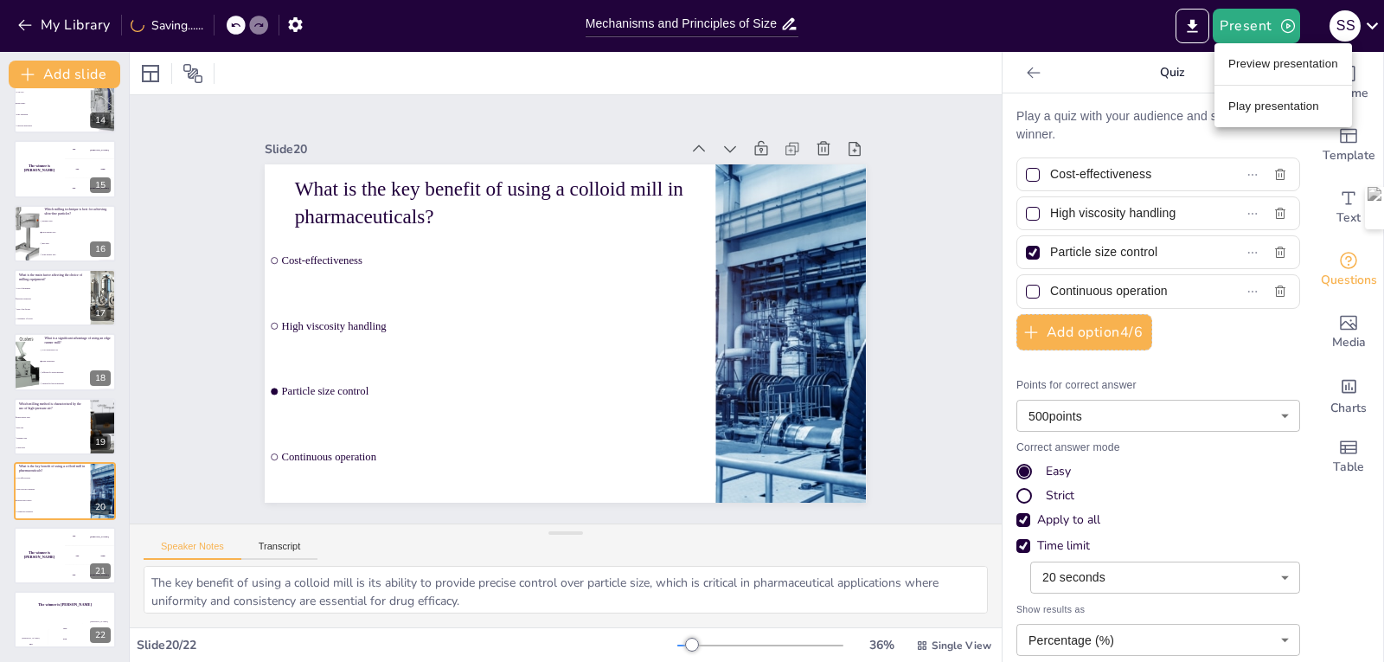
click at [1275, 110] on li "Play presentation" at bounding box center [1284, 107] width 138 height 28
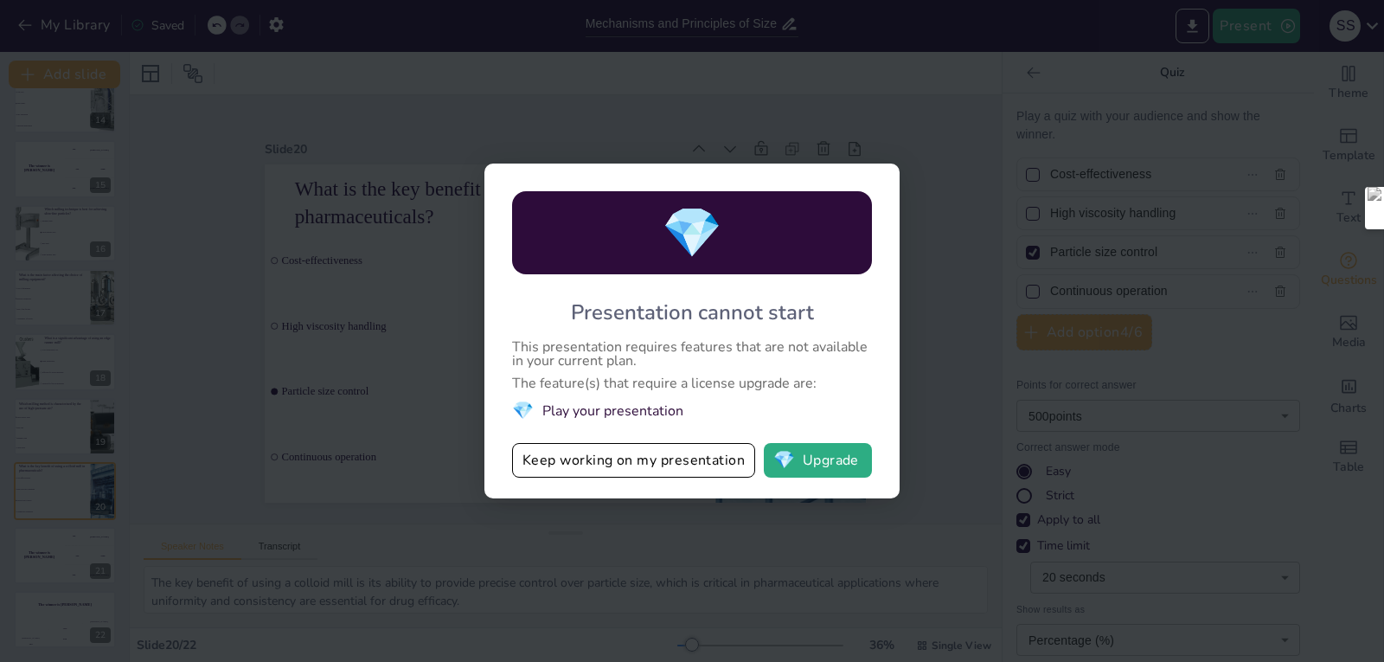
click at [401, 492] on div "💎 Presentation cannot start This presentation requires features that are not av…" at bounding box center [692, 331] width 1384 height 662
click at [560, 468] on button "Keep working on my presentation" at bounding box center [633, 460] width 243 height 35
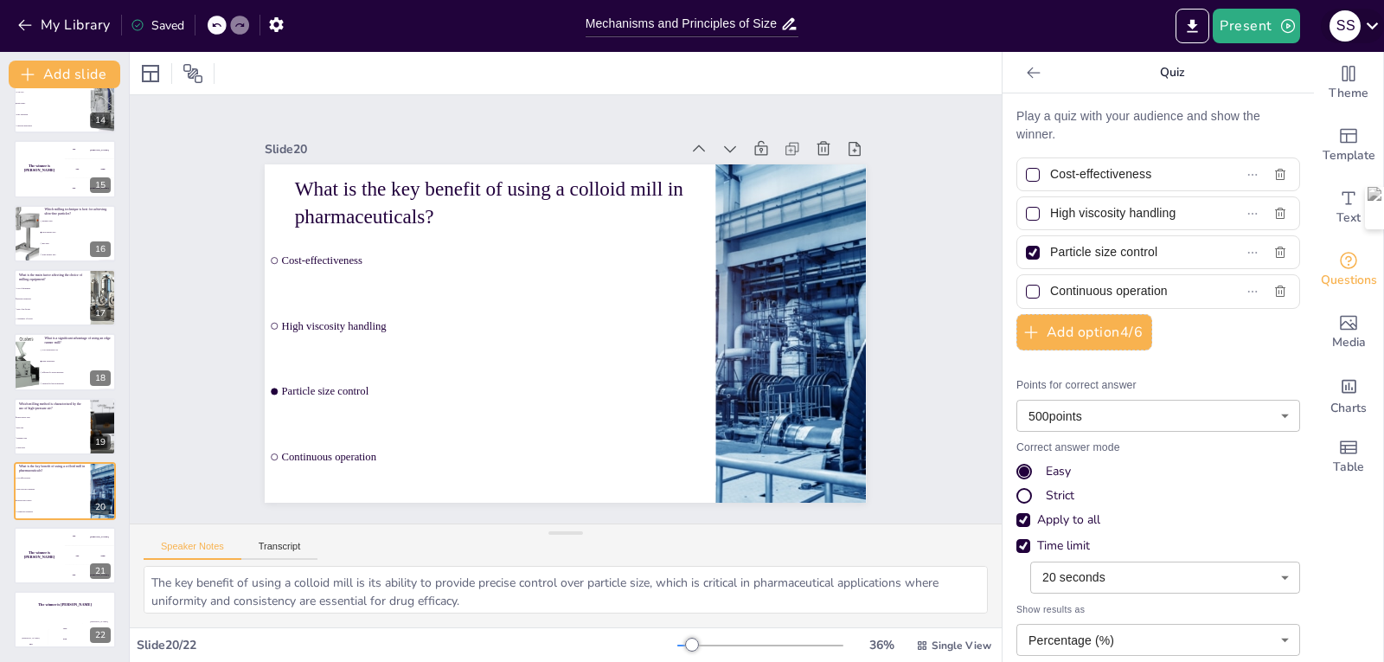
click at [1373, 27] on icon at bounding box center [1372, 25] width 12 height 7
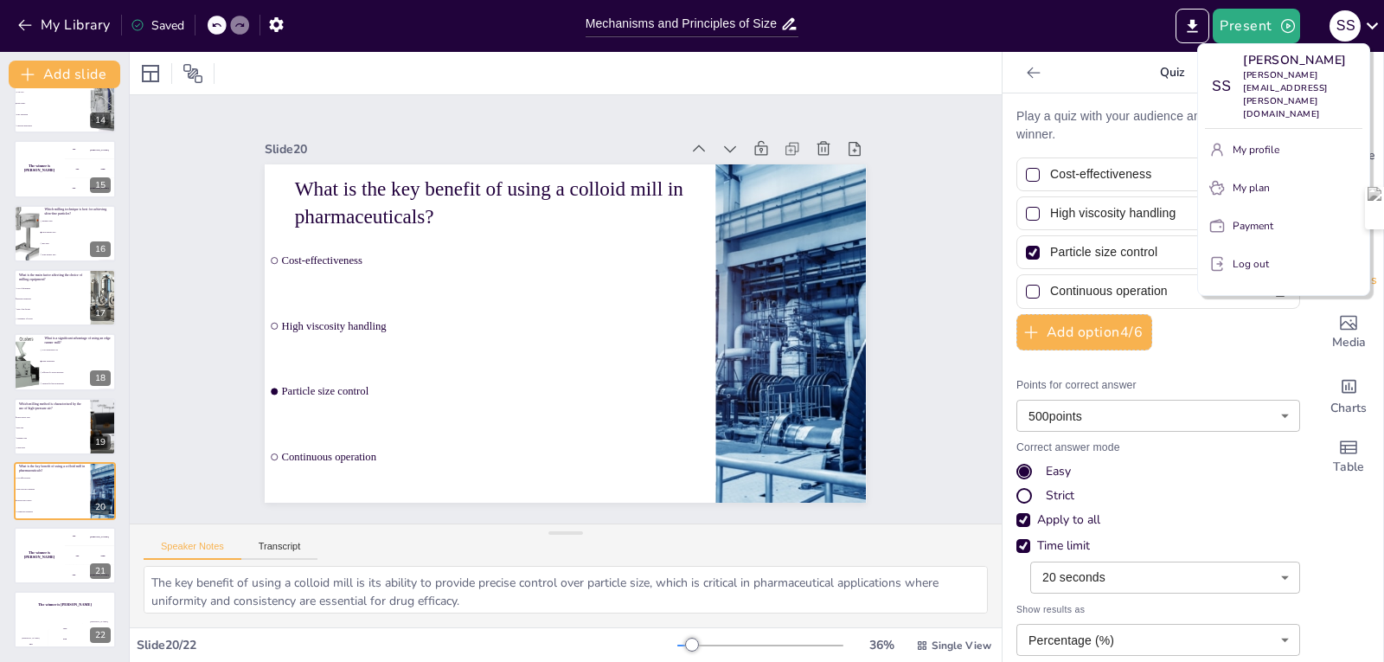
click at [1266, 251] on button "Log out" at bounding box center [1283, 264] width 157 height 28
